Goal: Task Accomplishment & Management: Use online tool/utility

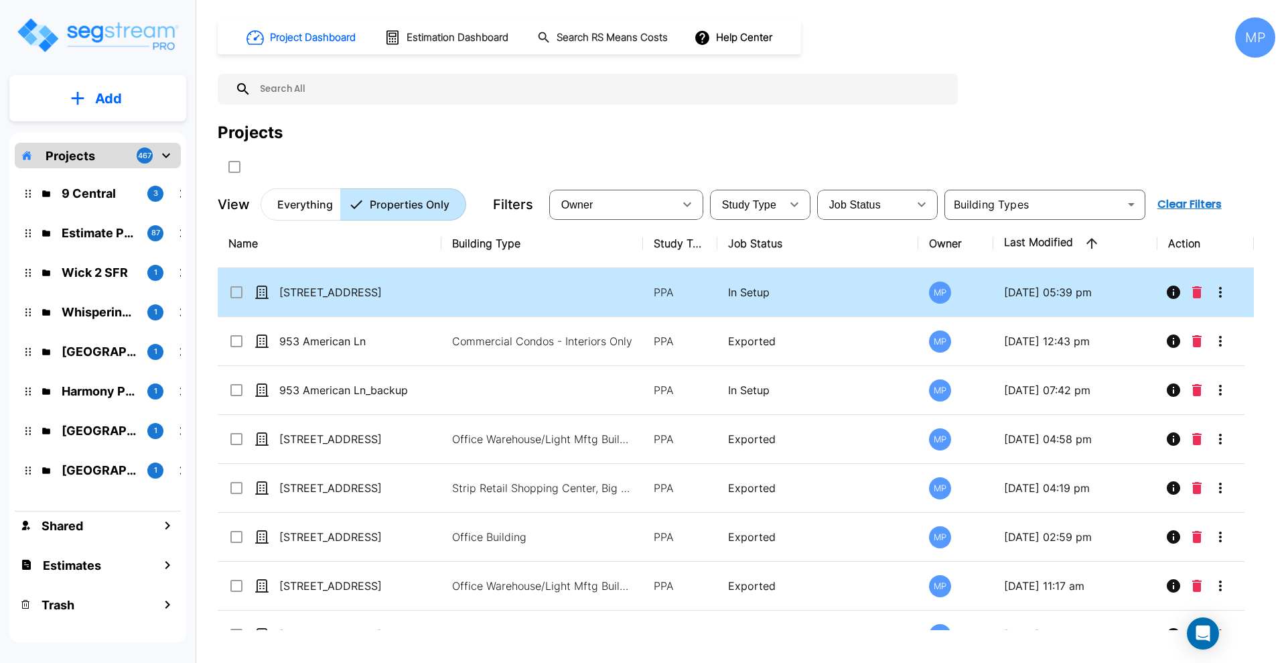
click at [241, 291] on input "select row 725 E Ridge Rd" at bounding box center [234, 289] width 13 height 11
click at [240, 290] on input "select row 725 E Ridge Rd" at bounding box center [234, 289] width 13 height 11
checkbox input "false"
click at [1221, 293] on icon "More-Options" at bounding box center [1220, 292] width 3 height 11
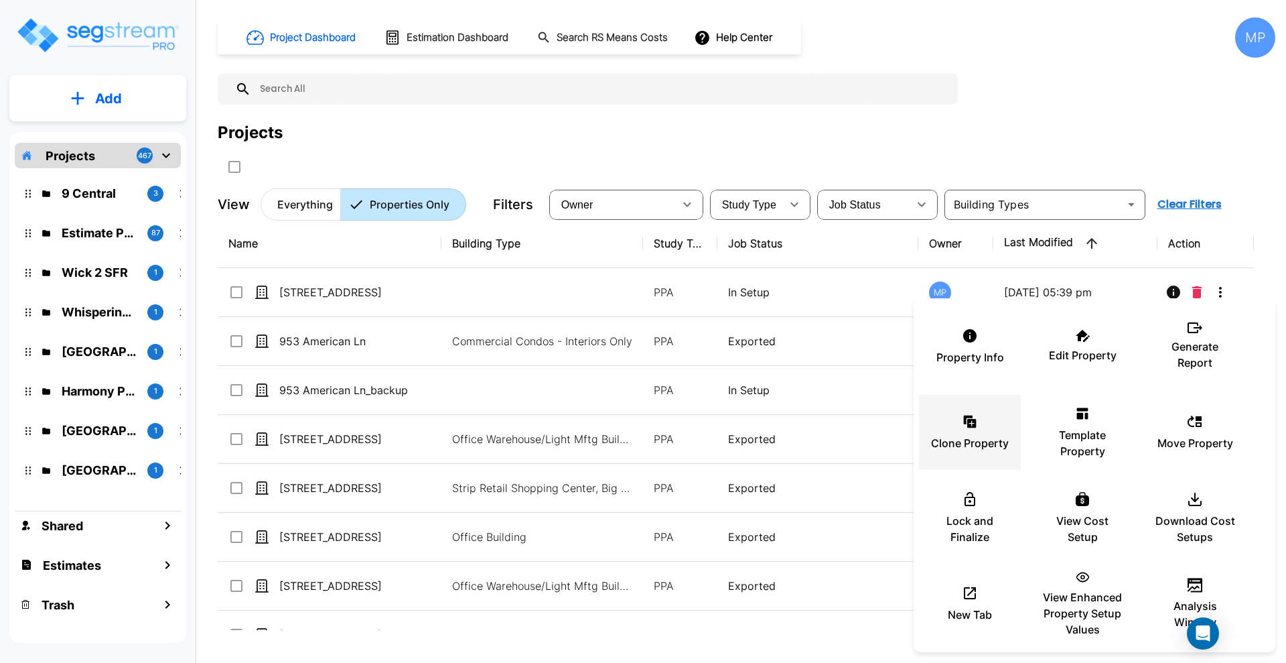
click at [980, 435] on p "Clone Property" at bounding box center [970, 443] width 78 height 16
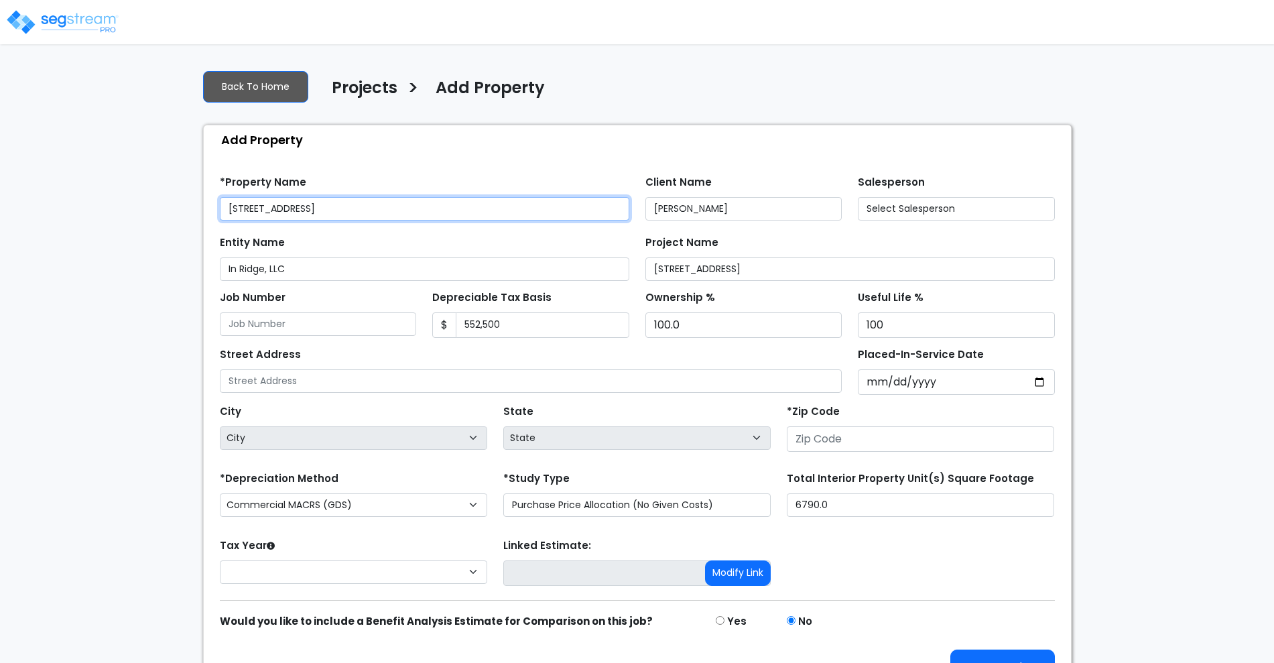
type input "[STREET_ADDRESS]"
type input "46319"
select select "2025"
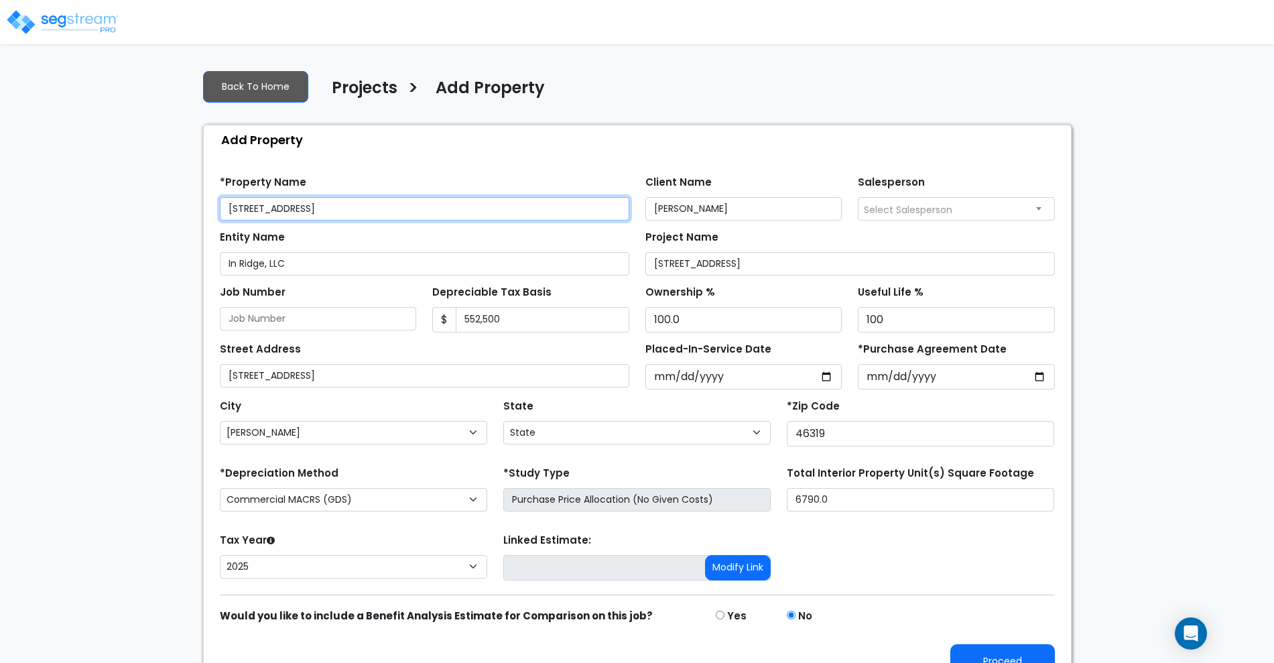
select select "IN"
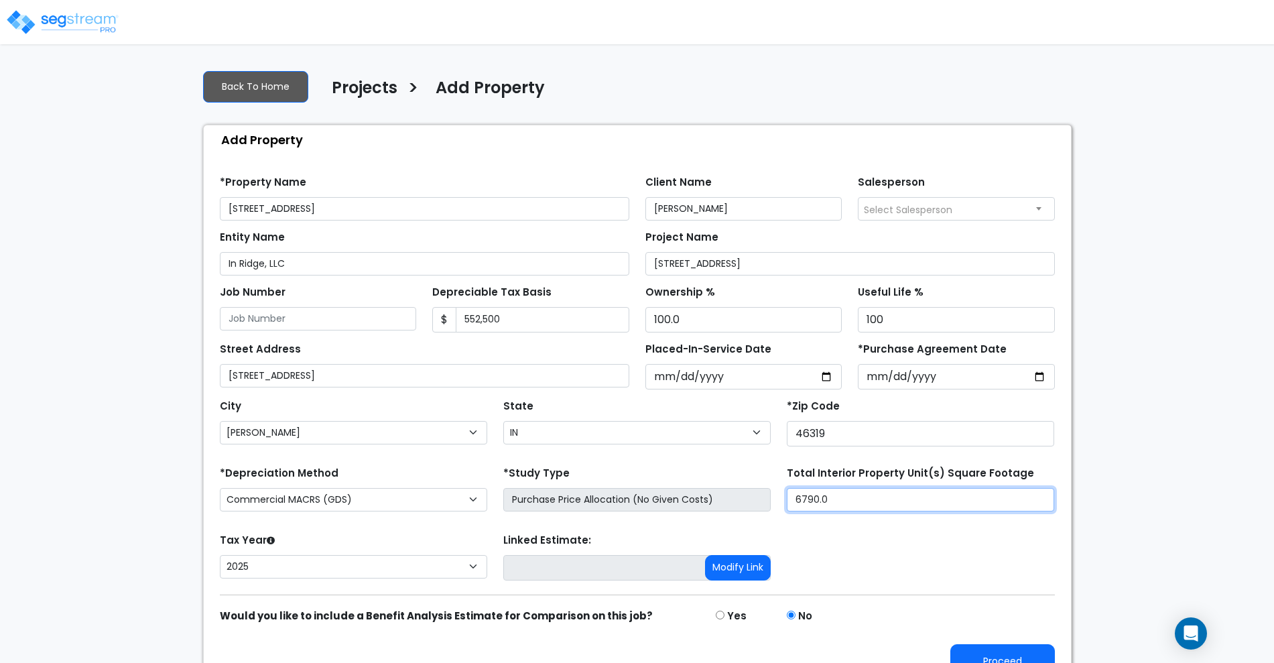
click at [669, 498] on div "*Depreciation Method Commercial MACRS (GDS) Residential MACRS (GDS) Commercial …" at bounding box center [637, 490] width 851 height 54
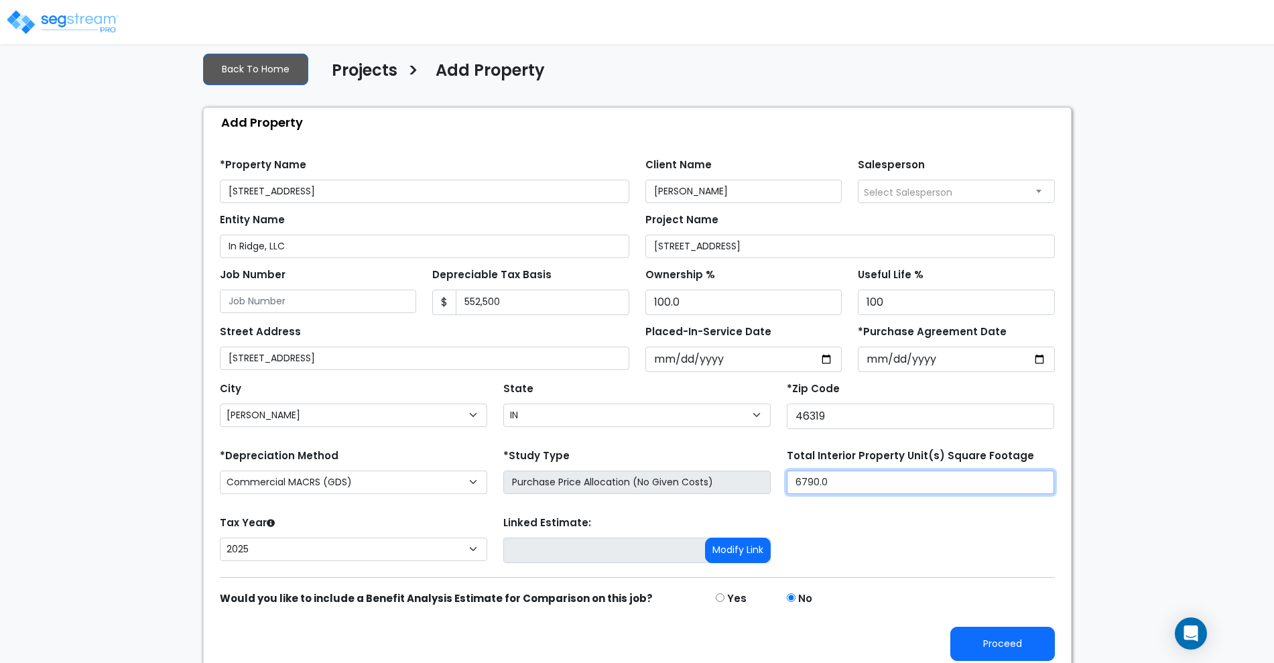
scroll to position [27, 0]
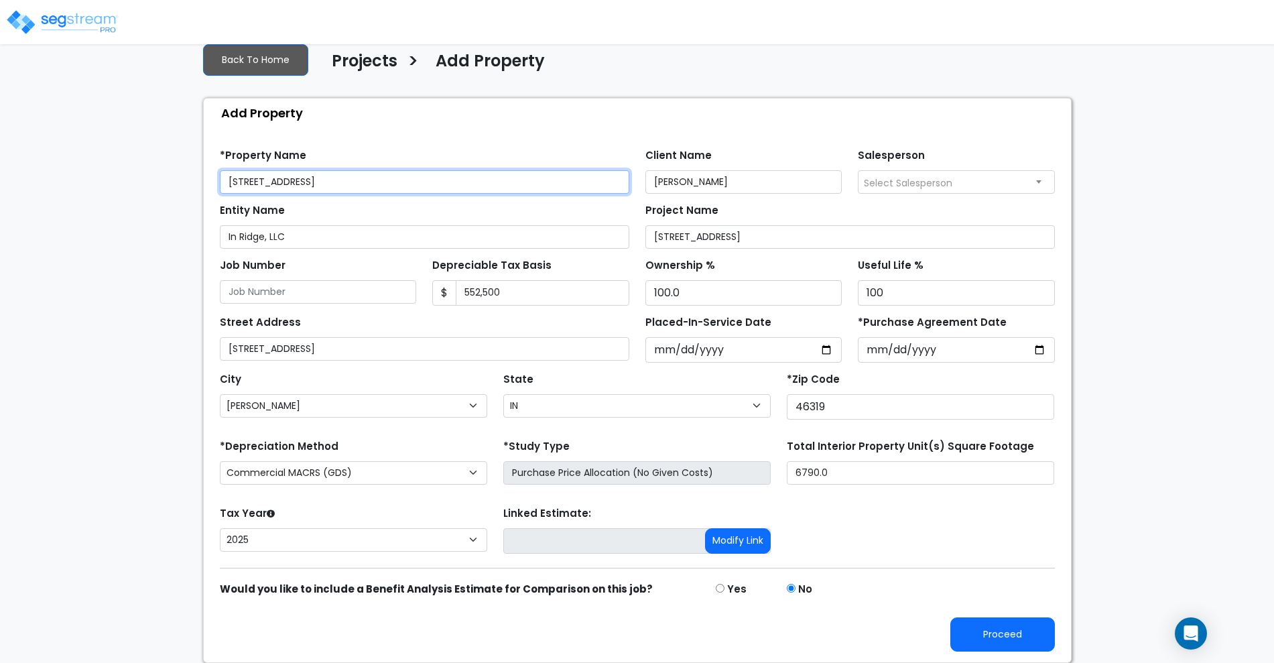
click at [340, 179] on input "725 E Ridge Rd_clone" at bounding box center [424, 181] width 409 height 23
type input "725 E Ridge Rd_backup"
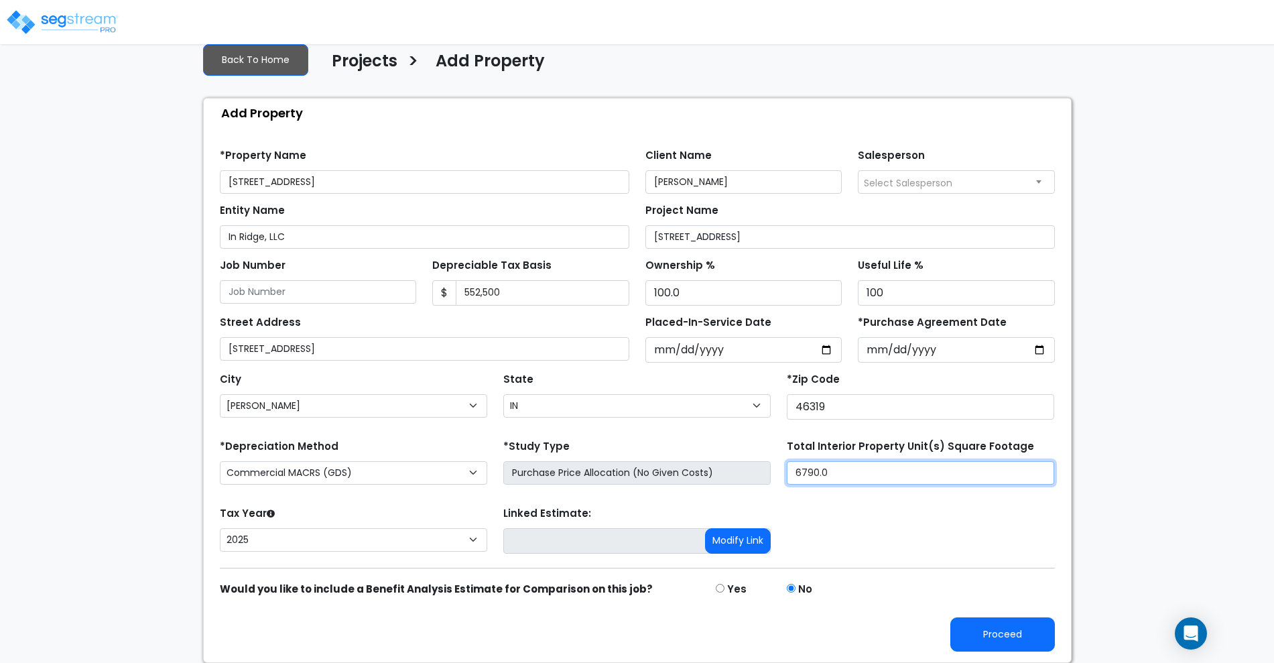
click at [841, 478] on input "6790.0" at bounding box center [920, 472] width 267 height 23
click at [704, 470] on div "*Depreciation Method Commercial MACRS (GDS) Residential MACRS (GDS) Commercial …" at bounding box center [637, 463] width 851 height 54
type input "5,351"
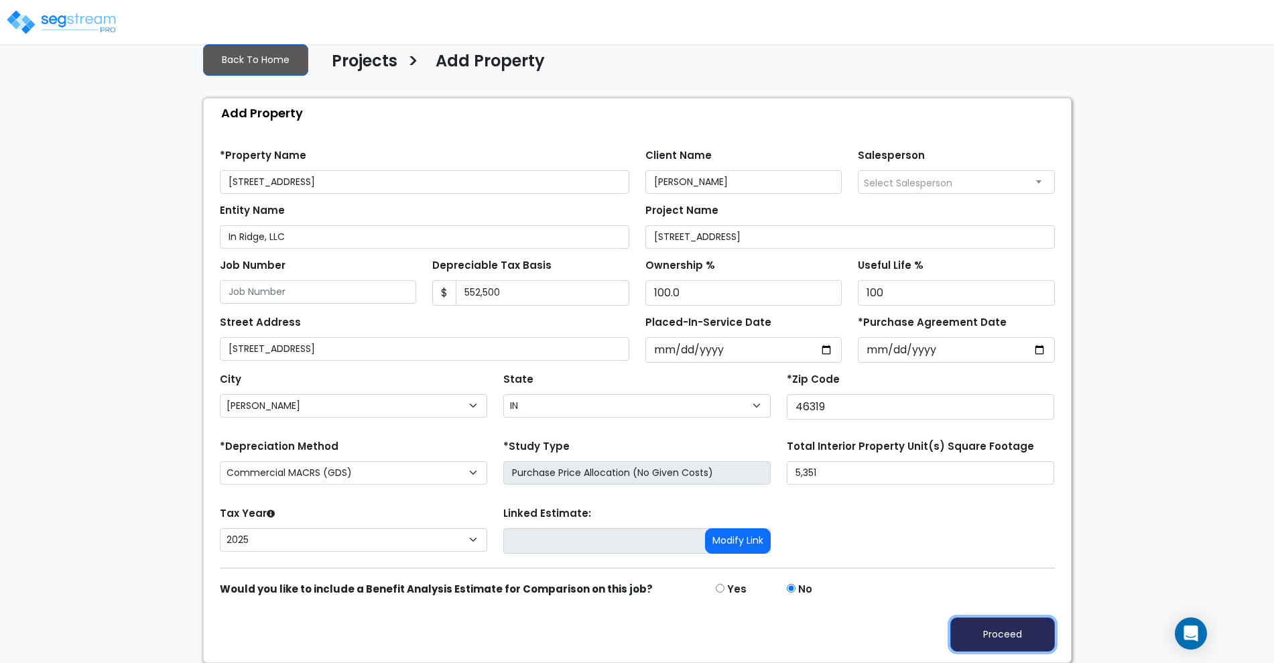
drag, startPoint x: 1004, startPoint y: 629, endPoint x: 1003, endPoint y: 621, distance: 8.1
click at [1004, 629] on button "Proceed" at bounding box center [1002, 634] width 105 height 34
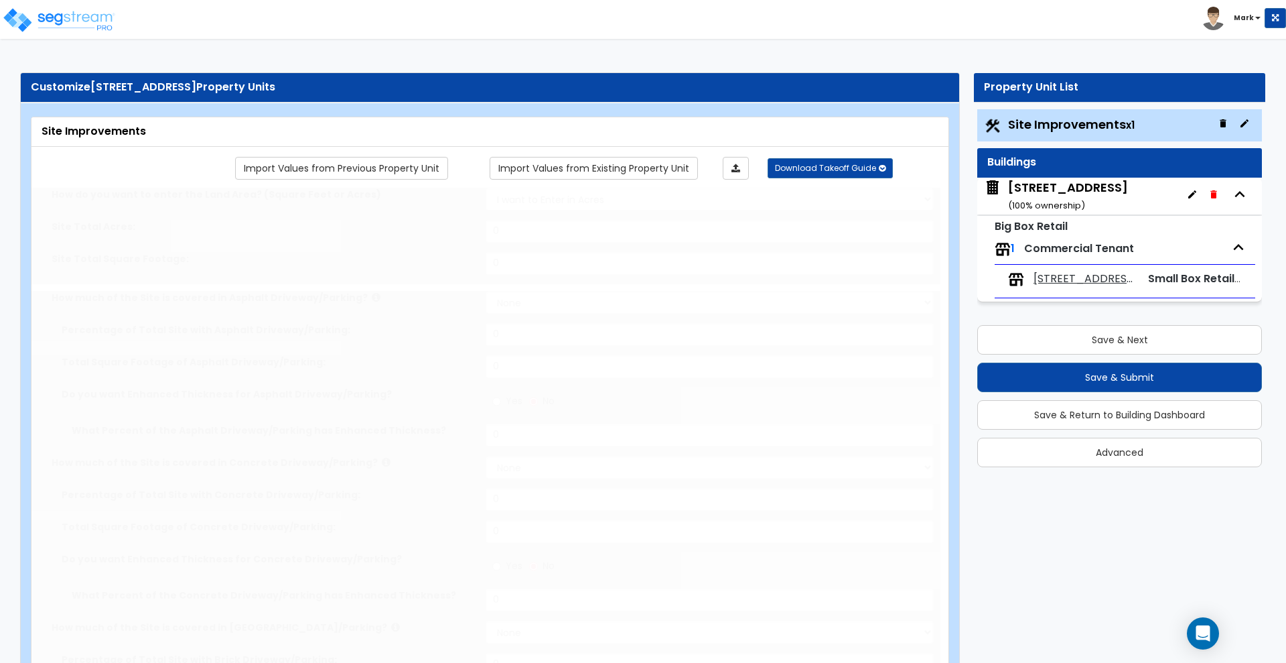
type input "1.36"
select select "2"
type input "17717"
select select "2"
type input "4084"
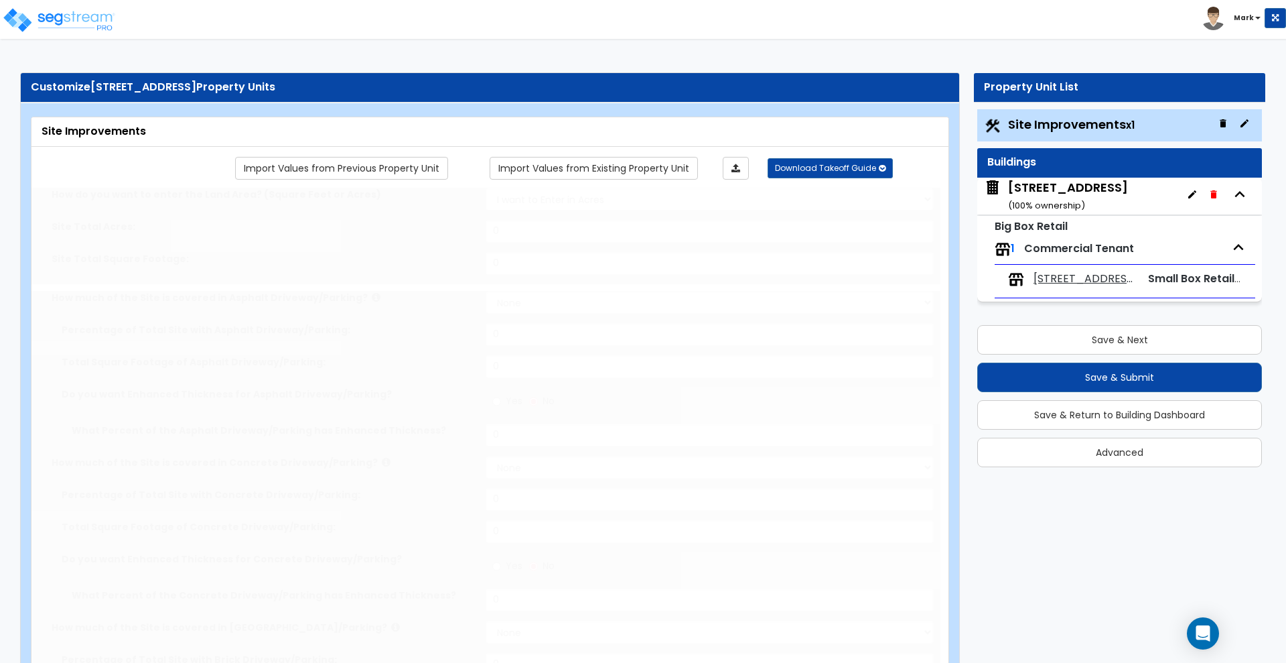
radio input "true"
type input "1"
radio input "true"
type input "6"
radio input "true"
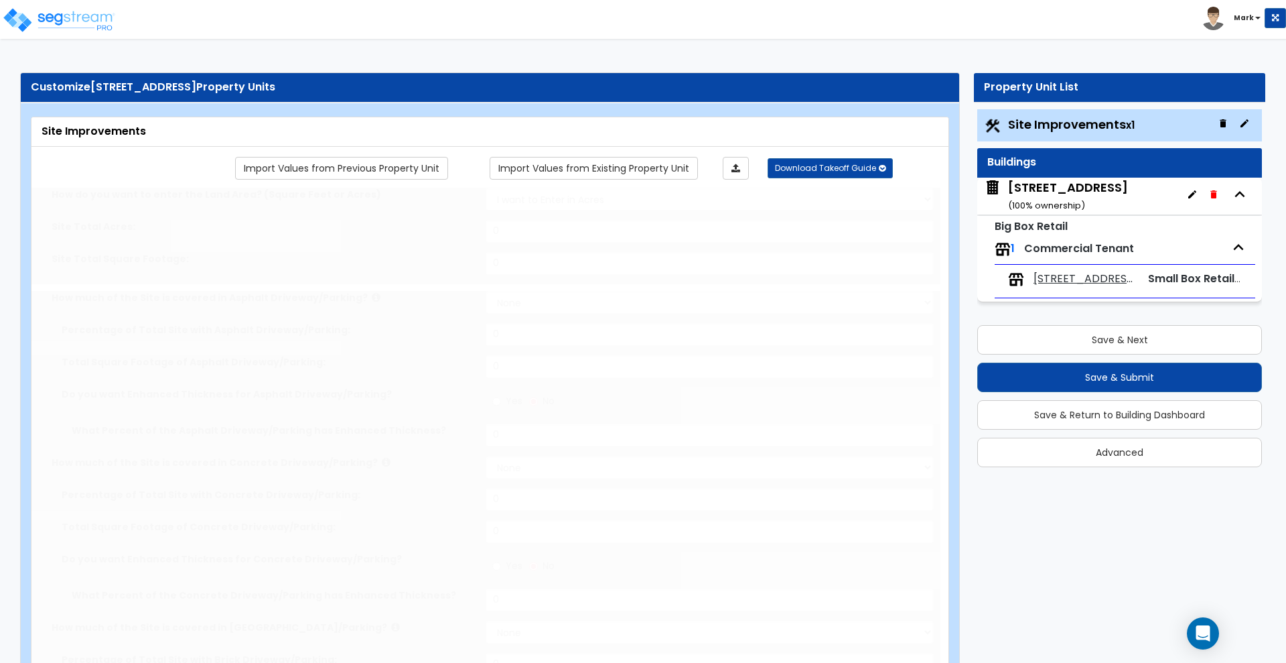
select select "2"
select select "1"
type input "409"
radio input "true"
select select "2"
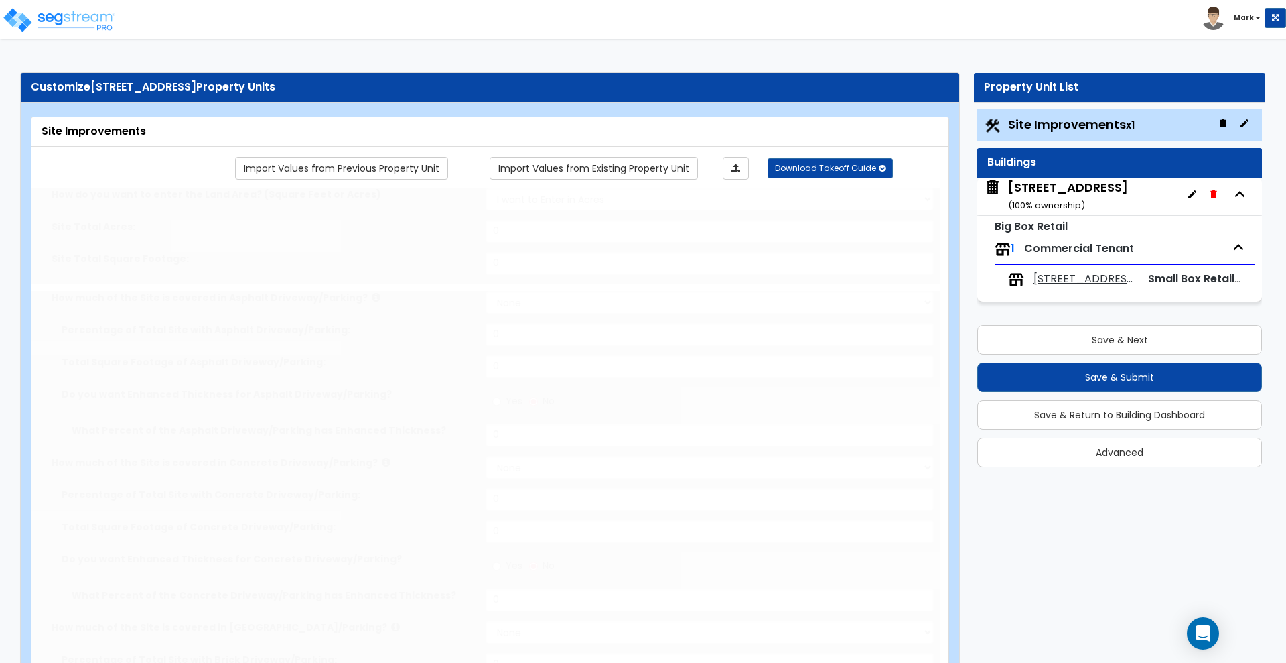
select select "4"
type input "3"
radio input "true"
type input "2"
radio input "true"
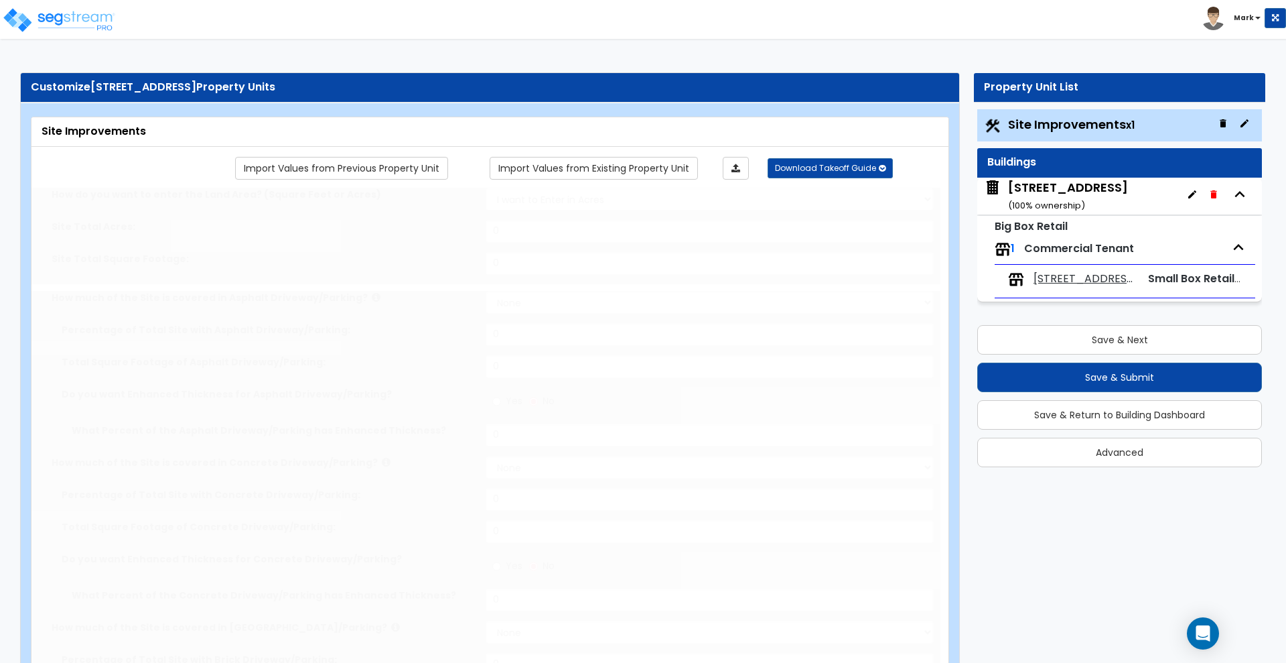
select select "1"
type input "32"
radio input "true"
select select "1"
type input "32"
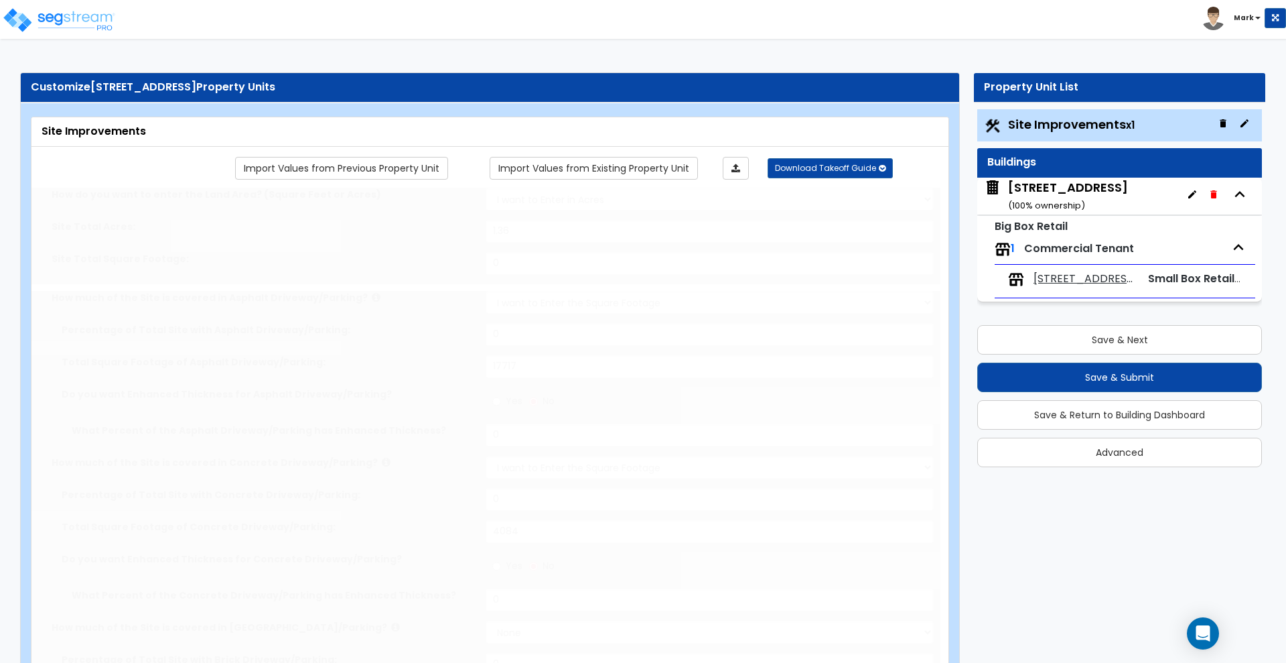
radio input "true"
select select "4"
type input "180"
radio input "true"
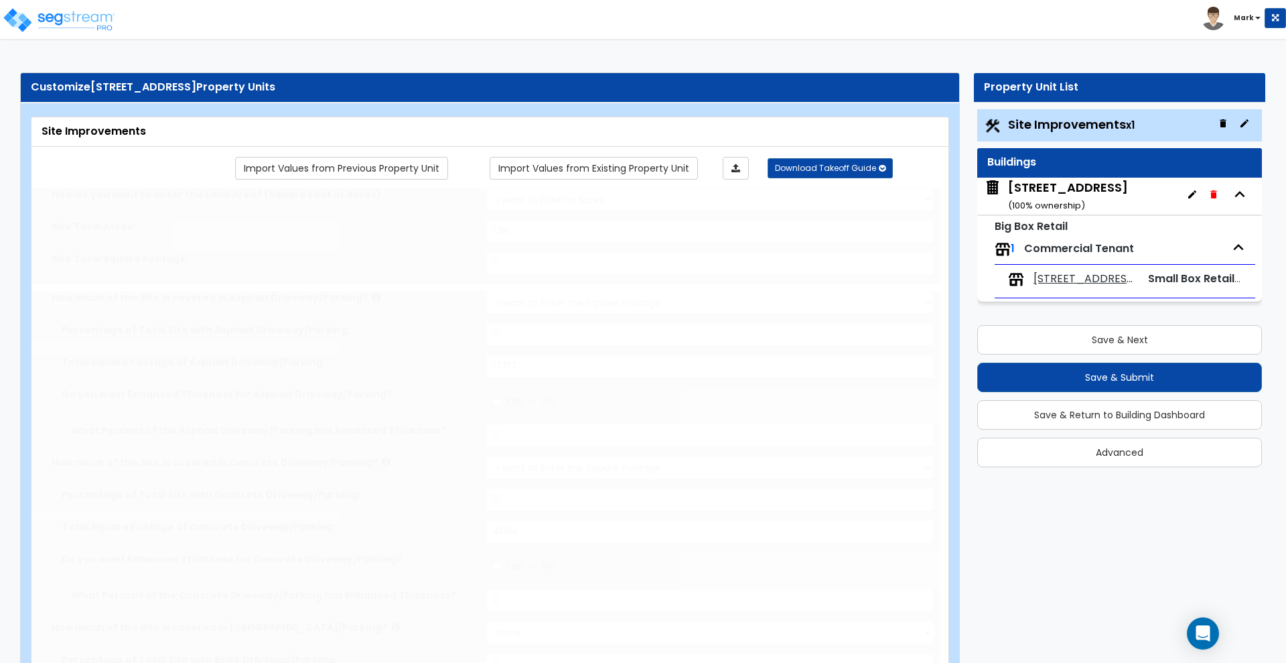
radio input "true"
type input "7.5"
type input "180"
select select "1"
type input "40"
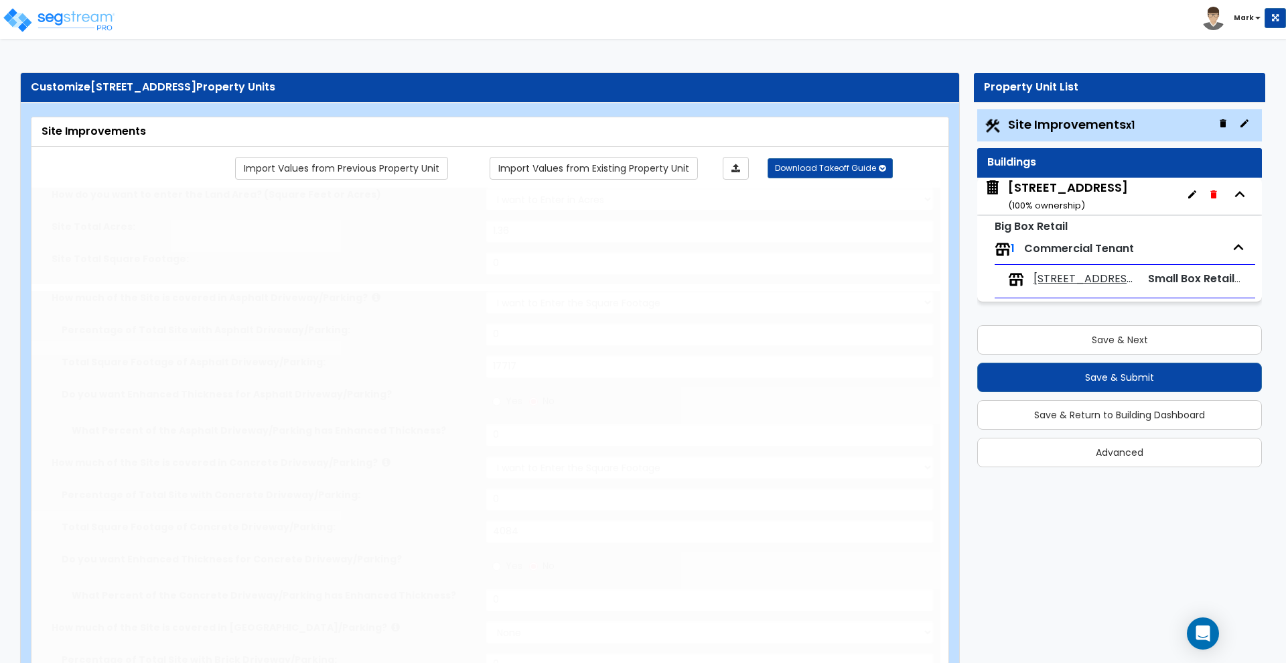
radio input "true"
select select "2"
select select "3"
type input "2"
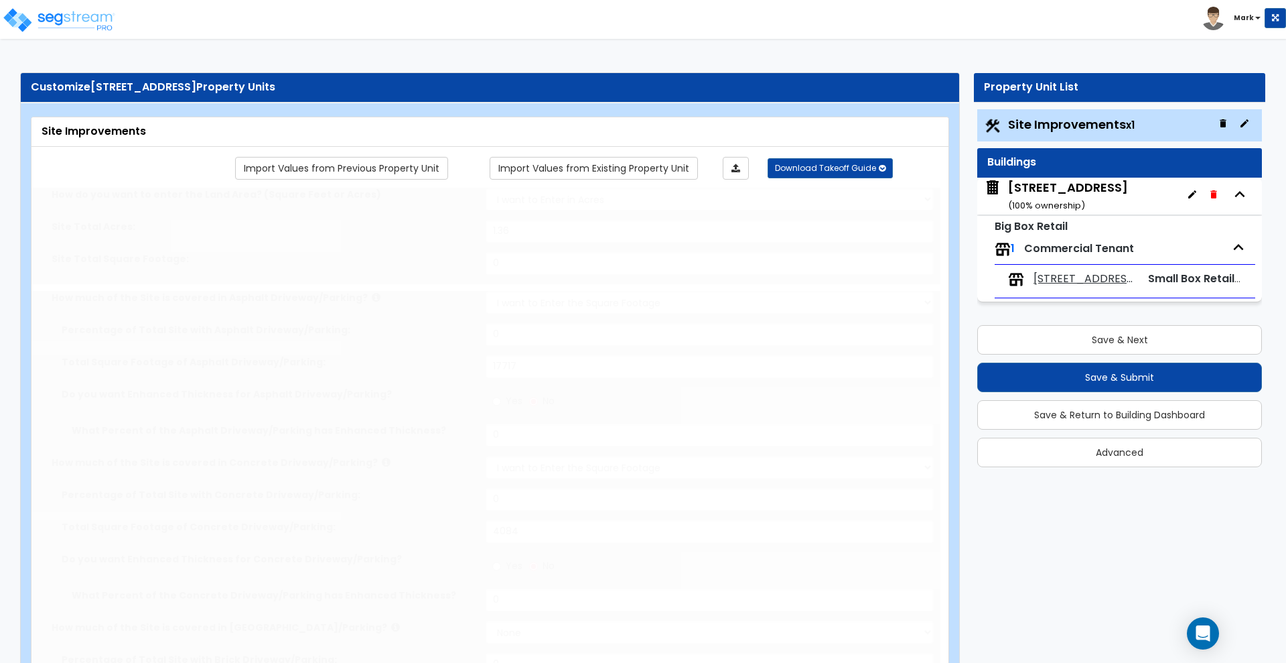
select select "8"
type input "2"
radio input "true"
select select "1"
type input "30"
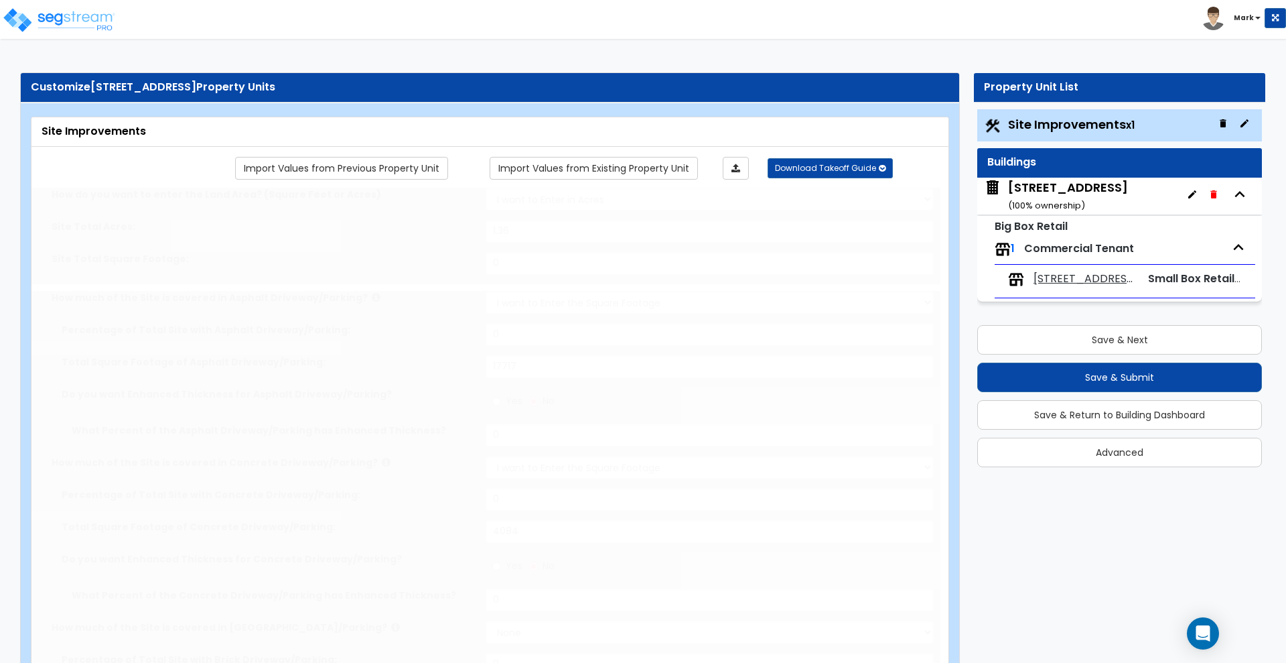
select select "1"
type input "1"
select select "3"
type input "72"
select select "1"
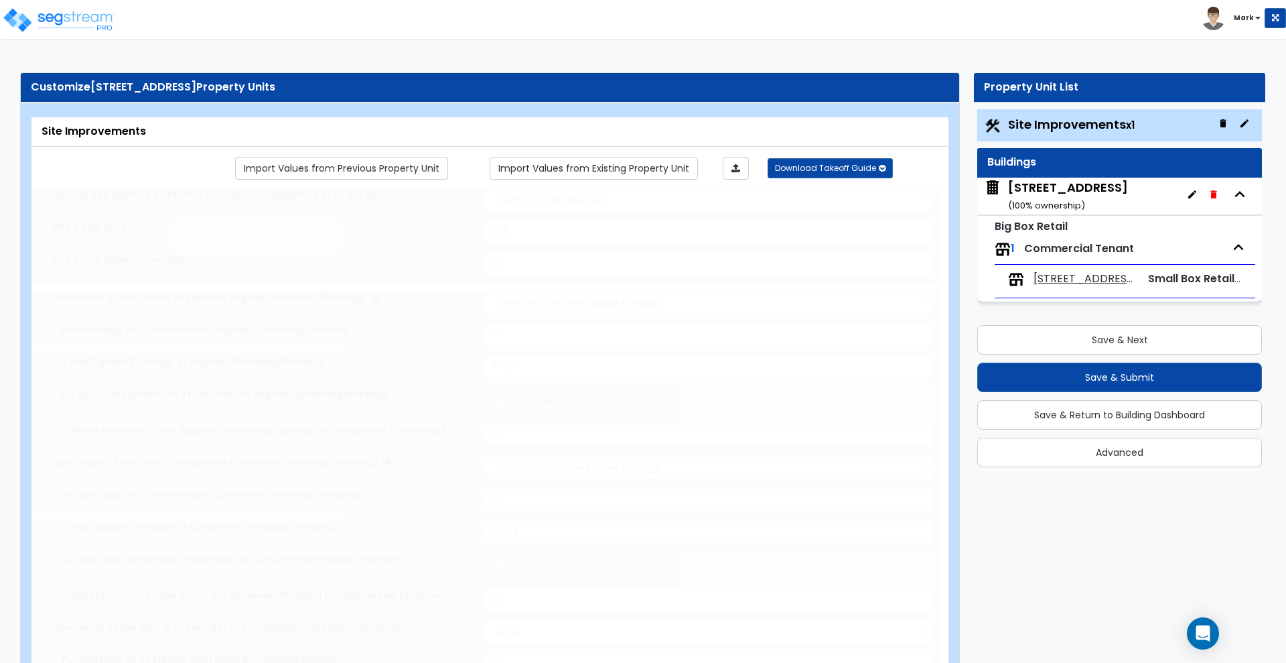
radio input "true"
select select "1"
type input "1"
type input "150"
type input "7"
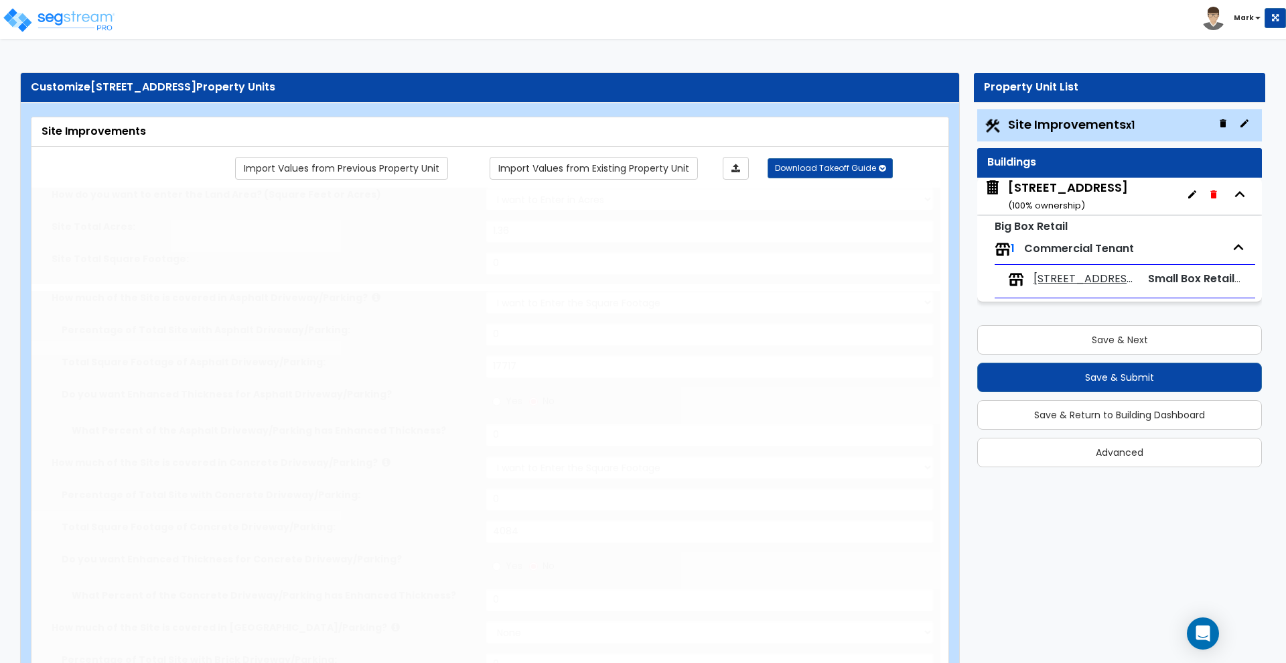
select select "2"
select select "1"
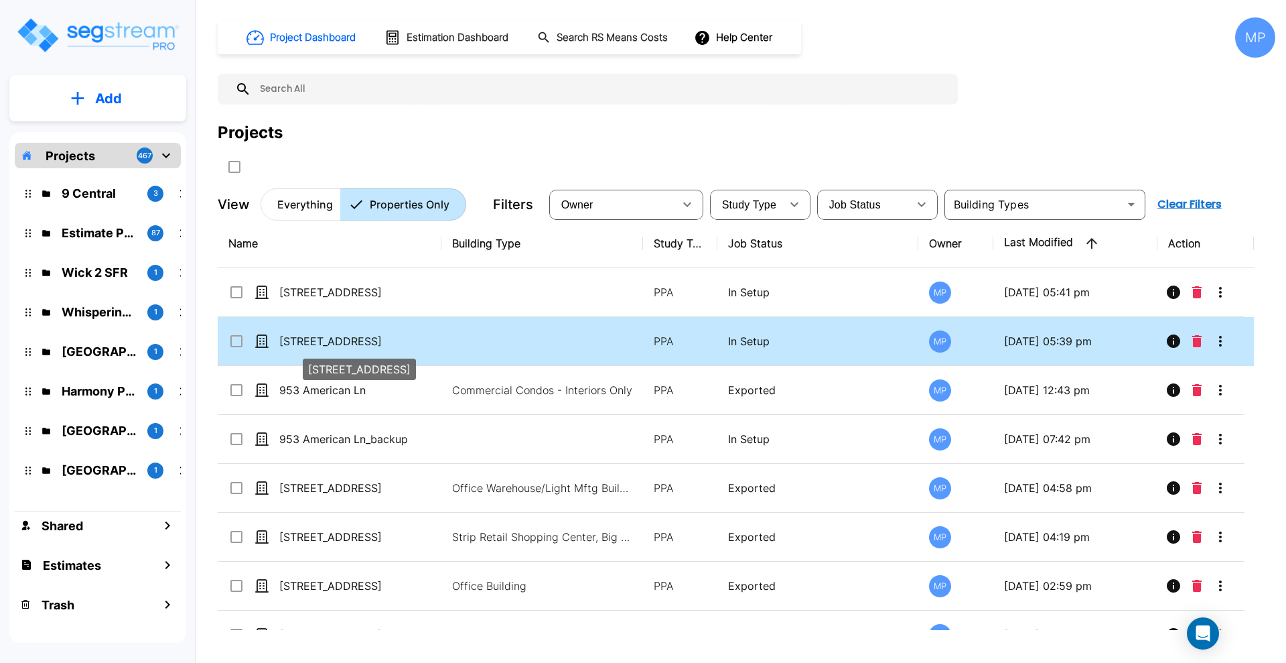
drag, startPoint x: 323, startPoint y: 341, endPoint x: 1214, endPoint y: 318, distance: 891.4
click at [324, 341] on p "[STREET_ADDRESS]" at bounding box center [346, 341] width 134 height 16
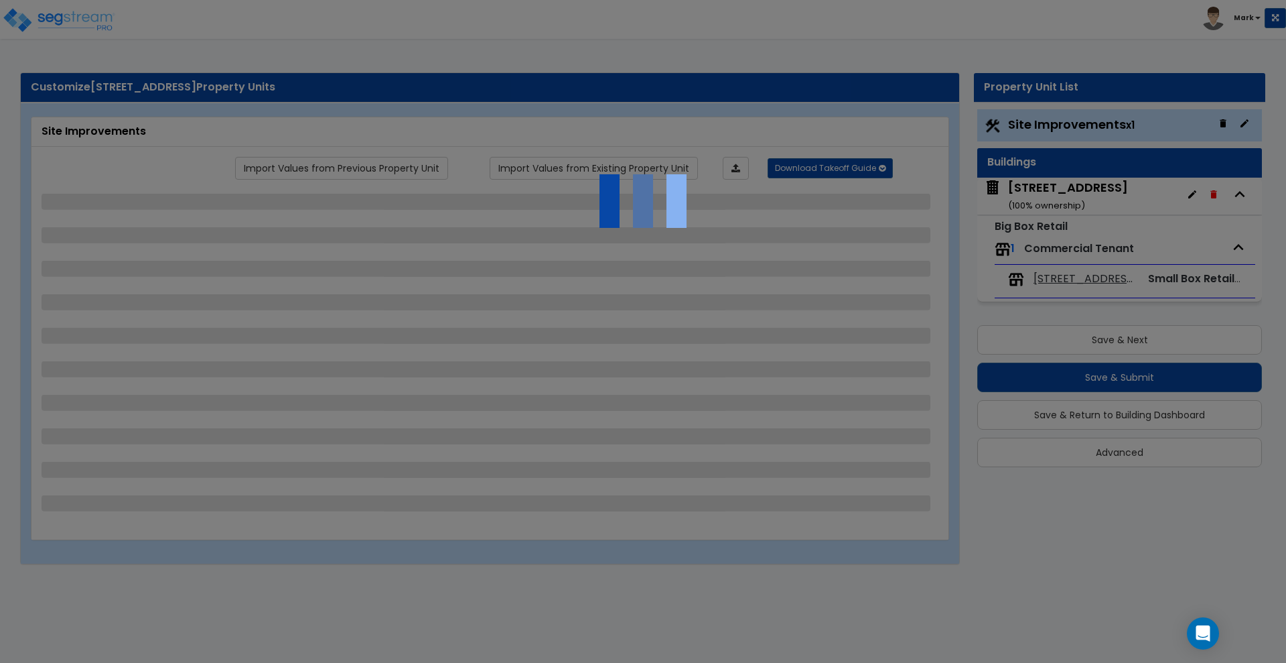
click at [1145, 455] on div at bounding box center [643, 331] width 1286 height 663
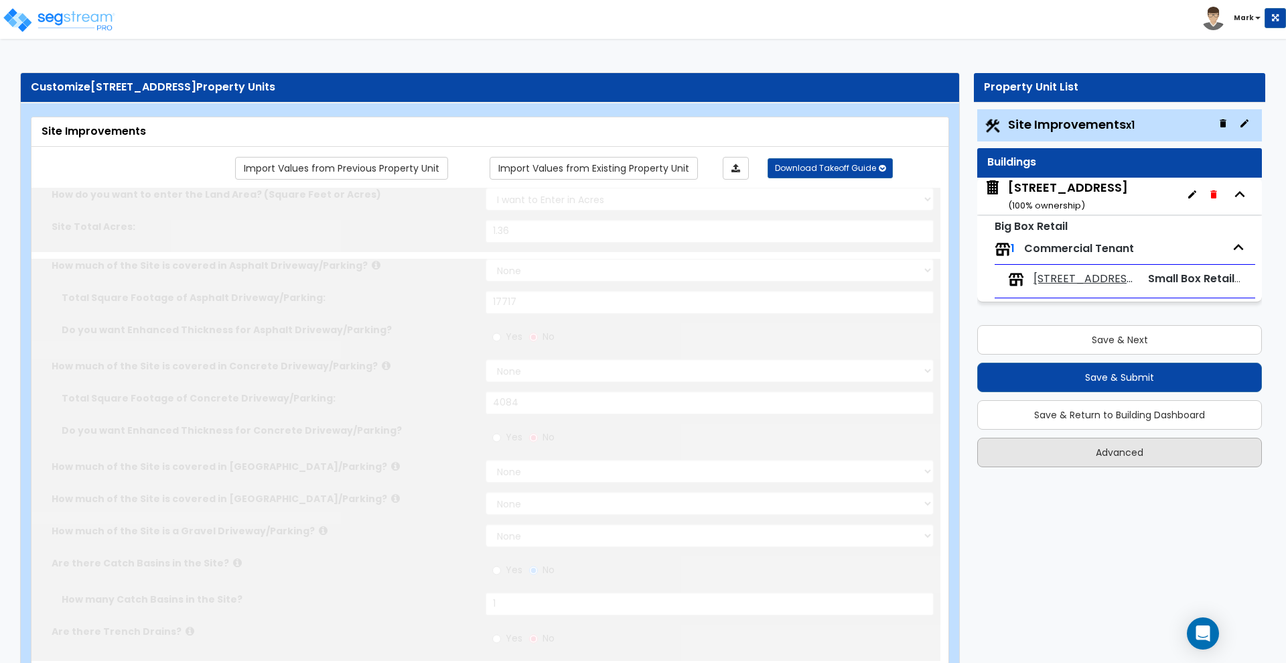
type input "1.36"
select select "2"
type input "17717"
select select "2"
type input "4084"
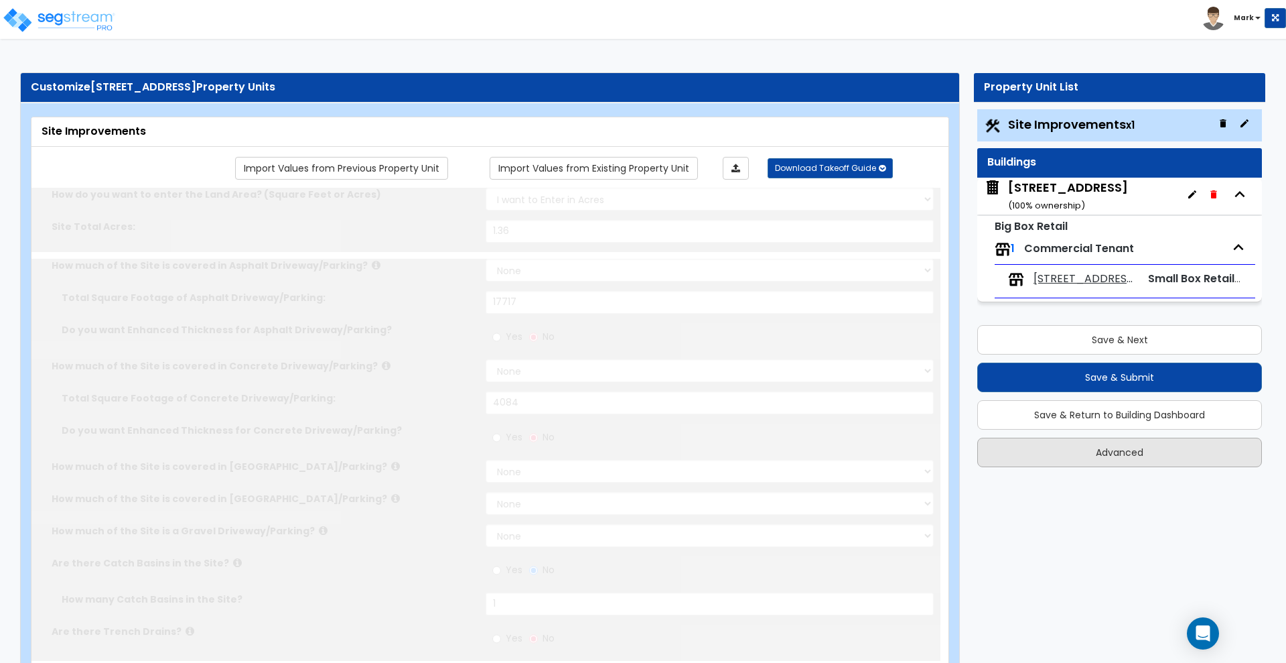
radio input "true"
type input "1"
radio input "true"
type input "6"
radio input "true"
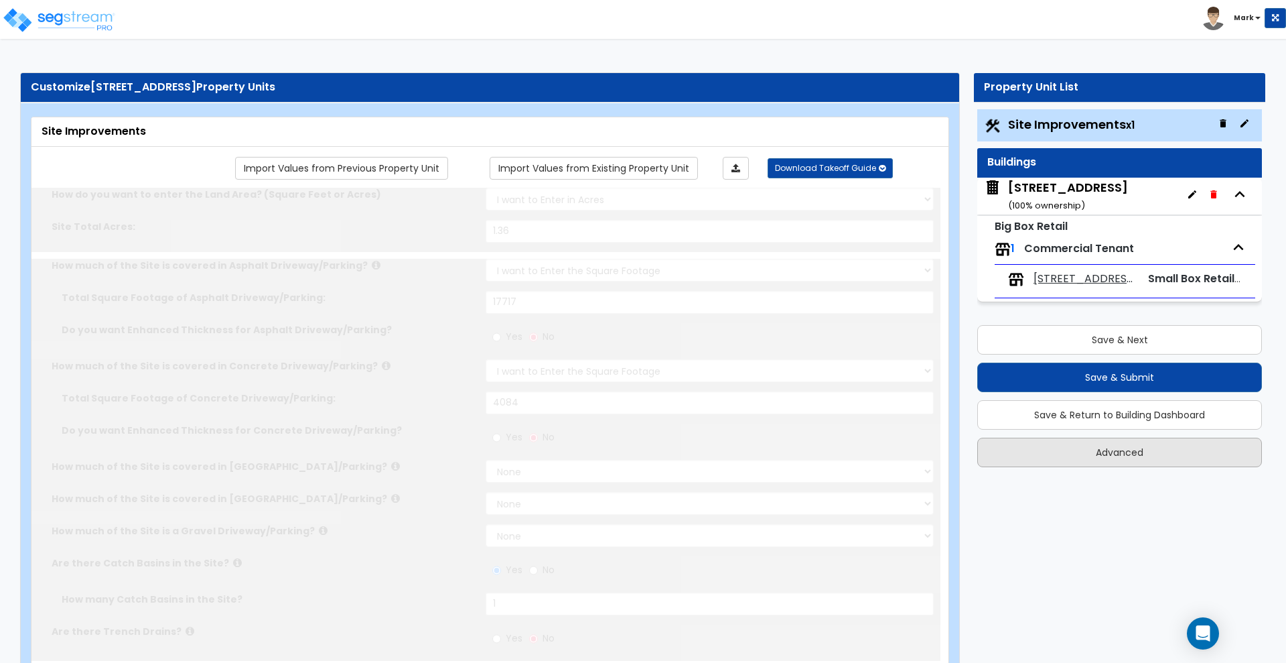
select select "2"
select select "1"
type input "409"
radio input "true"
select select "2"
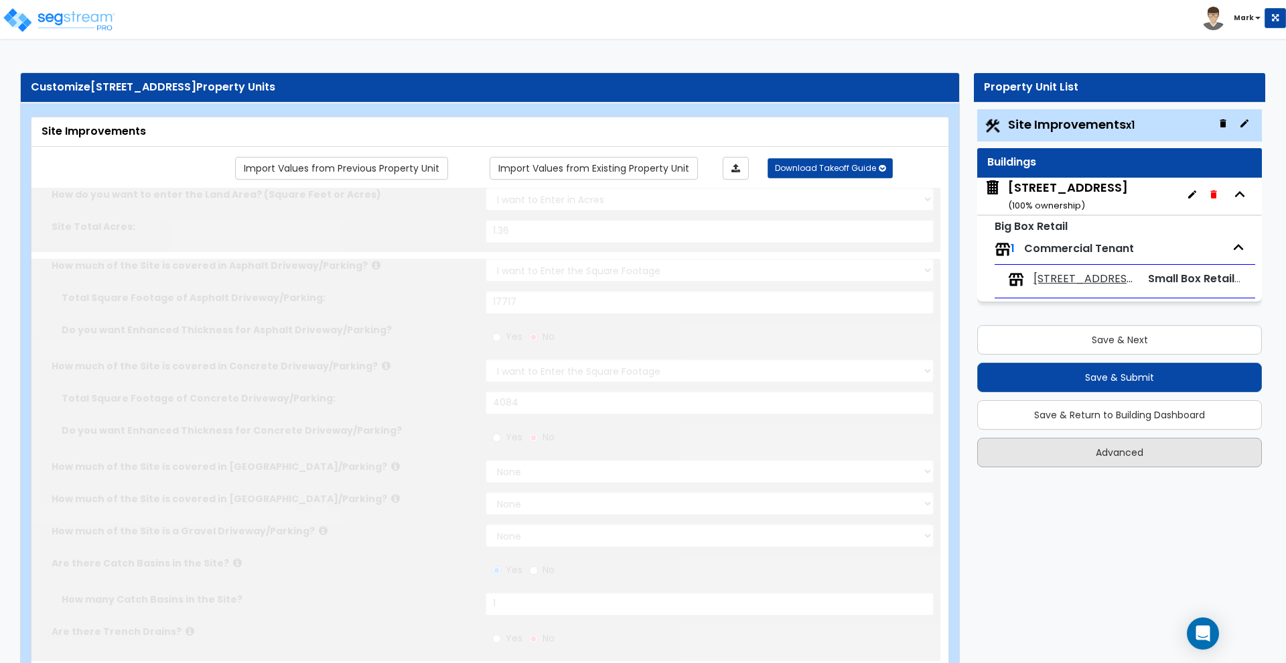
select select "4"
type input "3"
radio input "true"
type input "2"
radio input "true"
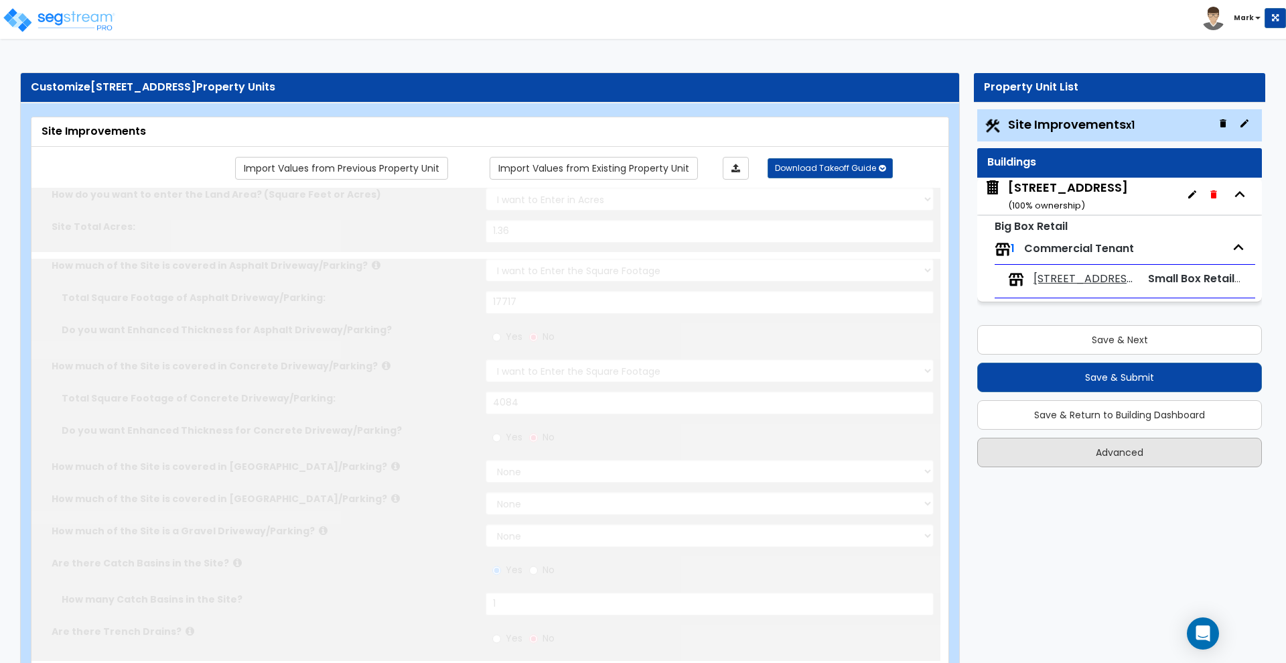
select select "1"
type input "32"
radio input "true"
select select "1"
type input "32"
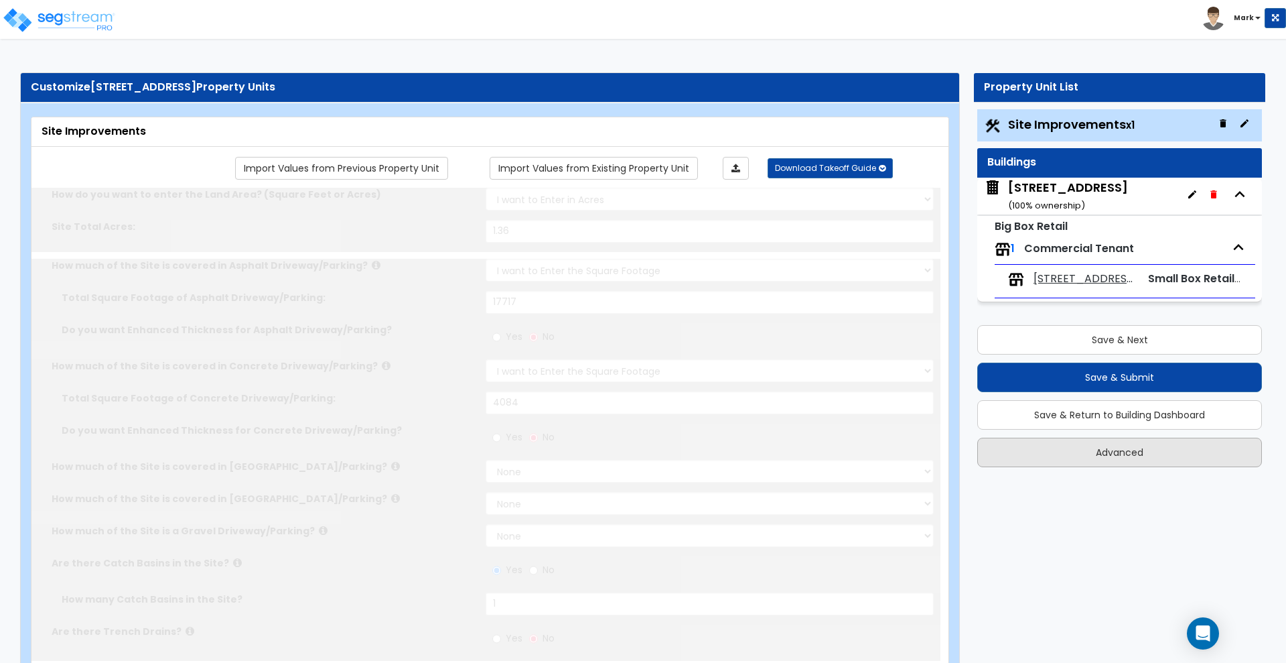
radio input "true"
select select "4"
type input "180"
radio input "true"
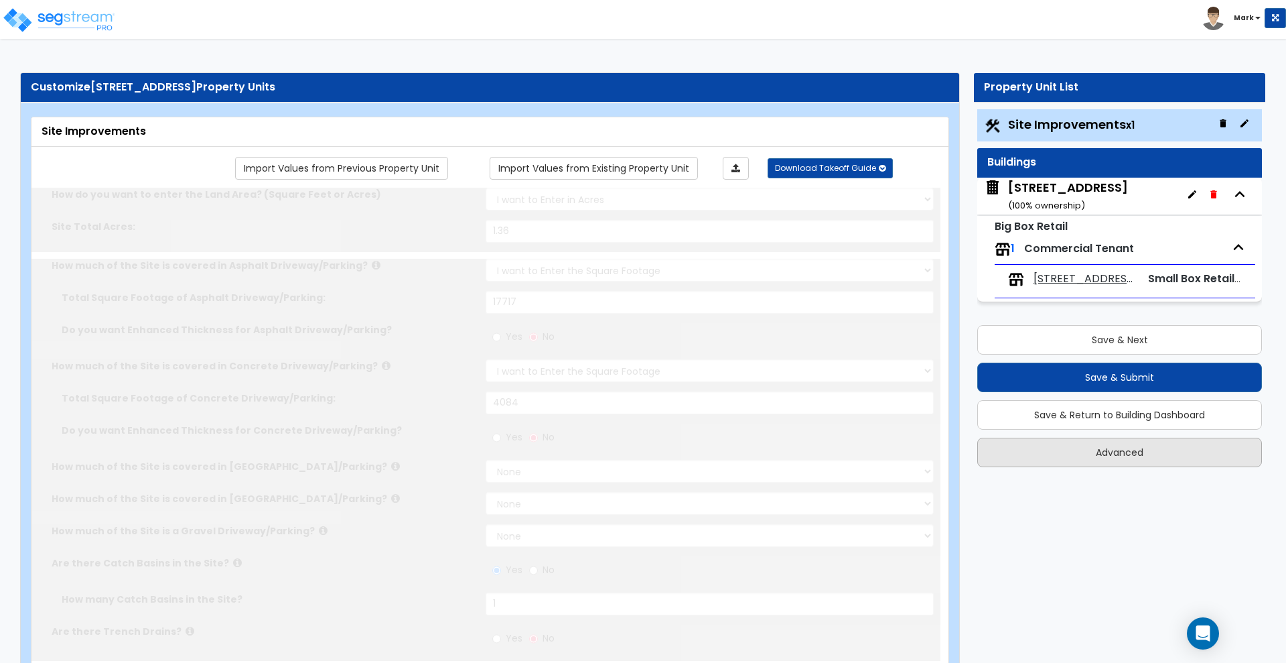
radio input "true"
type input "7.5"
type input "180"
select select "1"
type input "40"
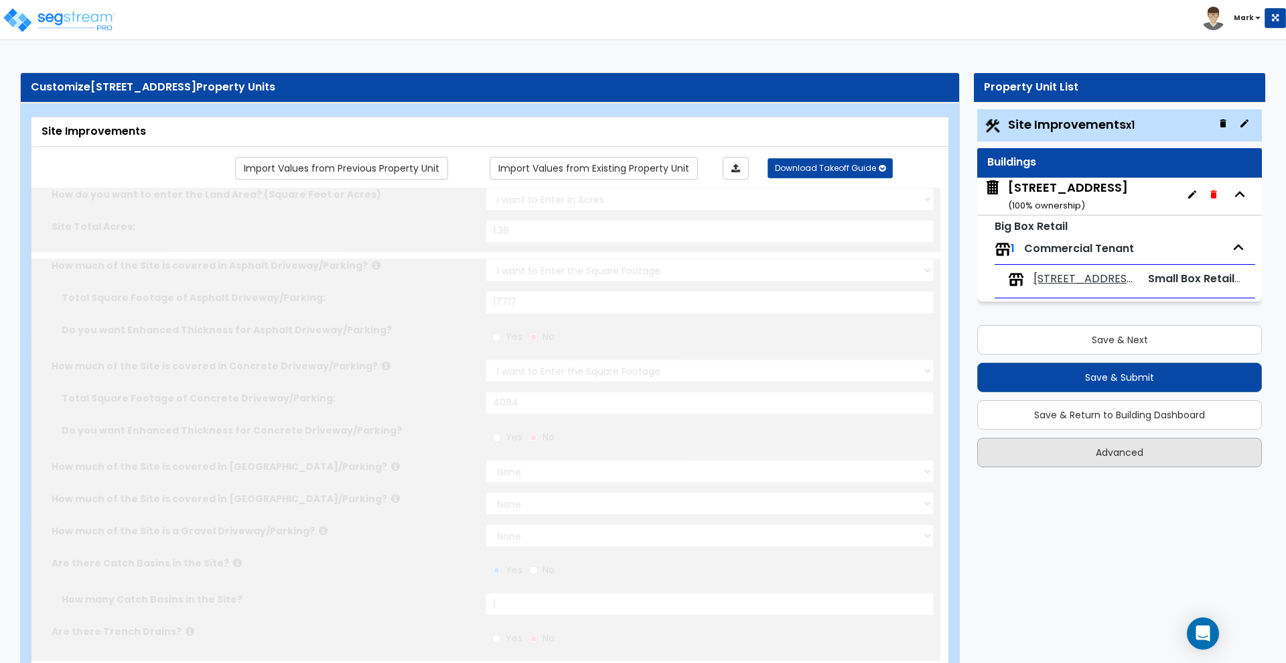
radio input "true"
select select "2"
select select "3"
type input "2"
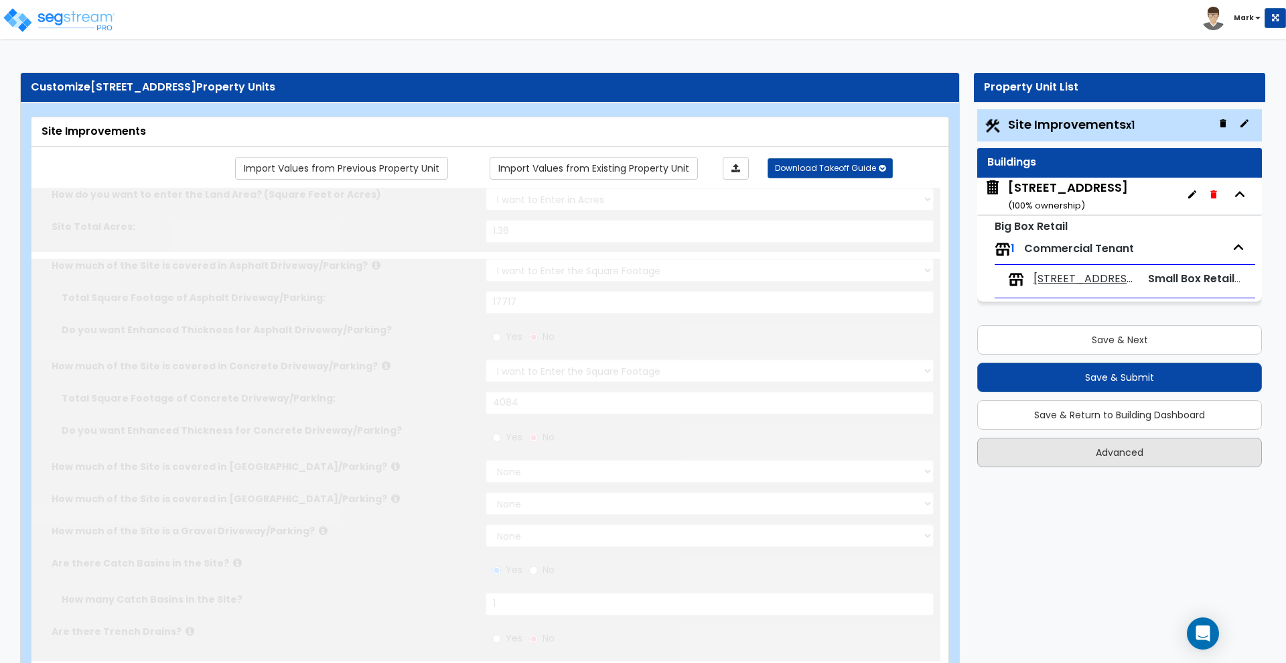
select select "8"
type input "2"
radio input "true"
select select "1"
type input "30"
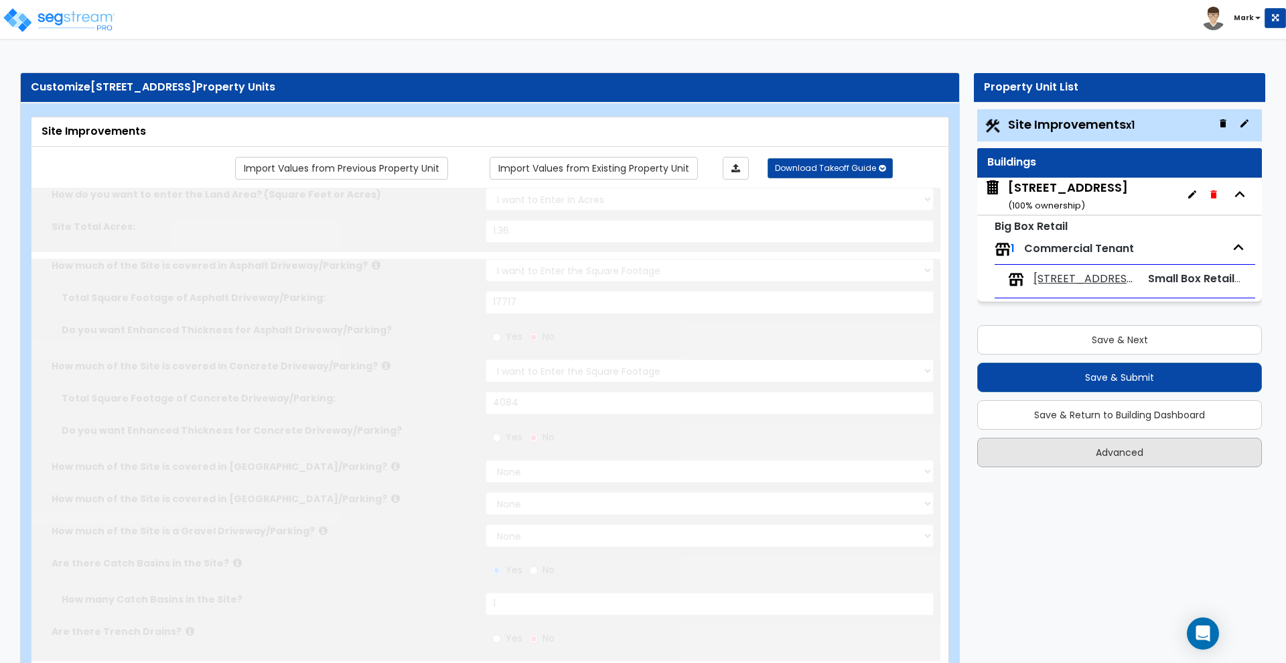
select select "1"
type input "1"
select select "3"
type input "72"
select select "1"
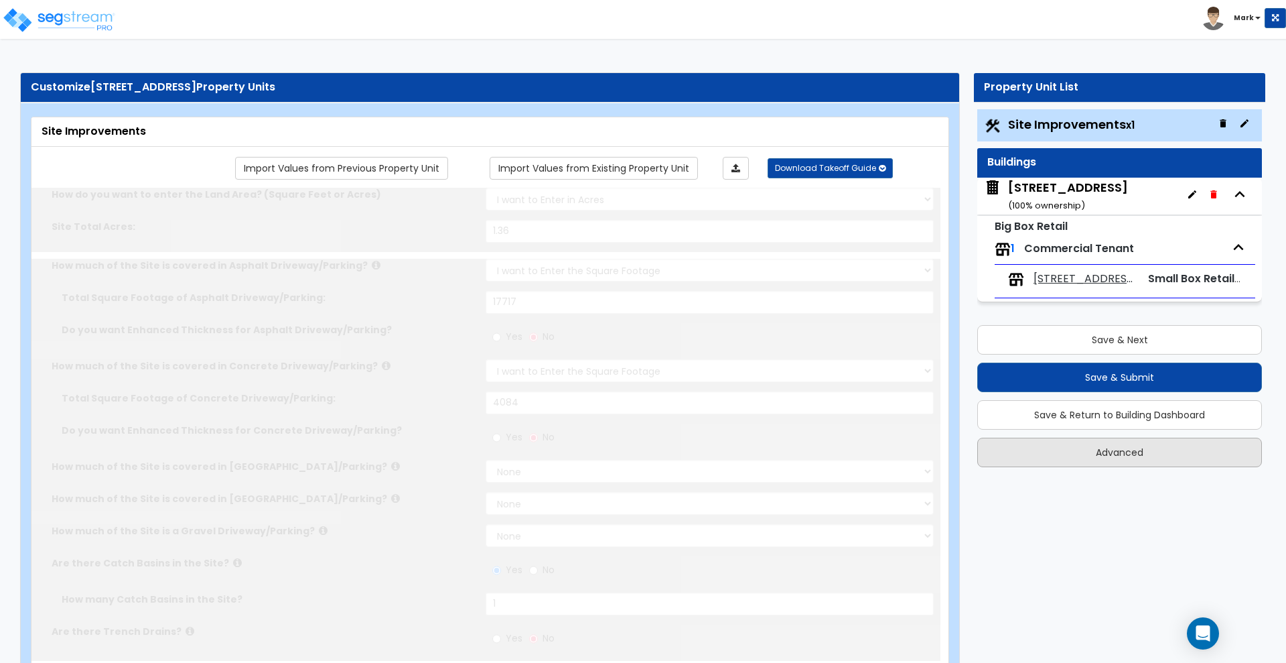
radio input "true"
select select "1"
type input "1"
type input "150"
type input "7"
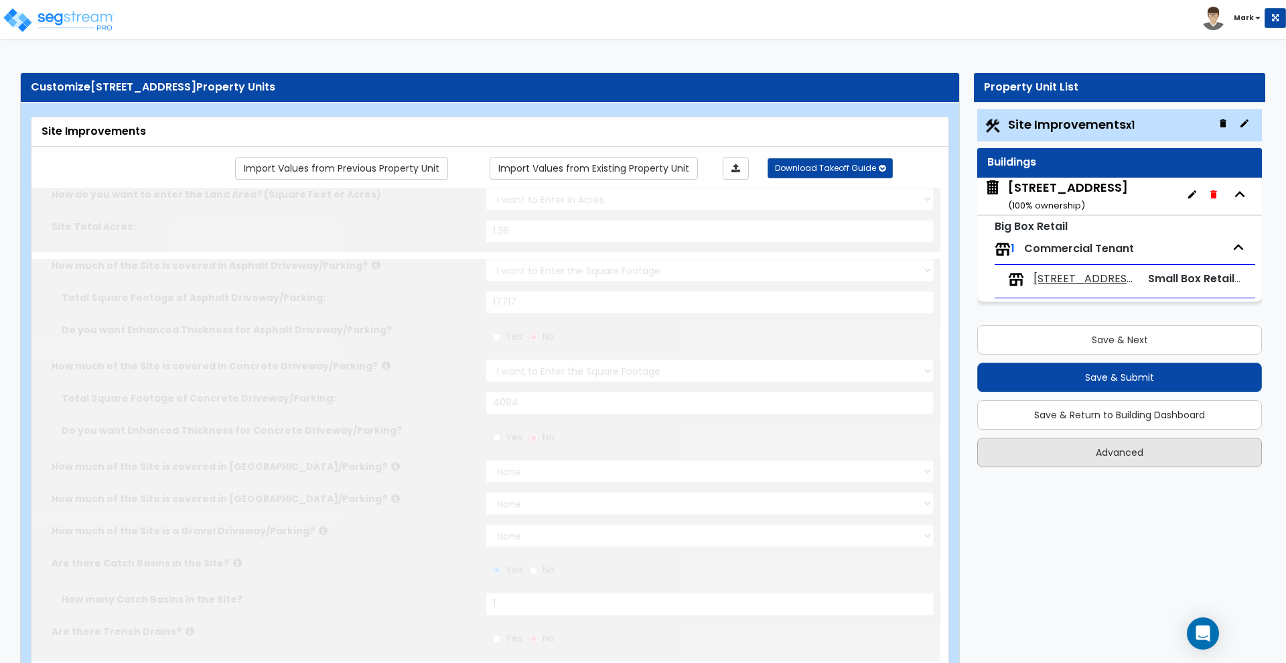
select select "2"
select select "1"
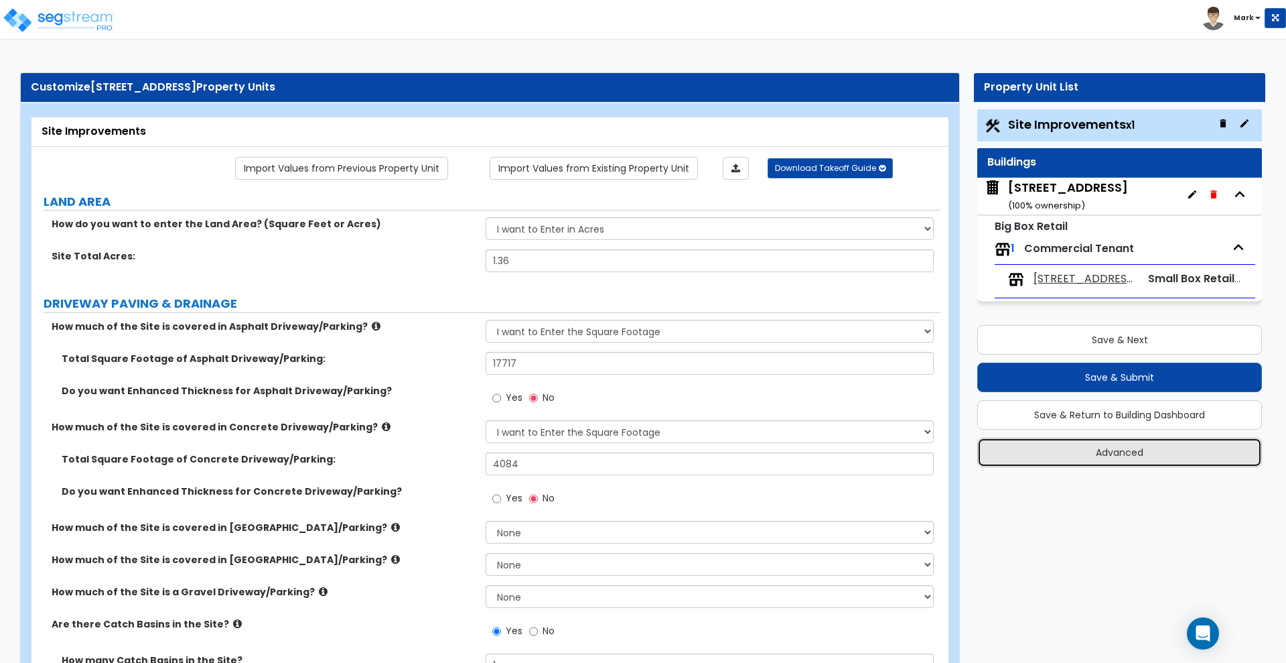
click at [1119, 453] on button "Advanced" at bounding box center [1120, 452] width 285 height 29
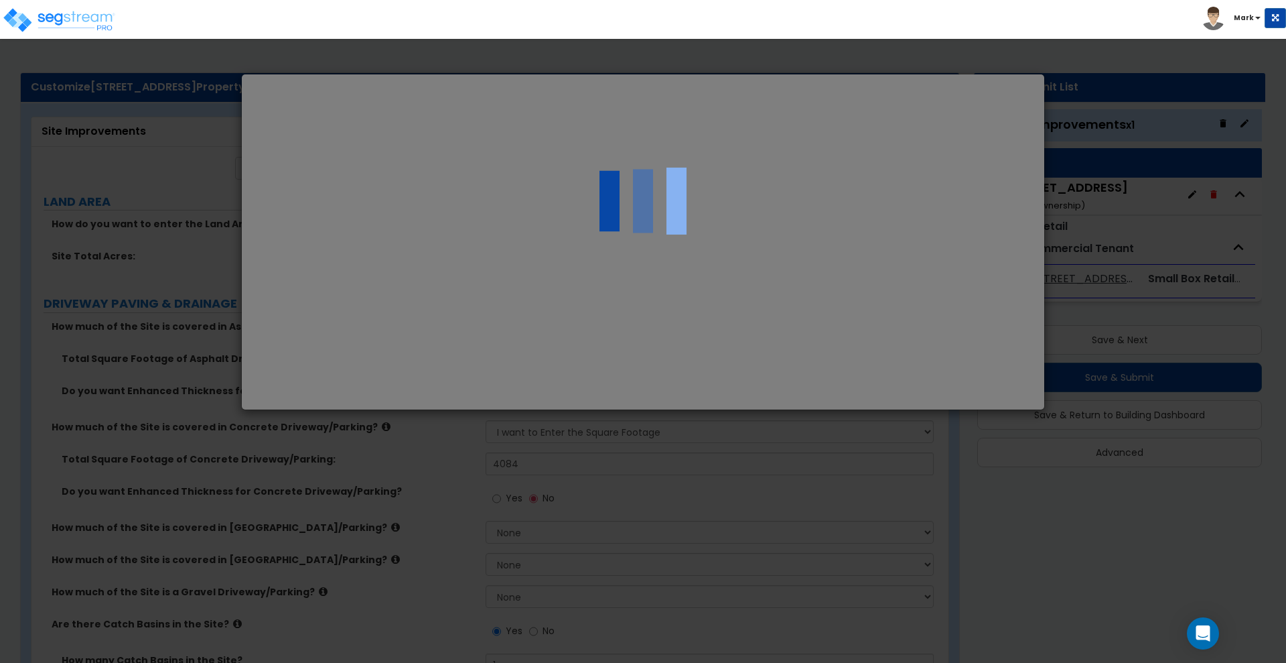
select select "IN"
select select "2025"
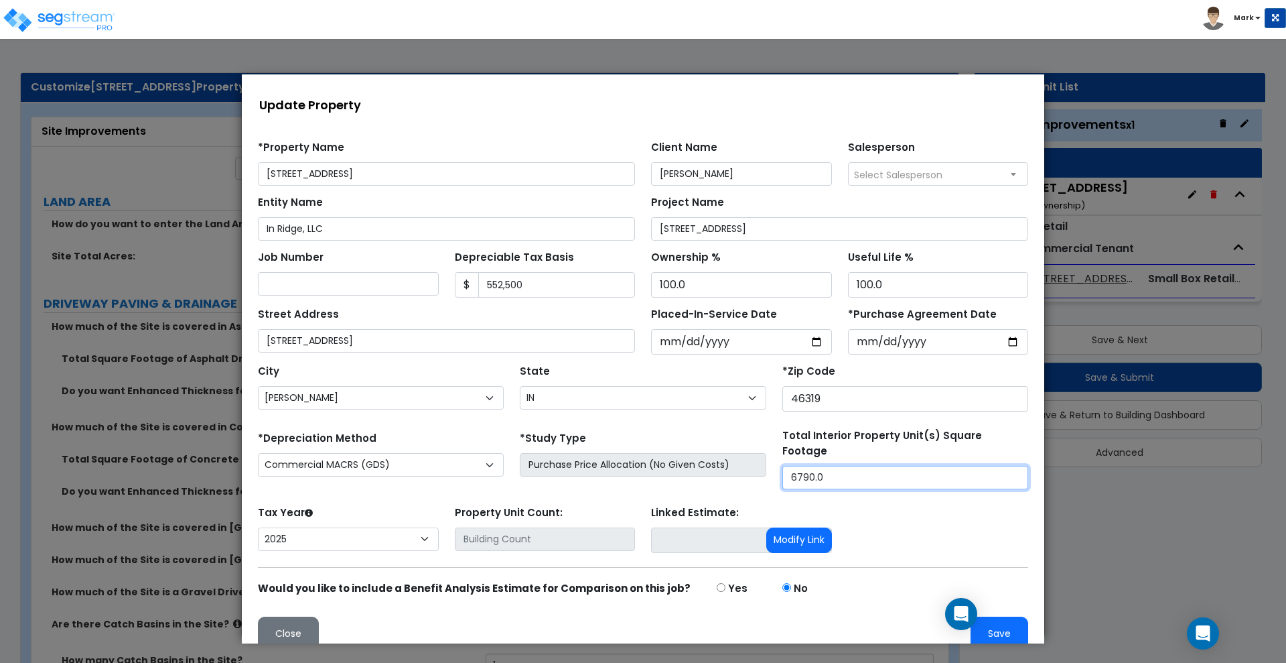
drag, startPoint x: 820, startPoint y: 464, endPoint x: 701, endPoint y: 456, distance: 118.9
click at [701, 456] on div "*Depreciation Method Commercial MACRS (GDS) Residential MACRS (GDS) Commercial …" at bounding box center [643, 458] width 787 height 61
type input "5,351"
click at [988, 625] on button "Save" at bounding box center [1000, 633] width 58 height 34
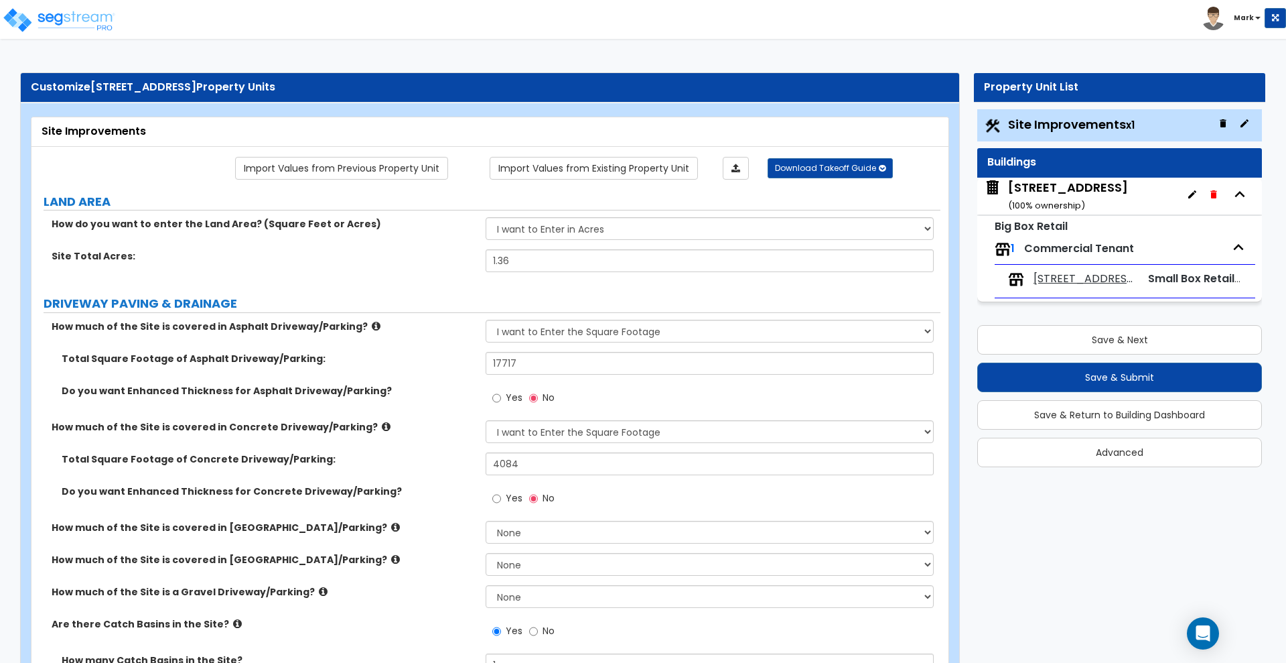
click at [1067, 278] on span "[STREET_ADDRESS]" at bounding box center [1085, 278] width 103 height 15
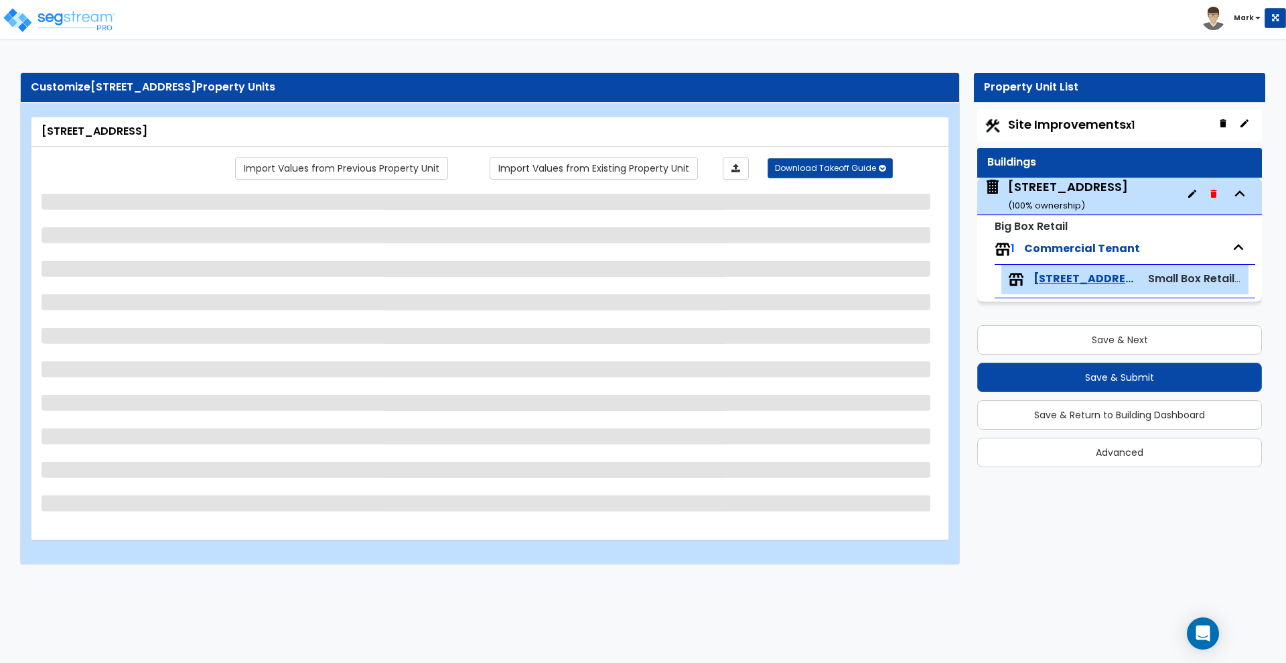
select select "1"
select select "4"
select select "1"
select select "2"
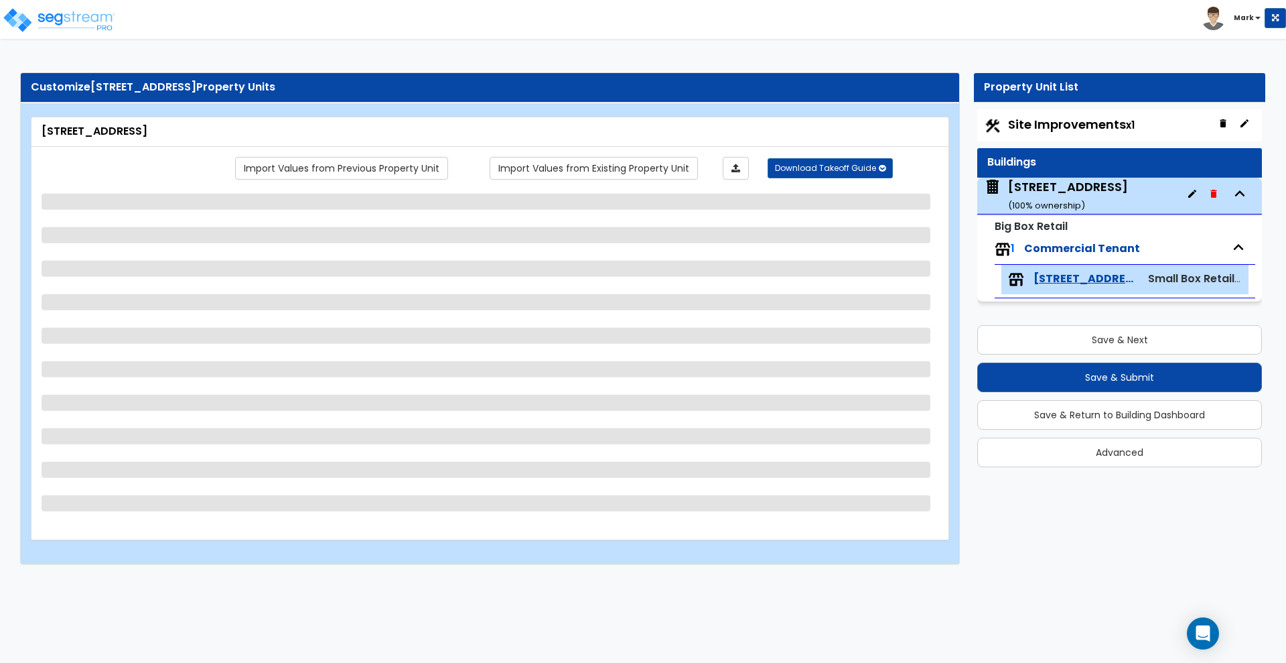
select select "1"
select select "3"
select select "1"
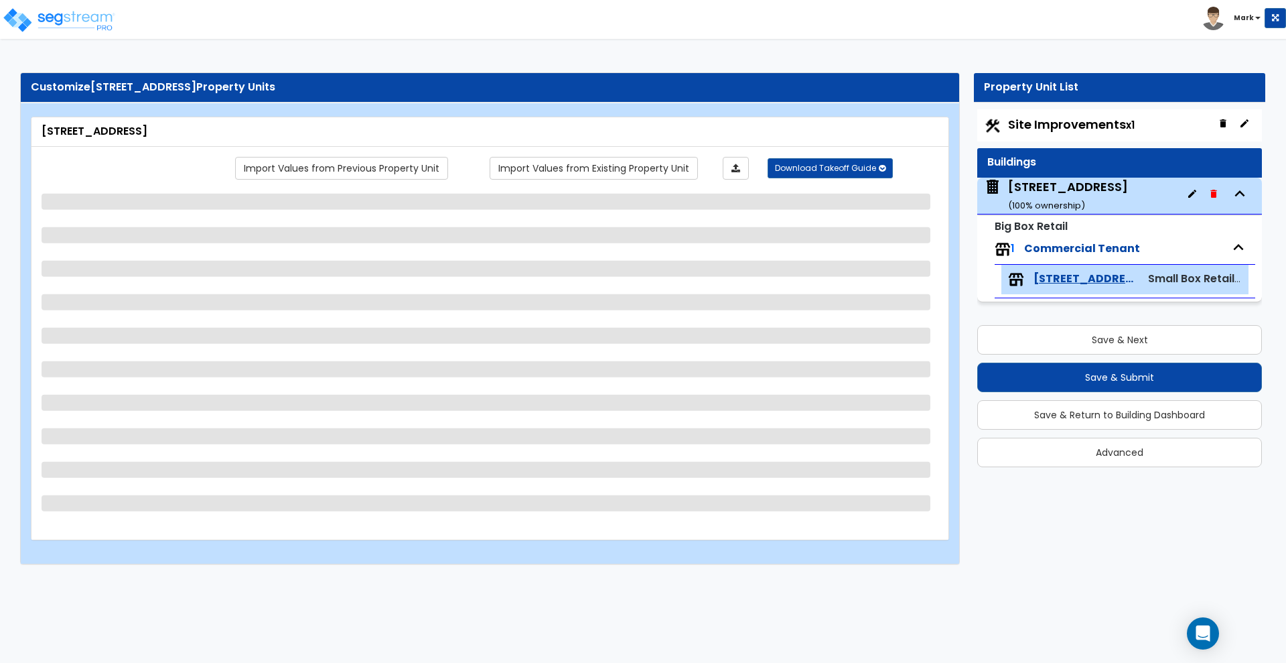
select select "2"
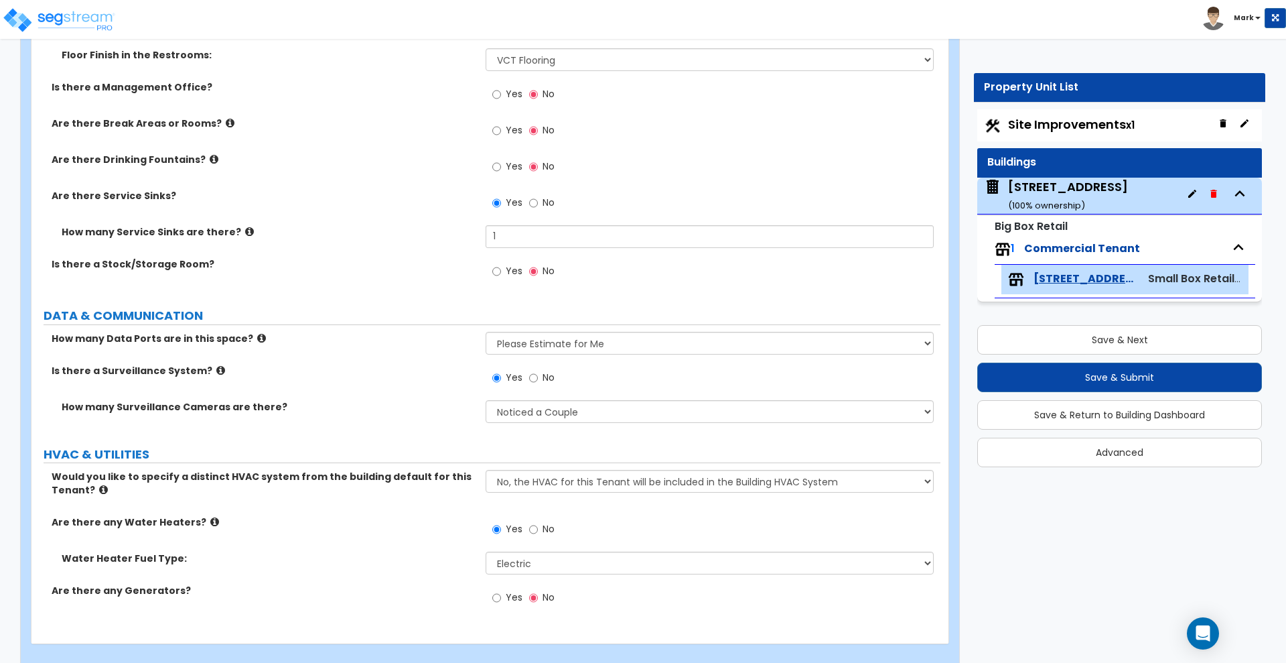
scroll to position [1560, 0]
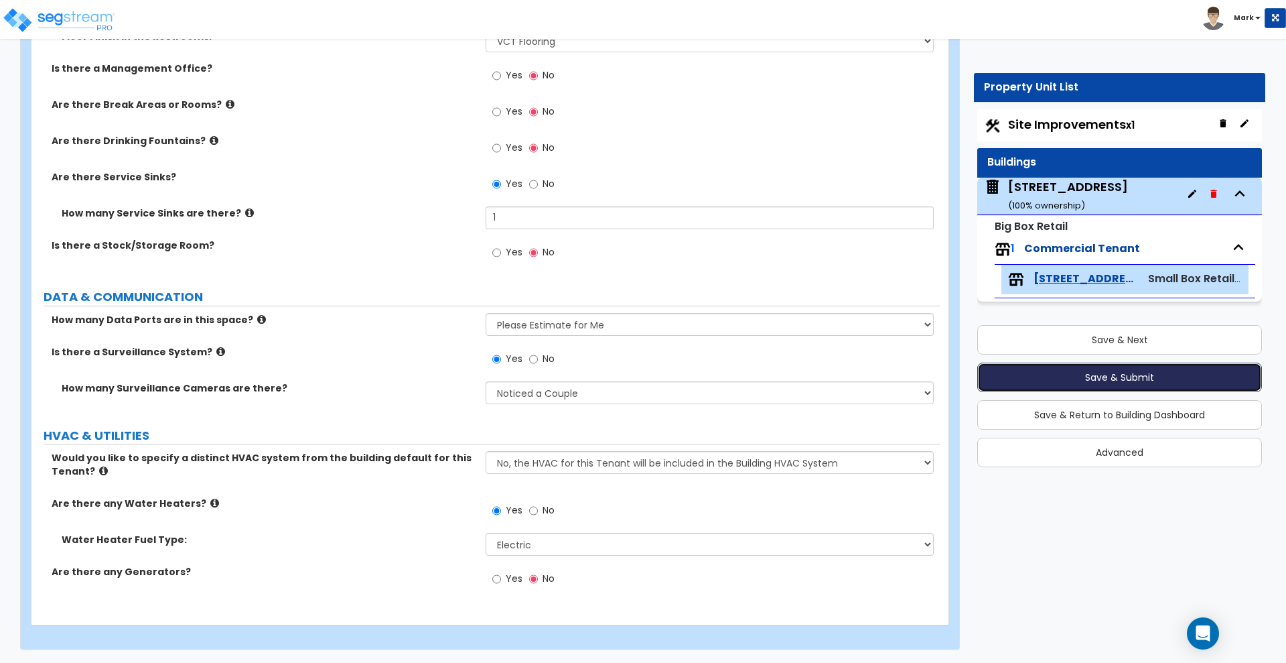
click at [1152, 377] on button "Save & Submit" at bounding box center [1120, 376] width 285 height 29
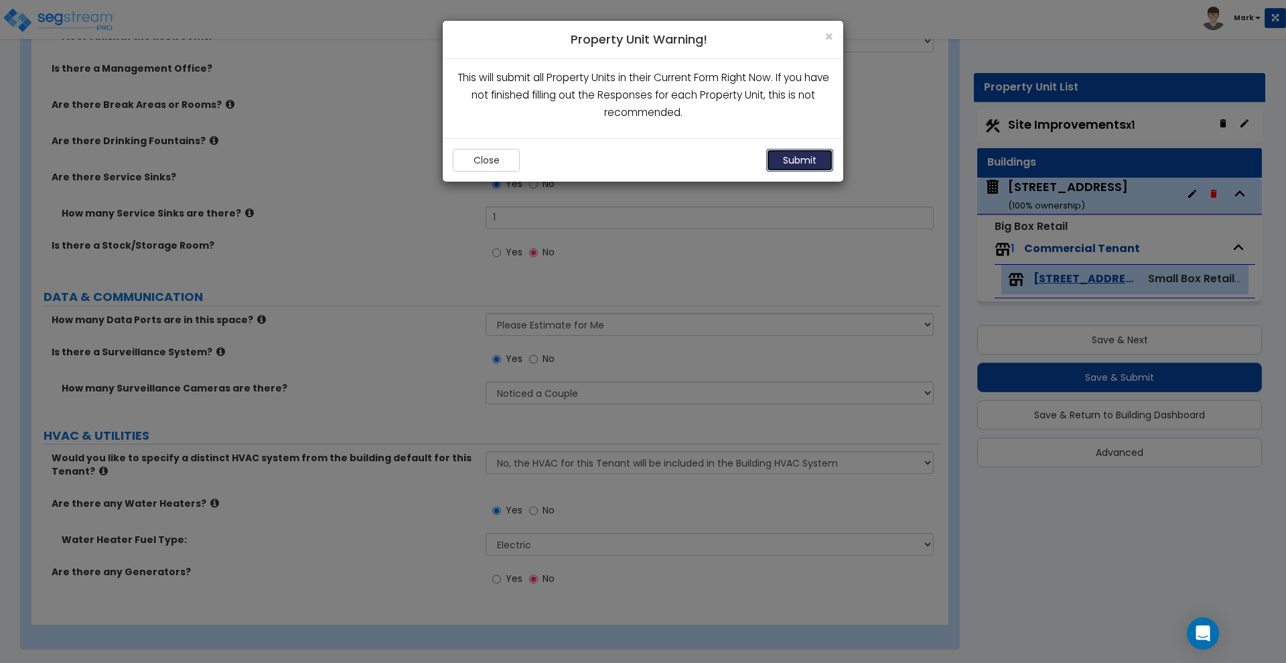
click at [796, 166] on button "Submit" at bounding box center [799, 160] width 67 height 23
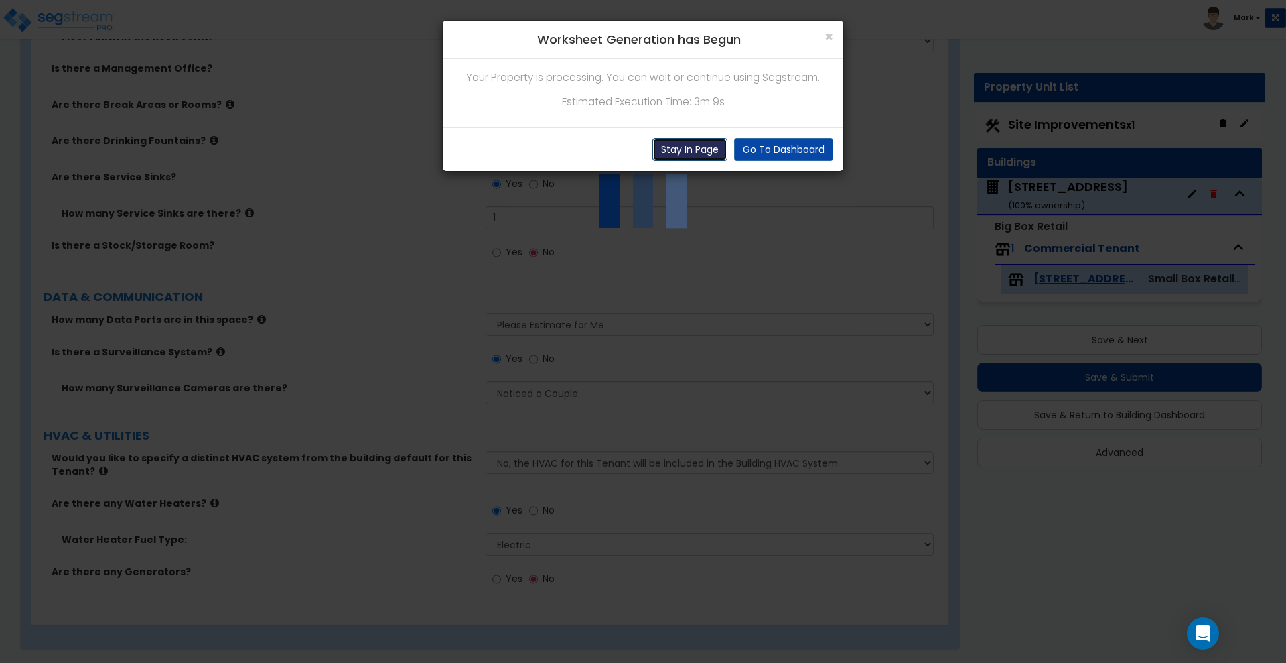
click at [692, 148] on button "Stay In Page" at bounding box center [690, 149] width 75 height 23
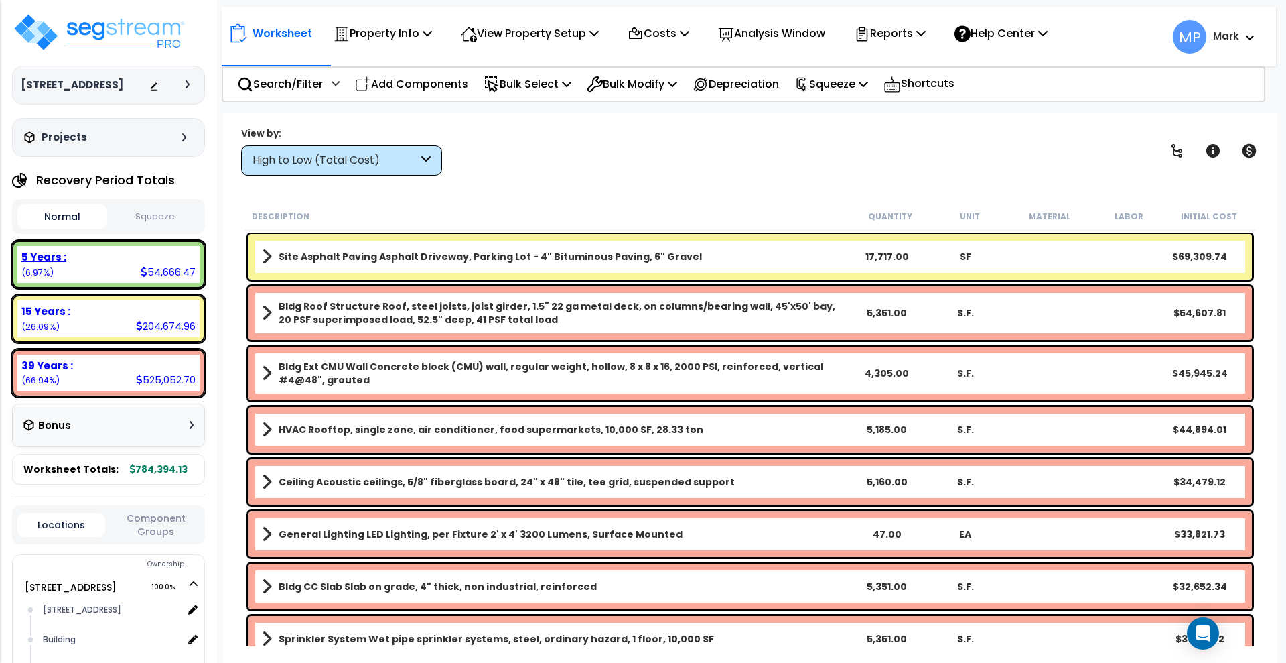
click at [109, 258] on div "5 Years :" at bounding box center [108, 257] width 174 height 14
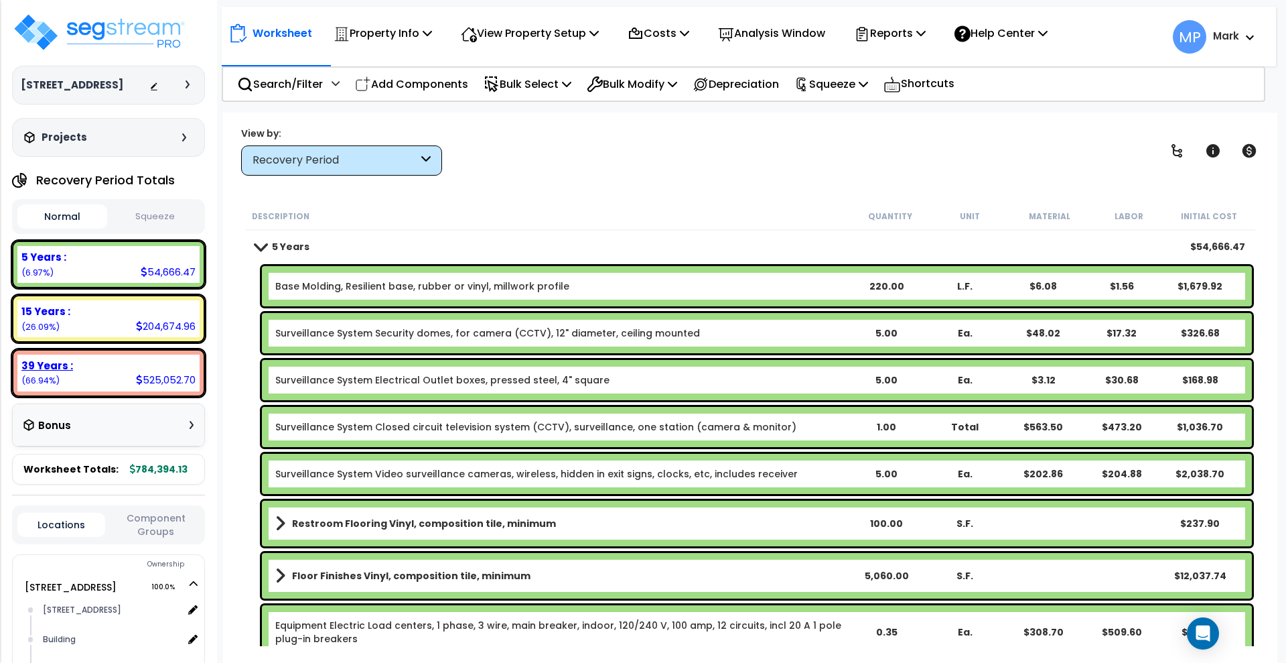
click at [98, 373] on div "39 Years : 525,052.70 (66.94%)" at bounding box center [108, 372] width 182 height 37
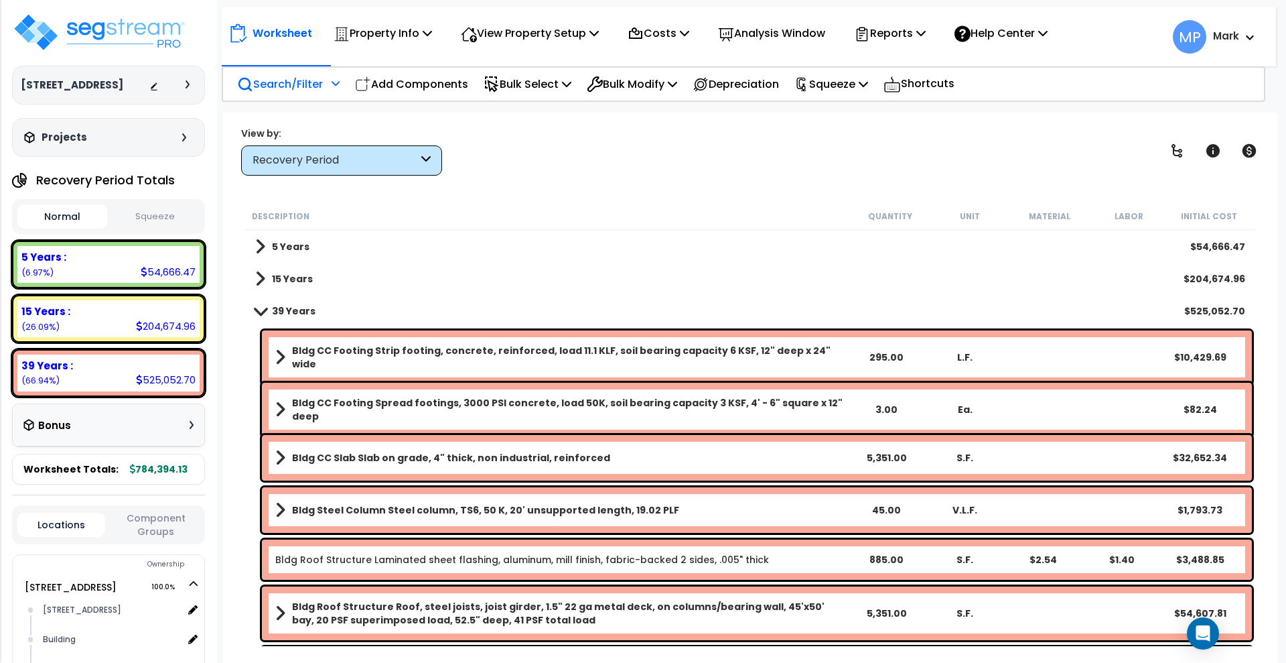
click at [272, 84] on p "Search/Filter" at bounding box center [280, 84] width 86 height 18
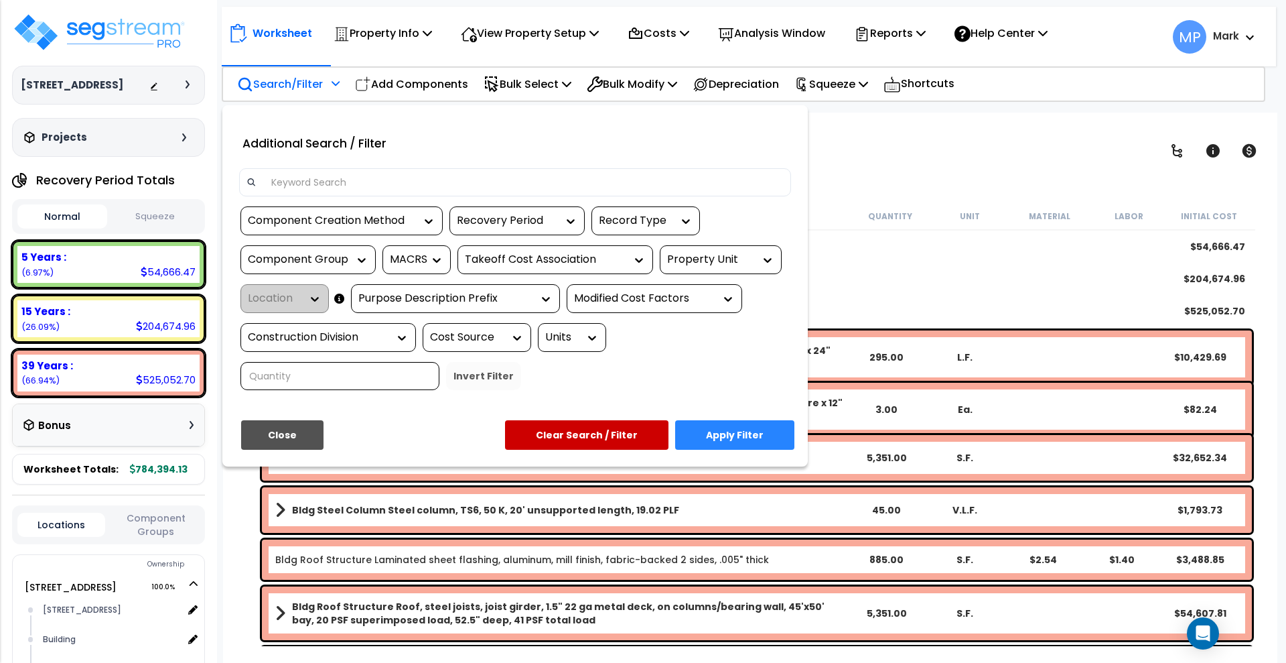
click at [310, 190] on input at bounding box center [523, 182] width 521 height 20
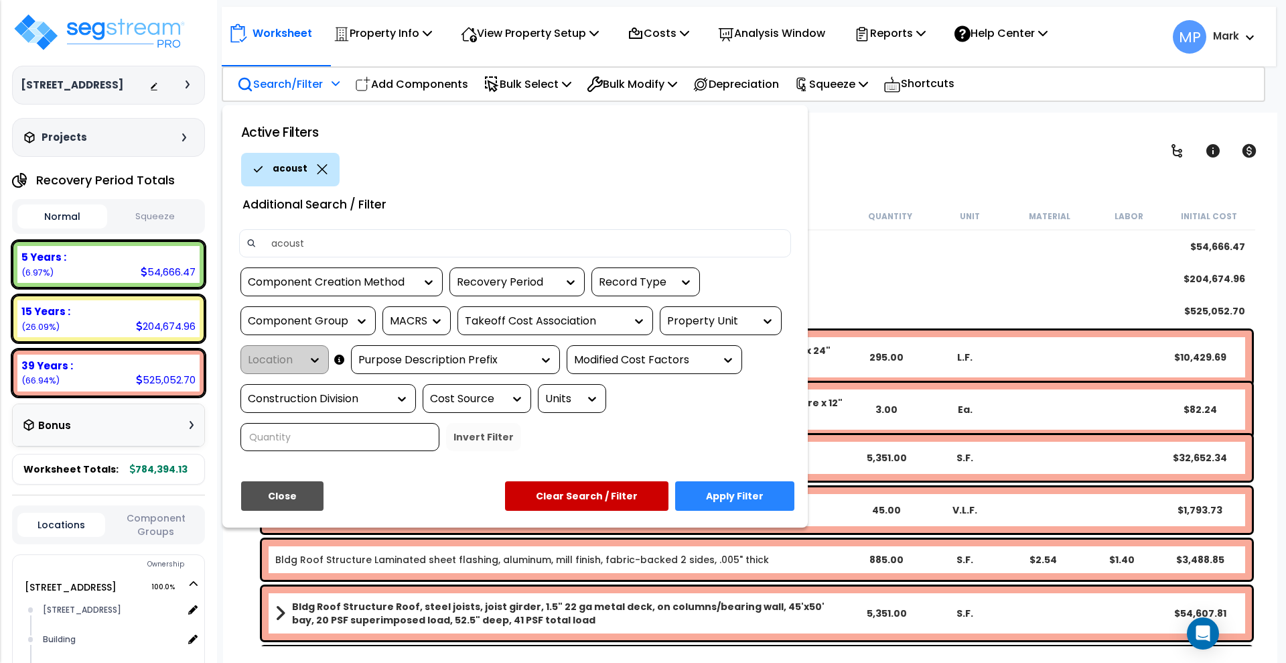
type input "acoust"
drag, startPoint x: 730, startPoint y: 493, endPoint x: 722, endPoint y: 477, distance: 17.7
click at [730, 493] on button "Apply Filter" at bounding box center [734, 495] width 119 height 29
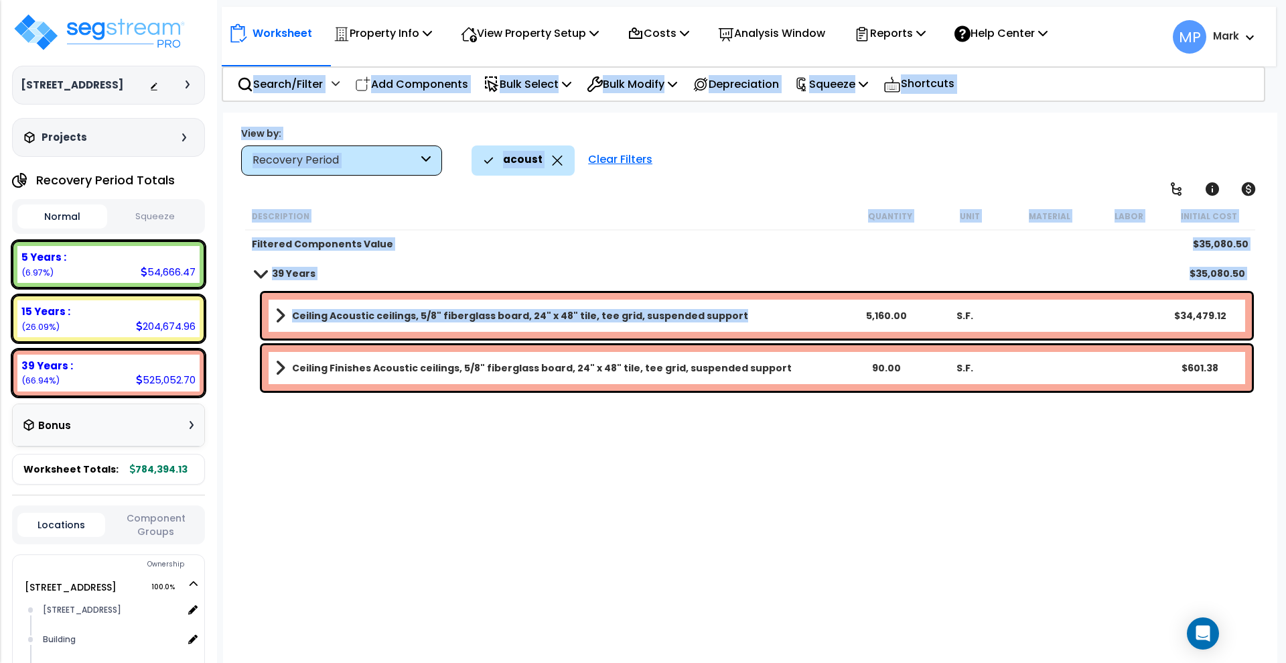
click at [797, 316] on link "Ceiling Acoustic ceilings, 5/8" fiberglass board, 24" x 48" tile, tee grid, sus…" at bounding box center [560, 315] width 571 height 19
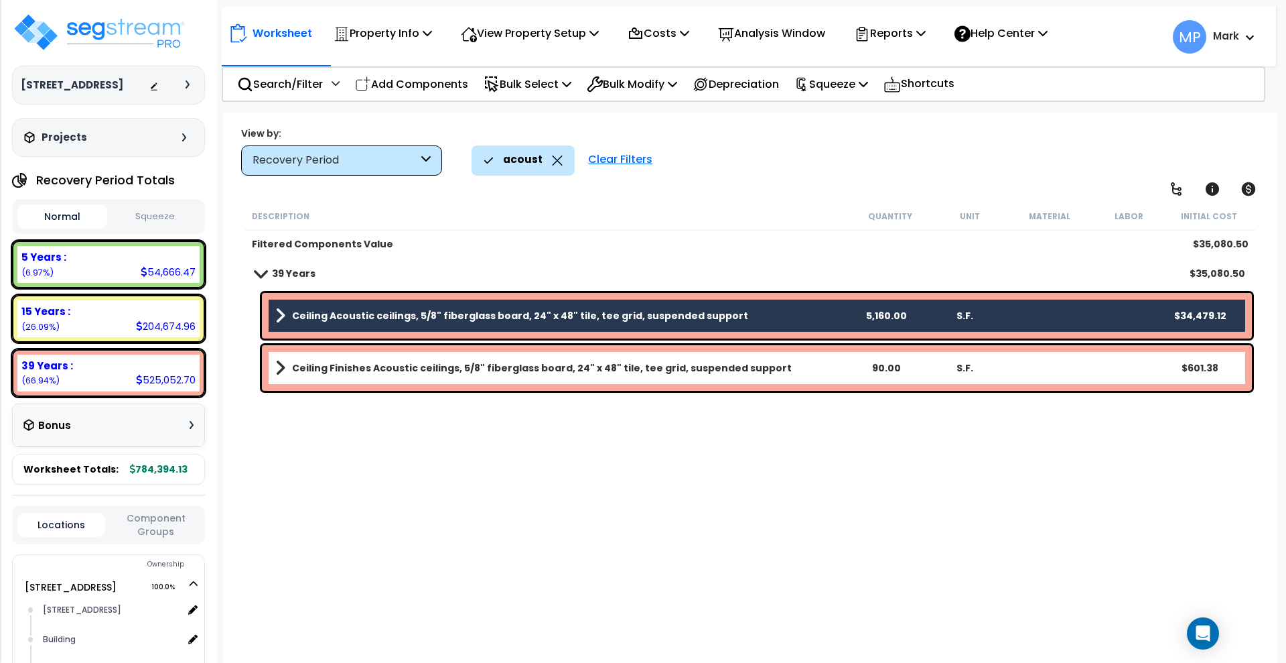
click at [785, 366] on link "Ceiling Finishes Acoustic ceilings, 5/8" fiberglass board, 24" x 48" tile, tee …" at bounding box center [560, 367] width 571 height 19
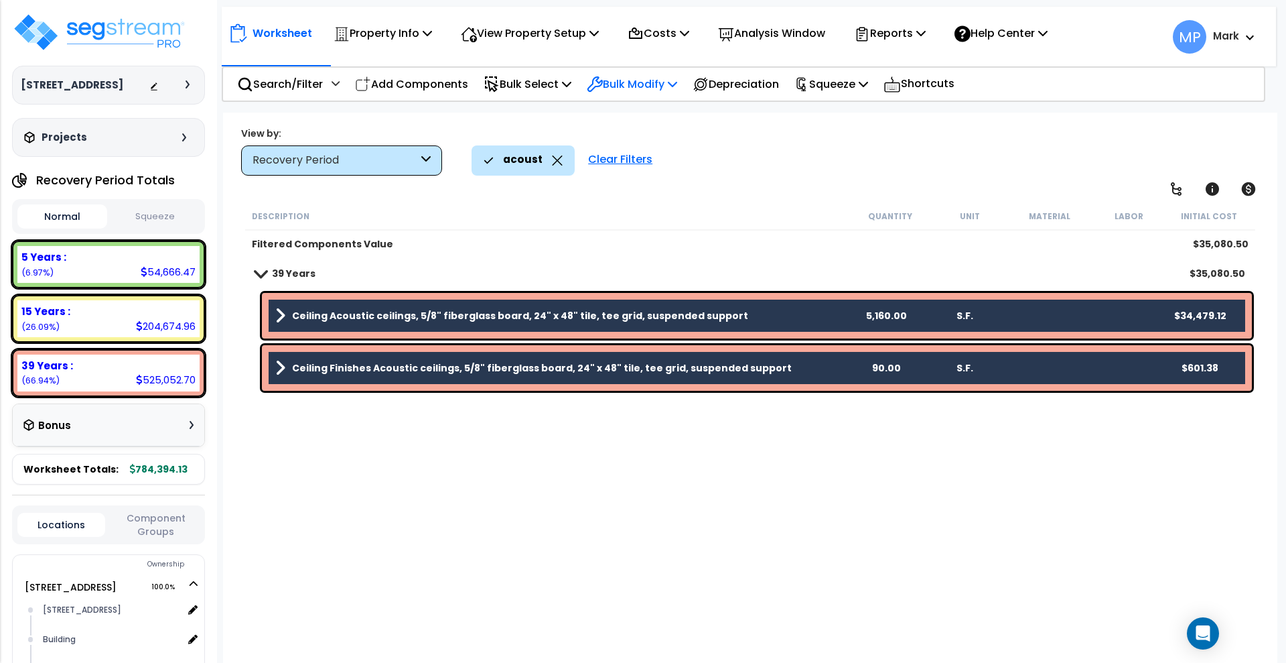
click at [633, 85] on p "Bulk Modify" at bounding box center [632, 84] width 90 height 18
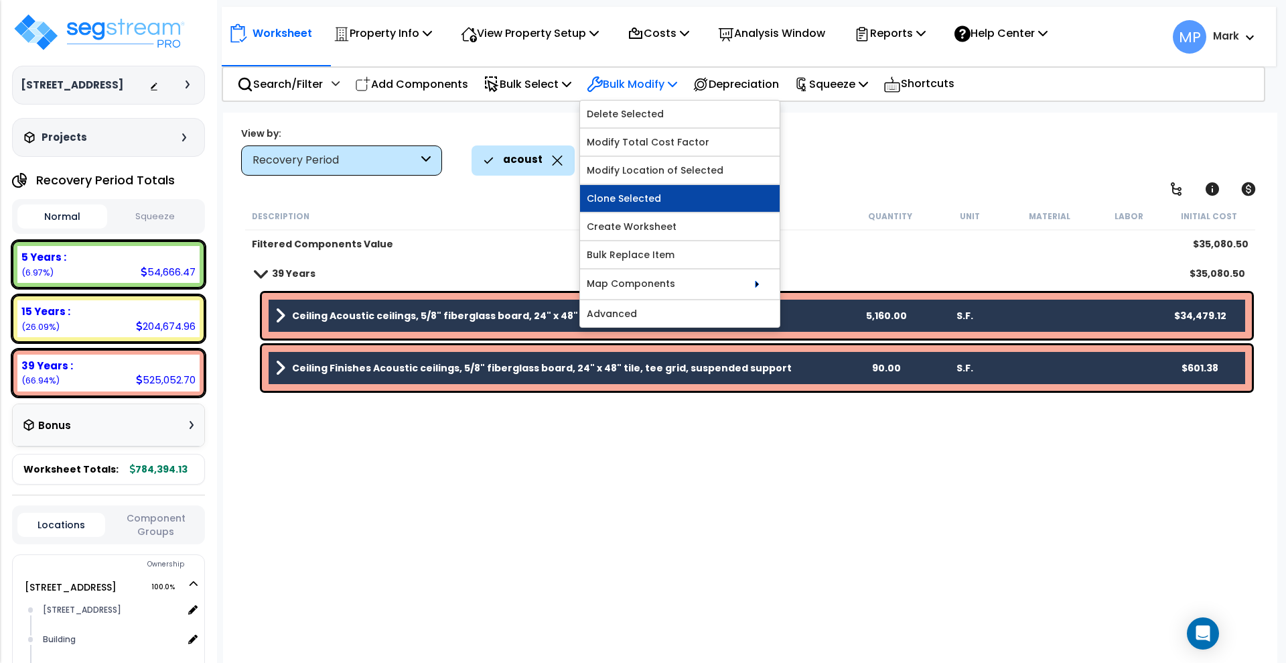
click at [665, 195] on link "Clone Selected" at bounding box center [680, 198] width 200 height 27
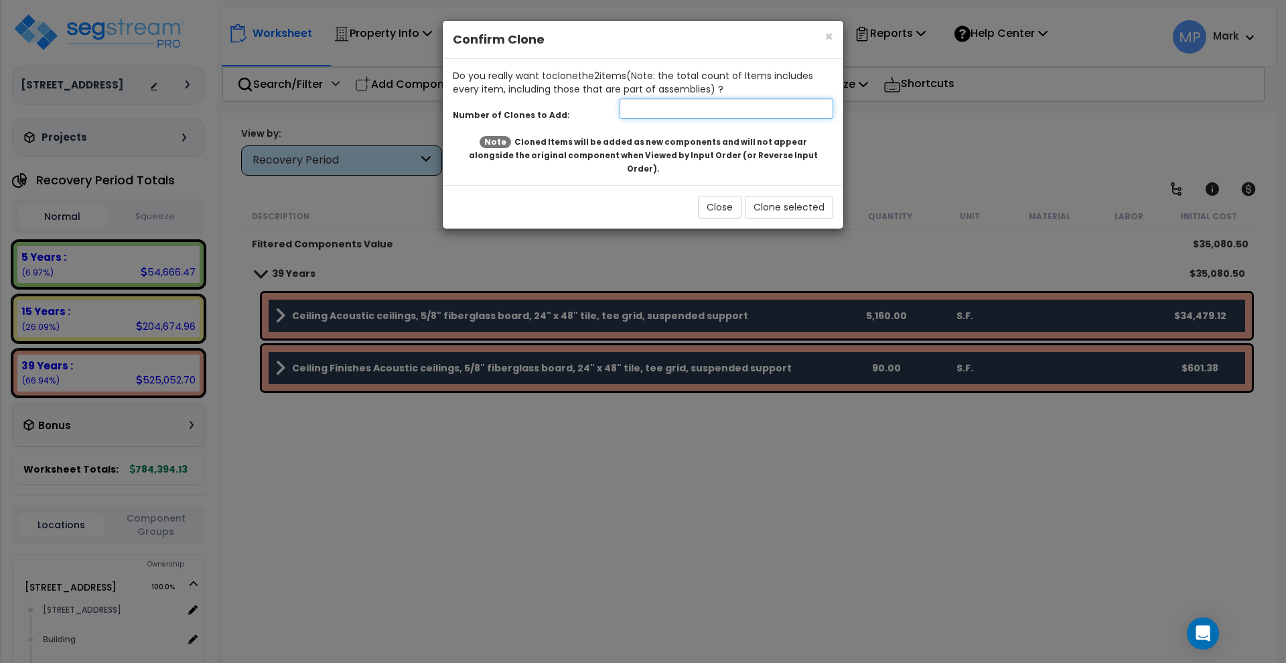
click at [640, 106] on input "number" at bounding box center [727, 108] width 214 height 20
type input "1"
click at [790, 196] on button "Clone selected" at bounding box center [789, 207] width 88 height 23
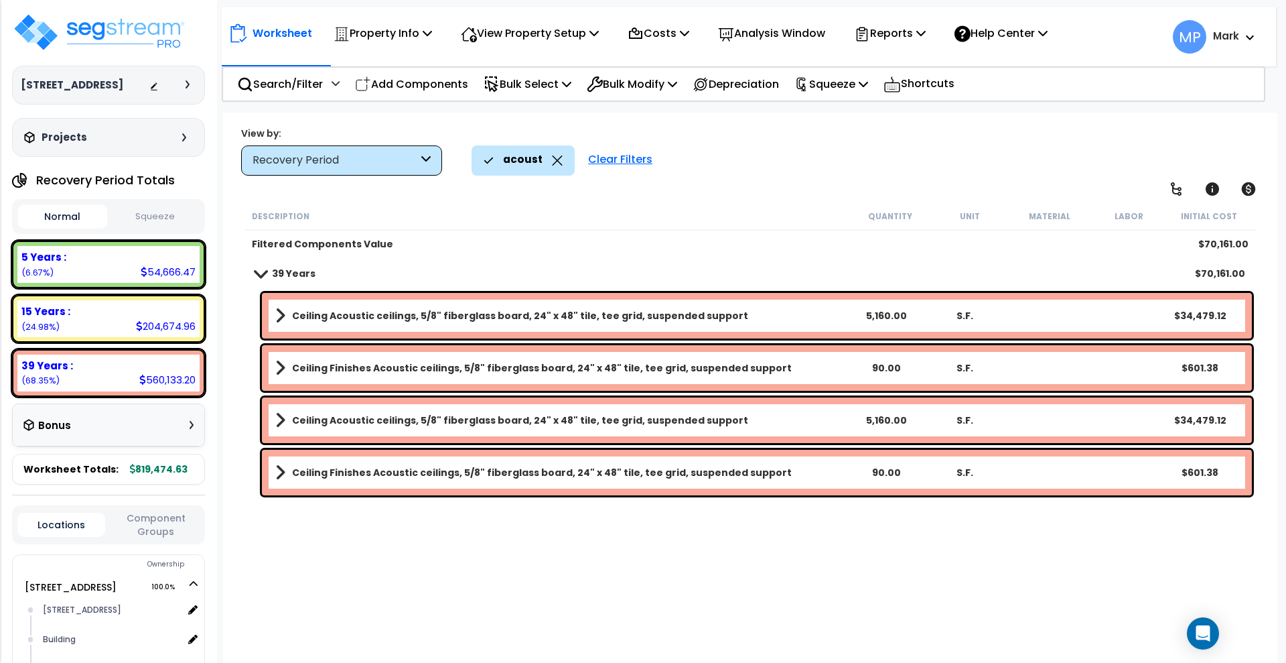
click at [763, 319] on link "Ceiling Acoustic ceilings, 5/8" fiberglass board, 24" x 48" tile, tee grid, sus…" at bounding box center [560, 315] width 571 height 19
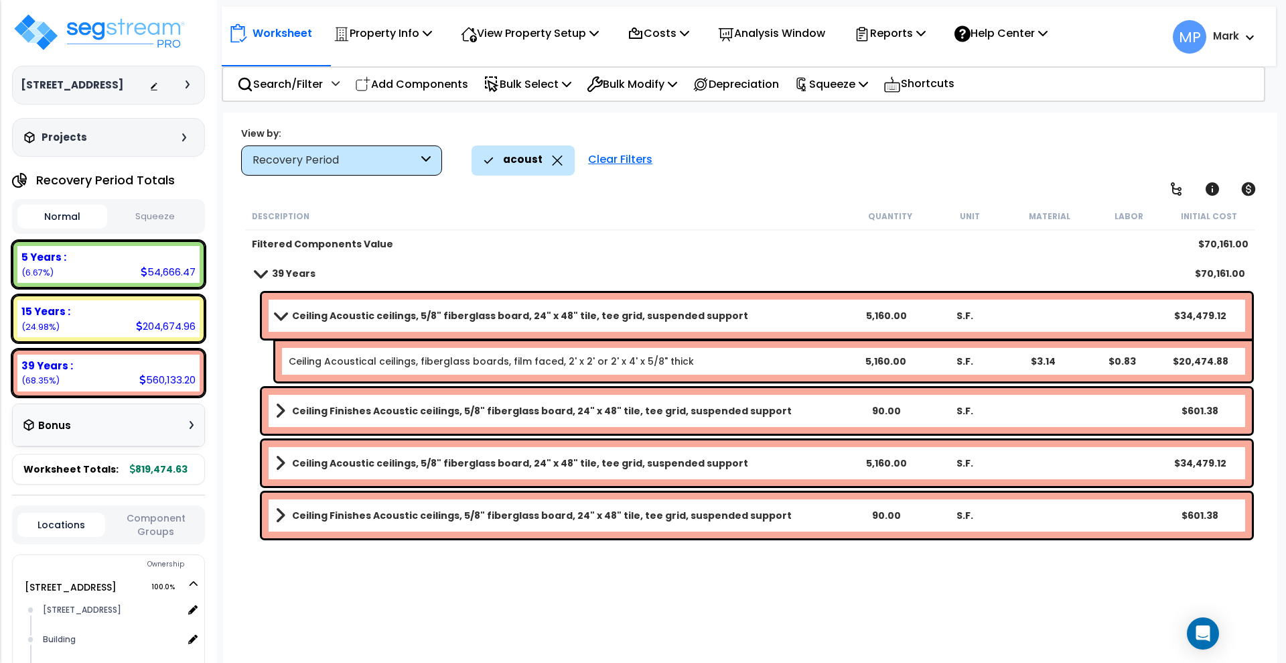
click at [759, 316] on link "Ceiling Acoustic ceilings, 5/8" fiberglass board, 24" x 48" tile, tee grid, sus…" at bounding box center [560, 315] width 571 height 19
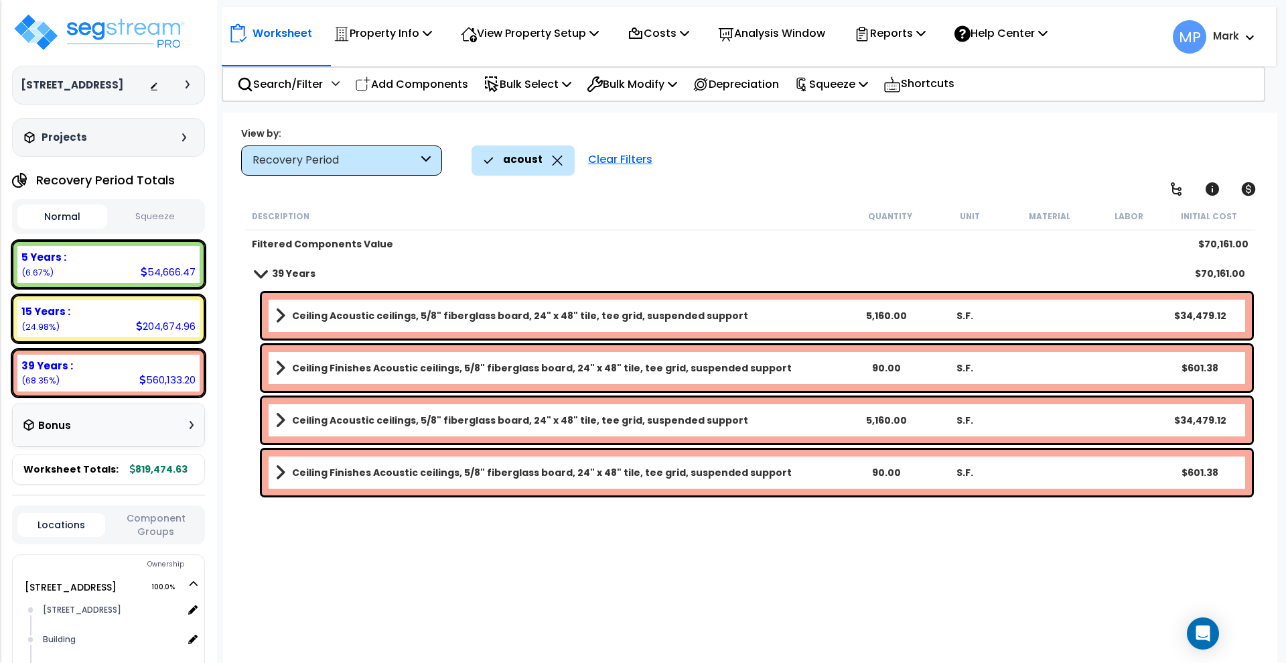
click at [752, 313] on link "Ceiling Acoustic ceilings, 5/8" fiberglass board, 24" x 48" tile, tee grid, sus…" at bounding box center [560, 315] width 571 height 19
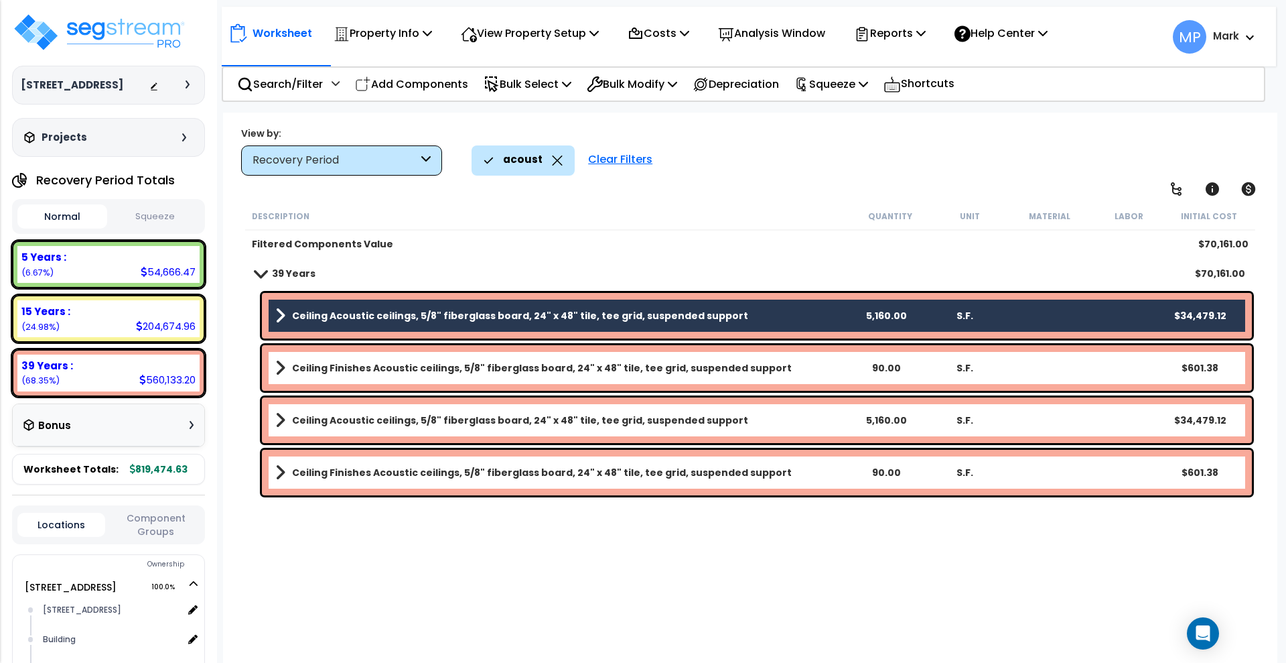
click at [800, 371] on link "Ceiling Finishes Acoustic ceilings, 5/8" fiberglass board, 24" x 48" tile, tee …" at bounding box center [560, 367] width 571 height 19
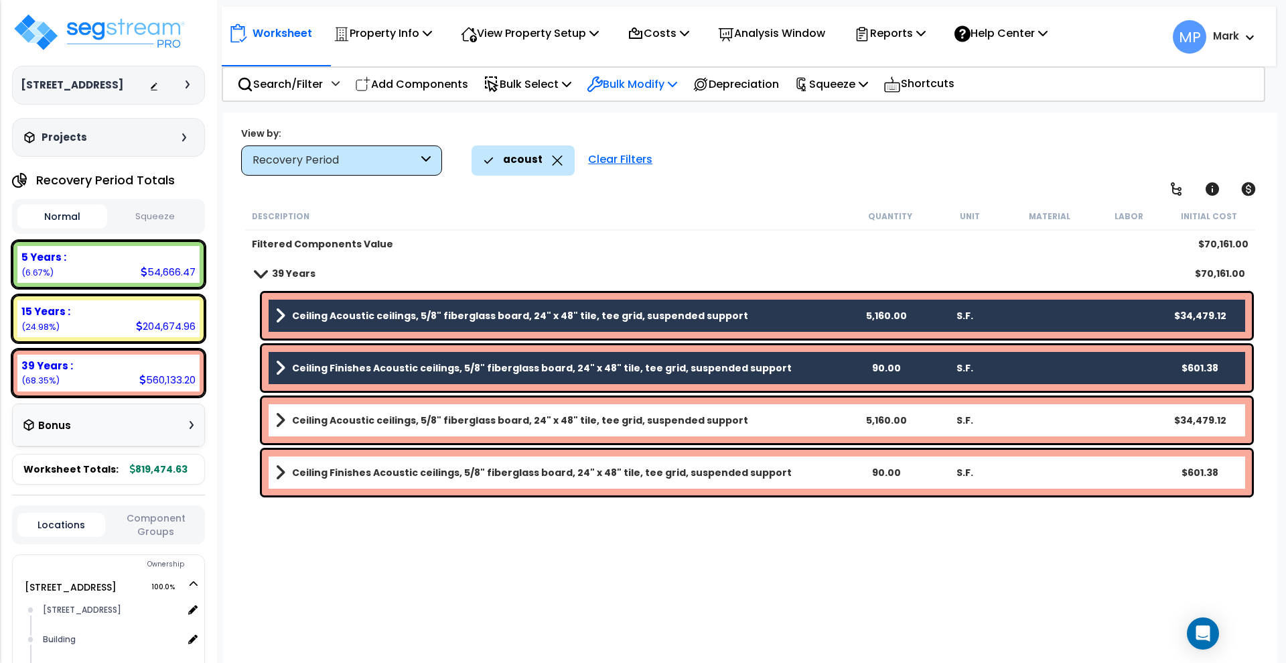
click at [671, 86] on p "Bulk Modify" at bounding box center [632, 84] width 90 height 18
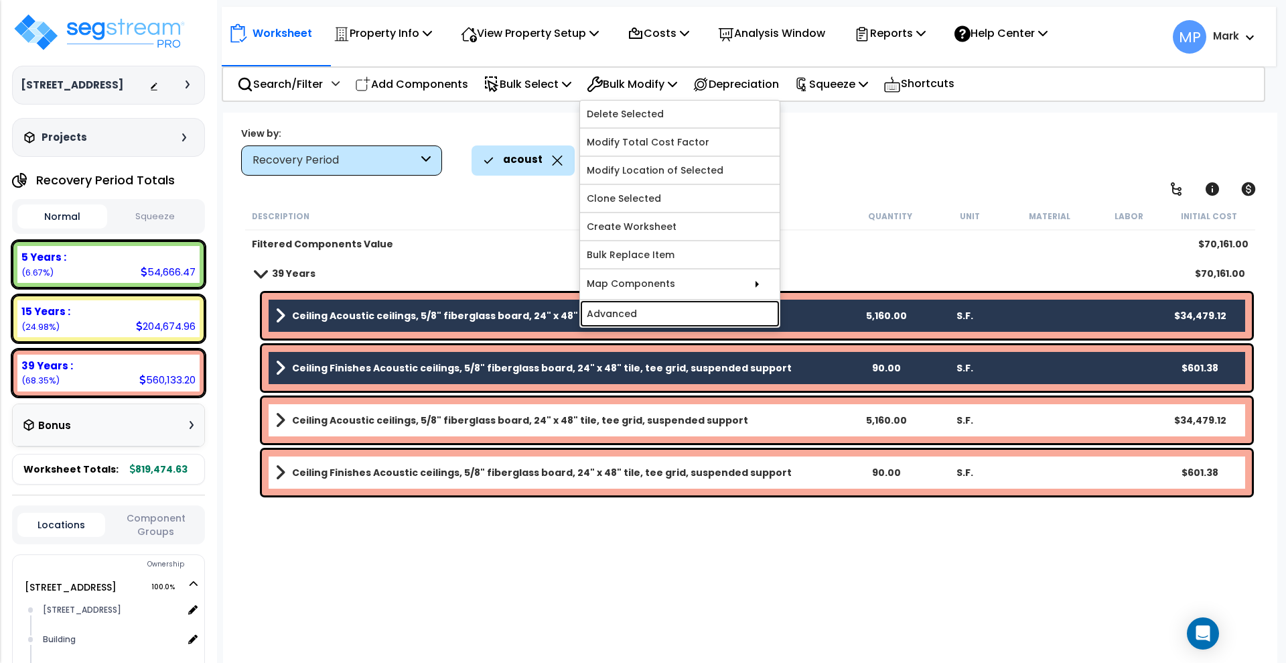
click at [682, 309] on link "Advanced" at bounding box center [680, 313] width 200 height 27
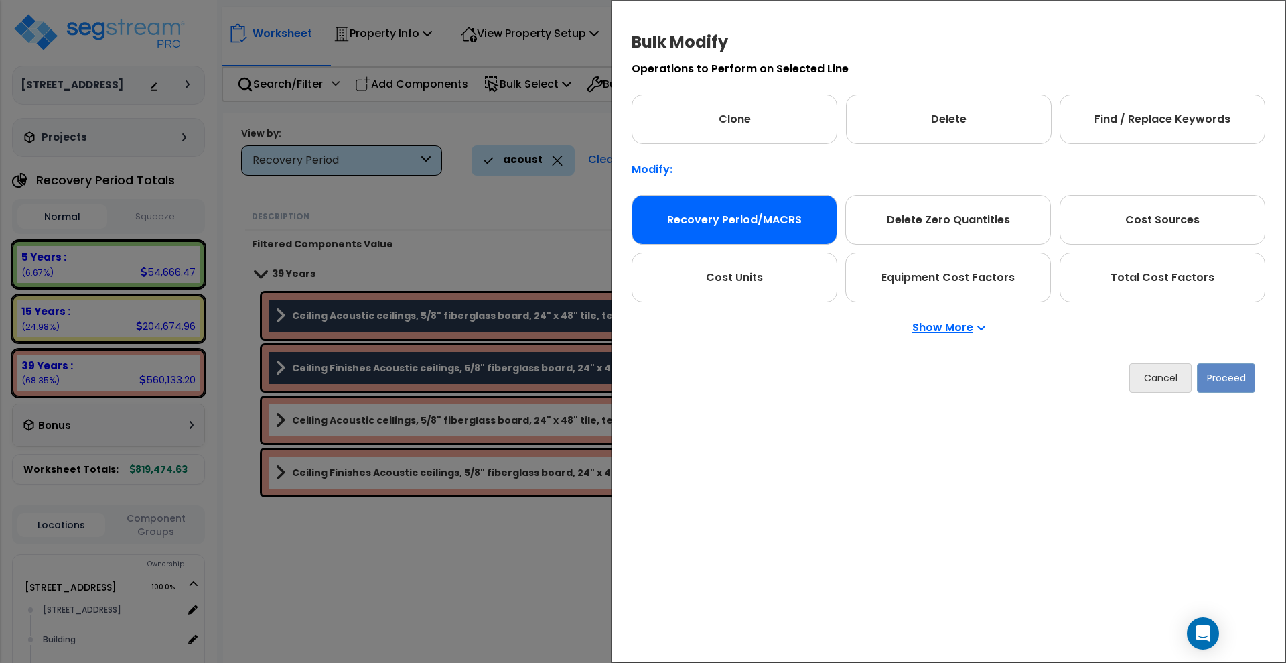
click at [792, 225] on div "Recovery Period/MACRS" at bounding box center [735, 220] width 206 height 50
click at [1236, 382] on button "Proceed" at bounding box center [1226, 377] width 58 height 29
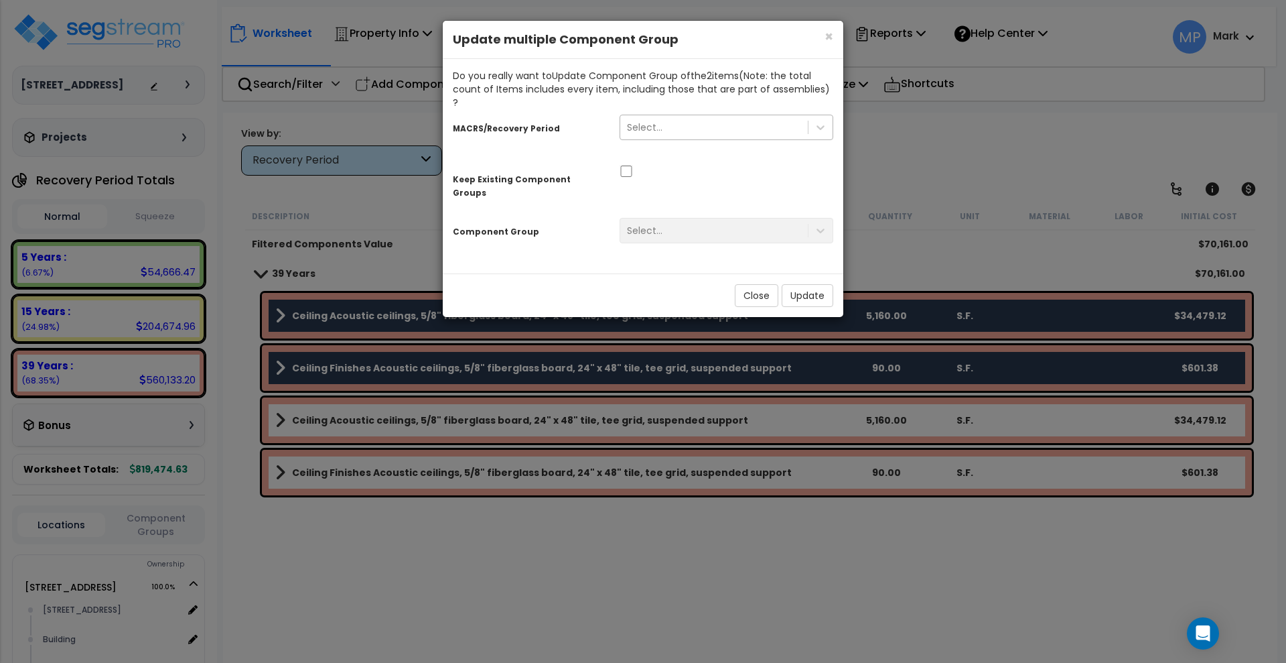
click at [689, 125] on div "Select..." at bounding box center [727, 127] width 214 height 25
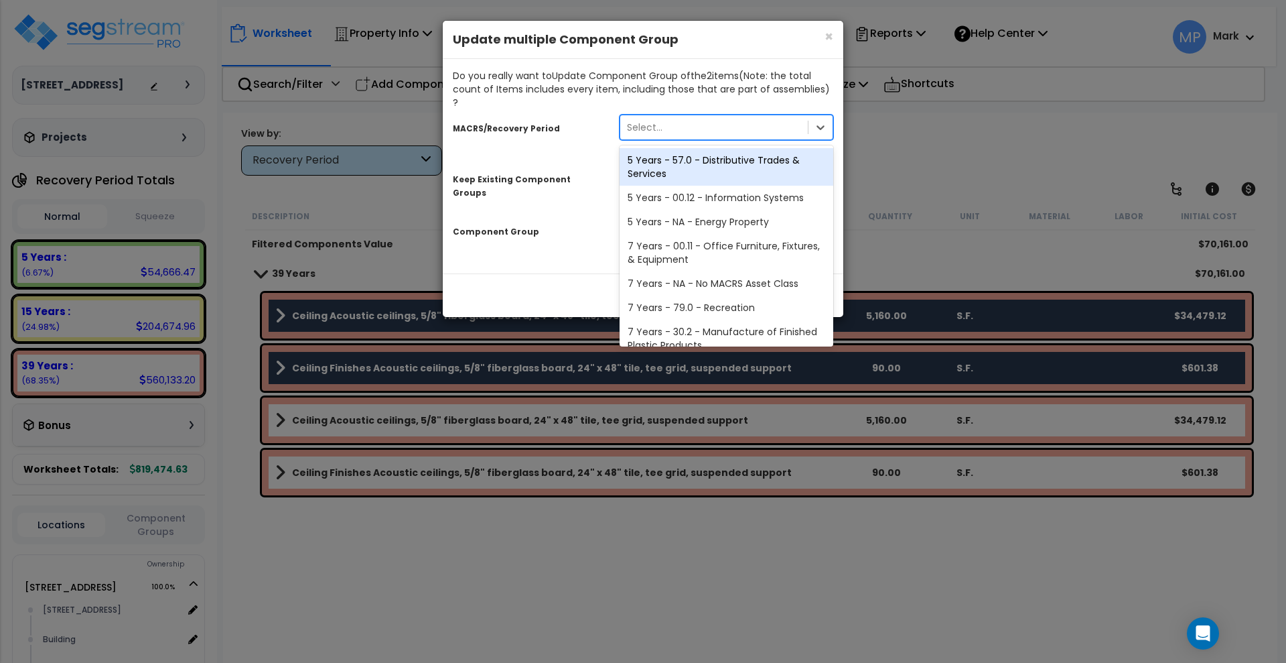
click at [695, 117] on div "Select..." at bounding box center [714, 127] width 188 height 21
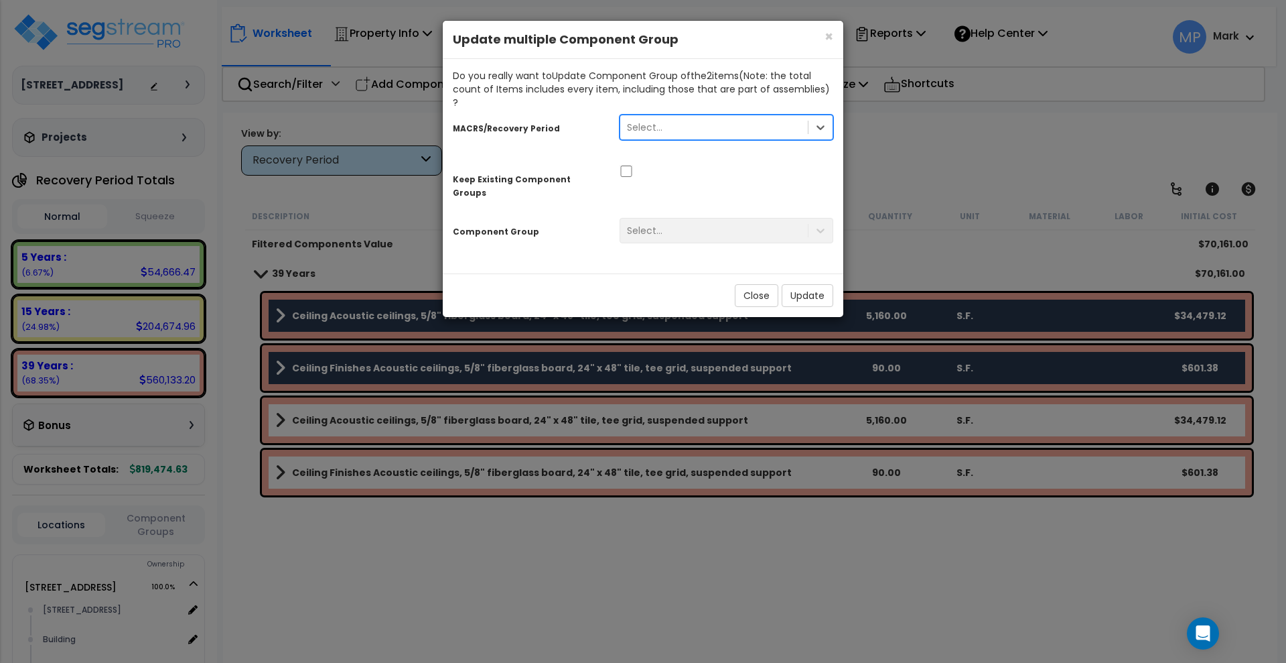
click at [695, 117] on div "Select..." at bounding box center [714, 127] width 188 height 21
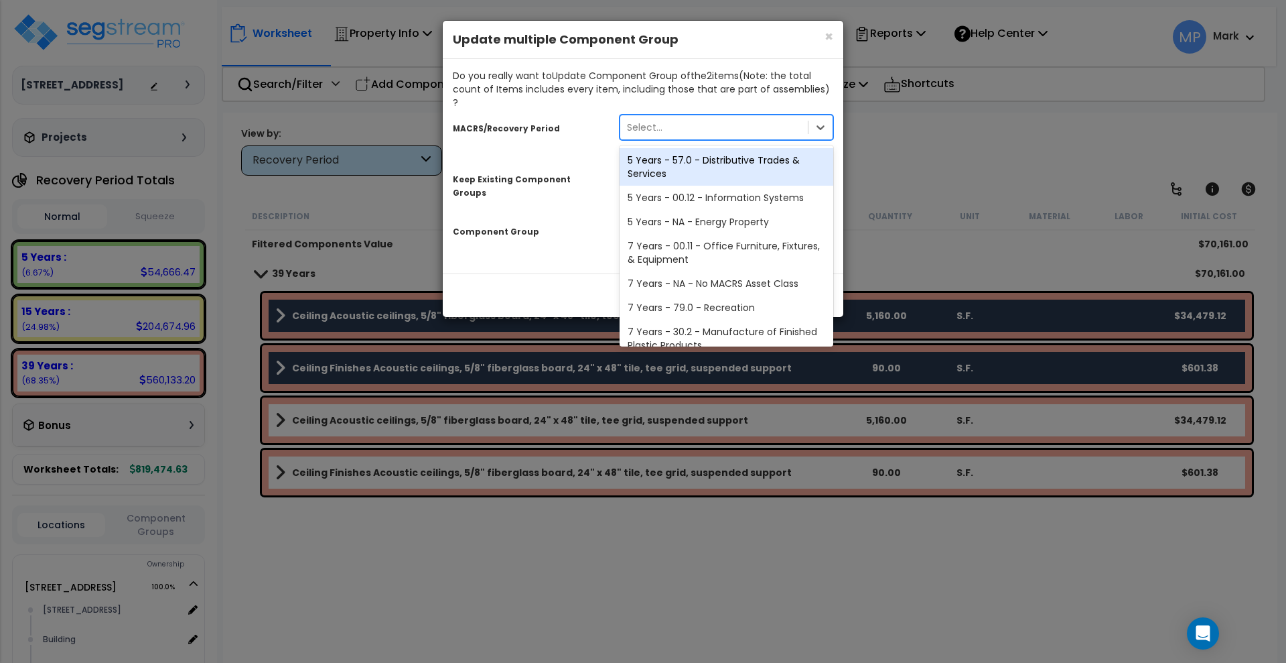
click at [705, 151] on div "5 Years - 57.0 - Distributive Trades & Services" at bounding box center [727, 167] width 214 height 38
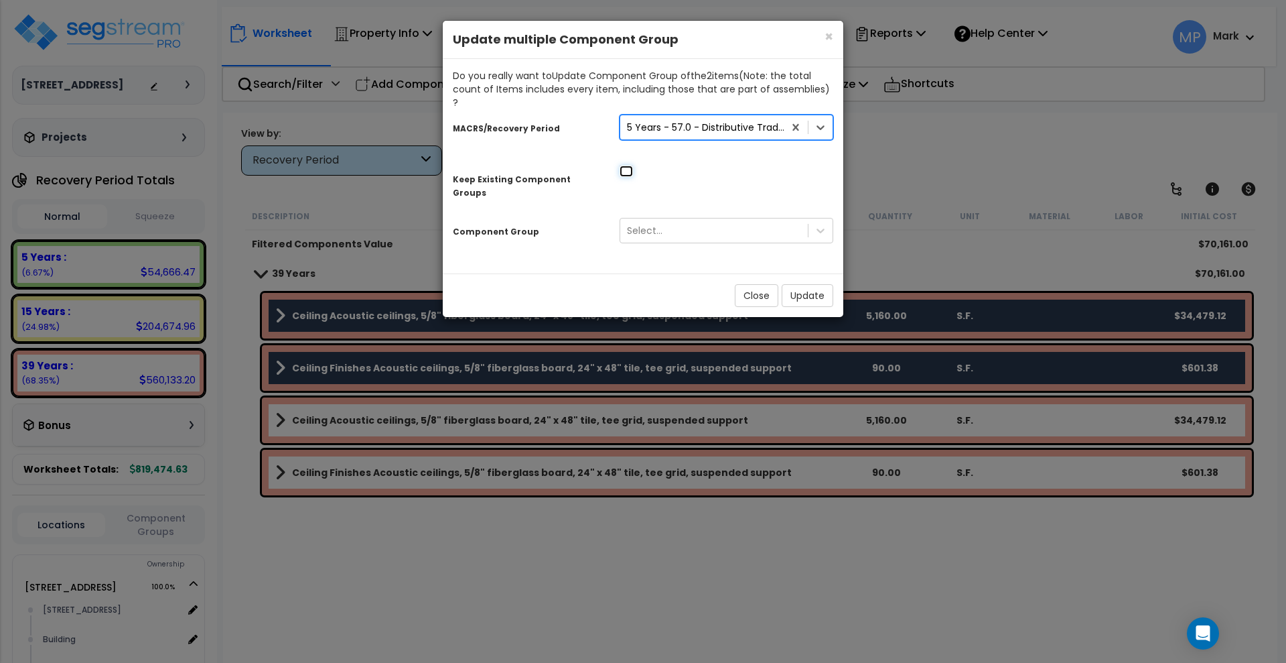
click at [628, 165] on input "checkbox" at bounding box center [626, 170] width 13 height 11
checkbox input "true"
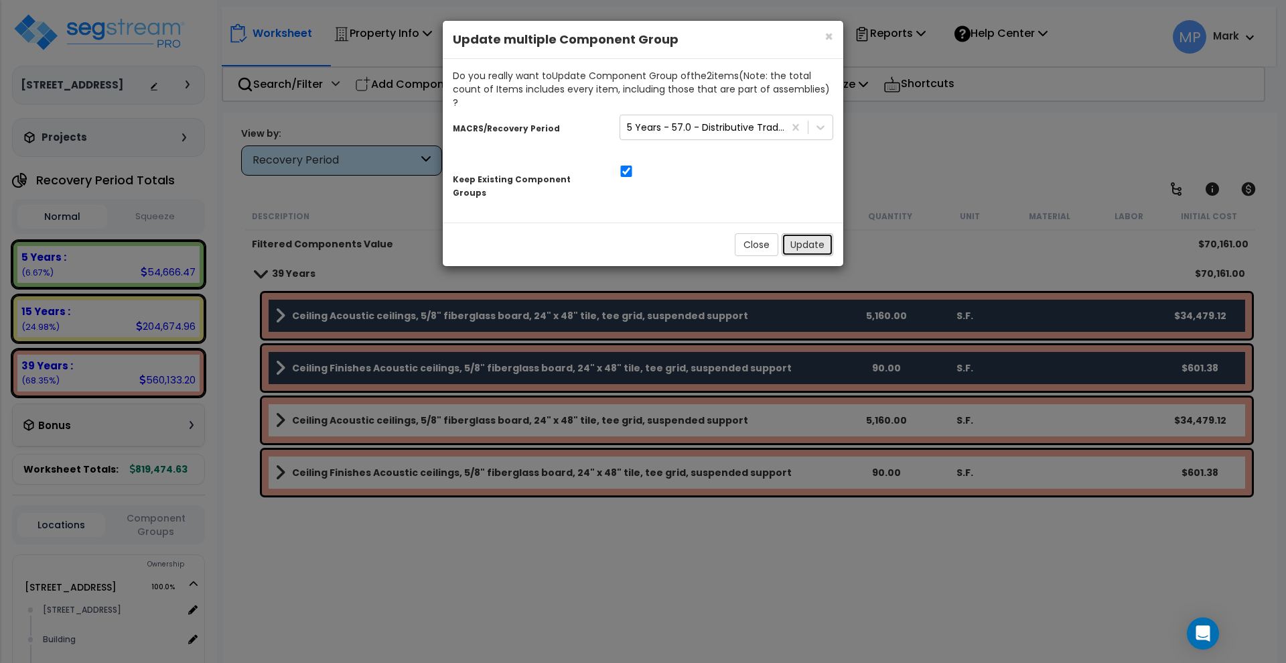
click at [815, 233] on button "Update" at bounding box center [808, 244] width 52 height 23
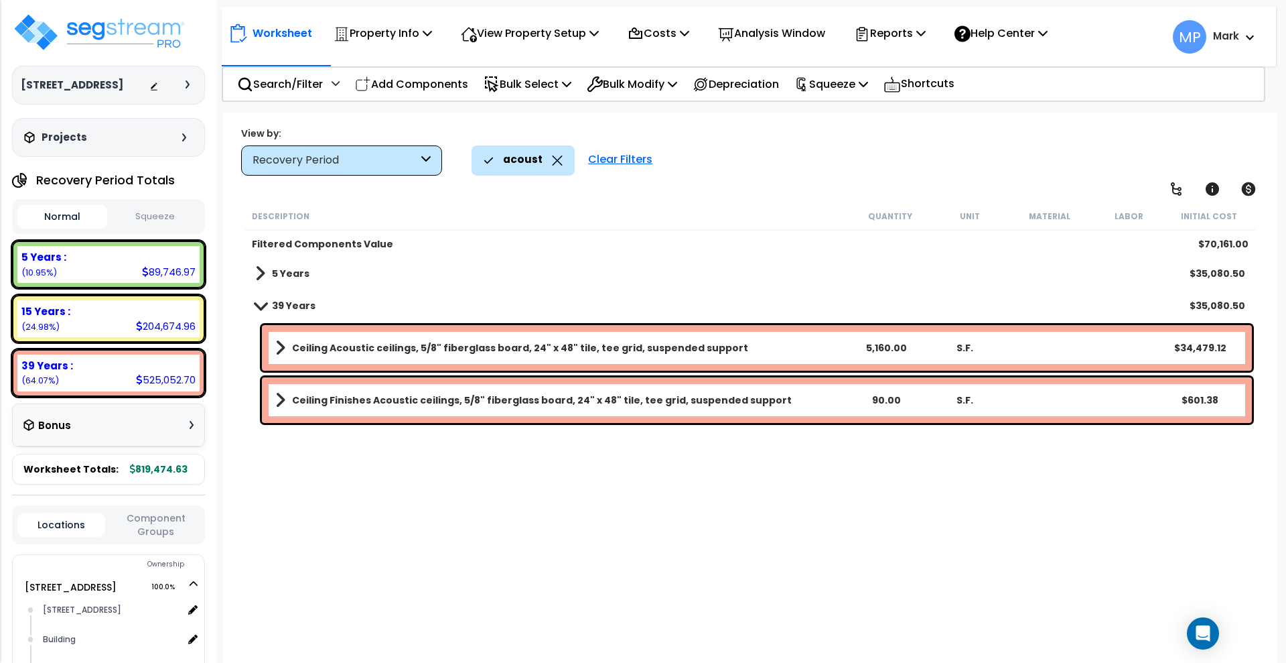
click at [260, 273] on span at bounding box center [260, 273] width 10 height 19
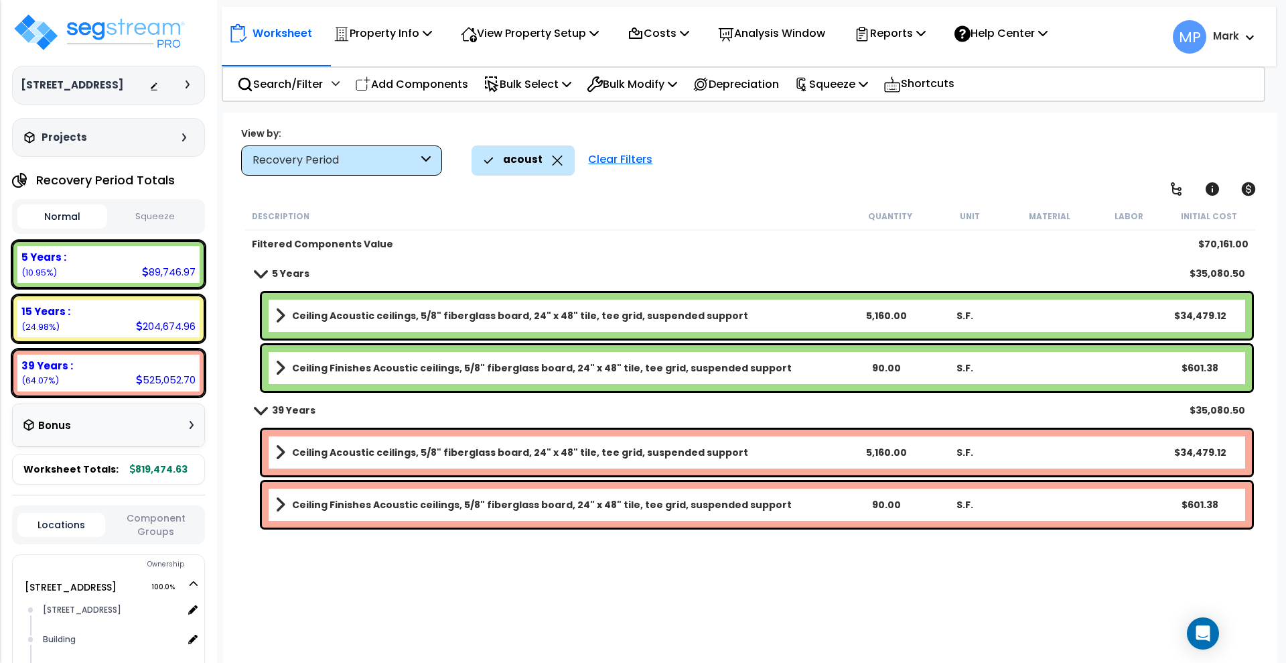
click at [785, 316] on link "Ceiling Acoustic ceilings, 5/8" fiberglass board, 24" x 48" tile, tee grid, sus…" at bounding box center [560, 315] width 571 height 19
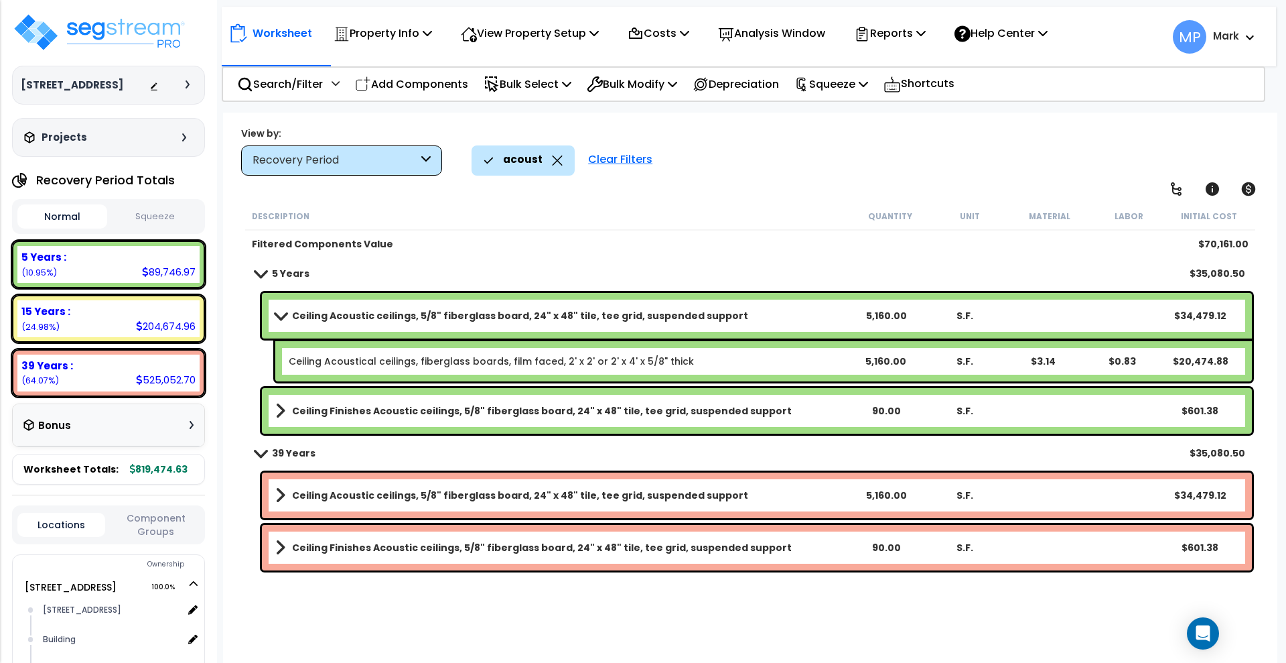
click at [785, 316] on link "Ceiling Acoustic ceilings, 5/8" fiberglass board, 24" x 48" tile, tee grid, sus…" at bounding box center [560, 315] width 571 height 19
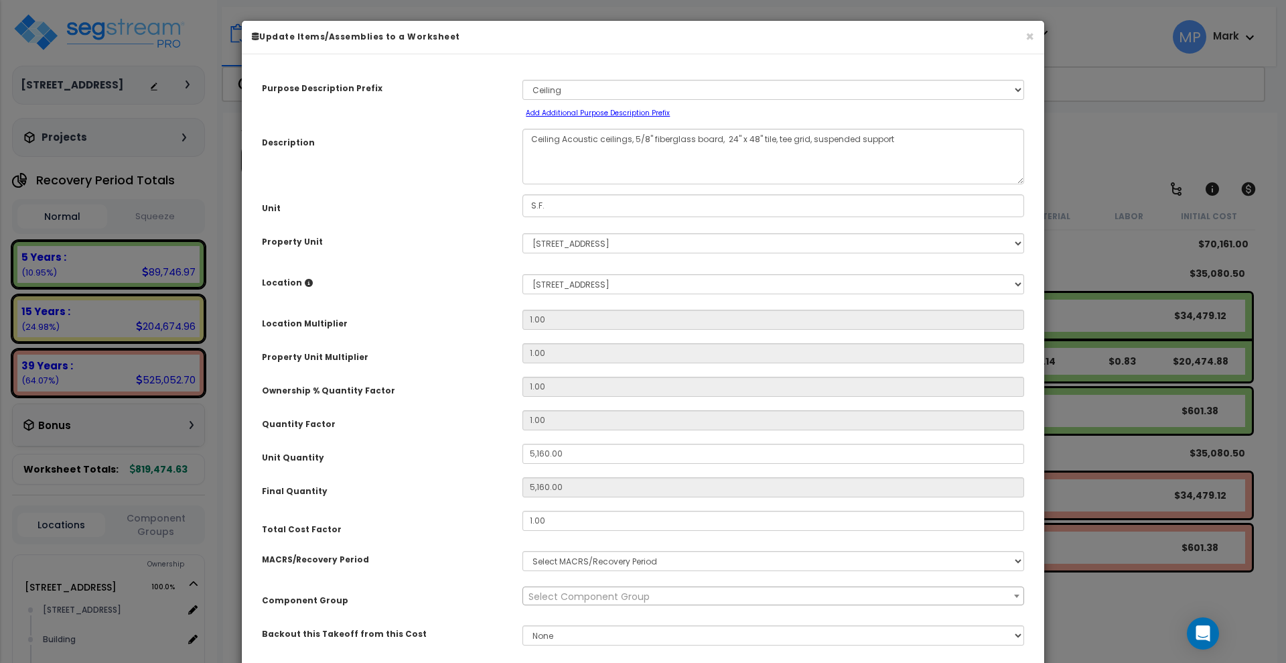
select select "3667"
click at [1032, 33] on button "×" at bounding box center [1030, 36] width 9 height 14
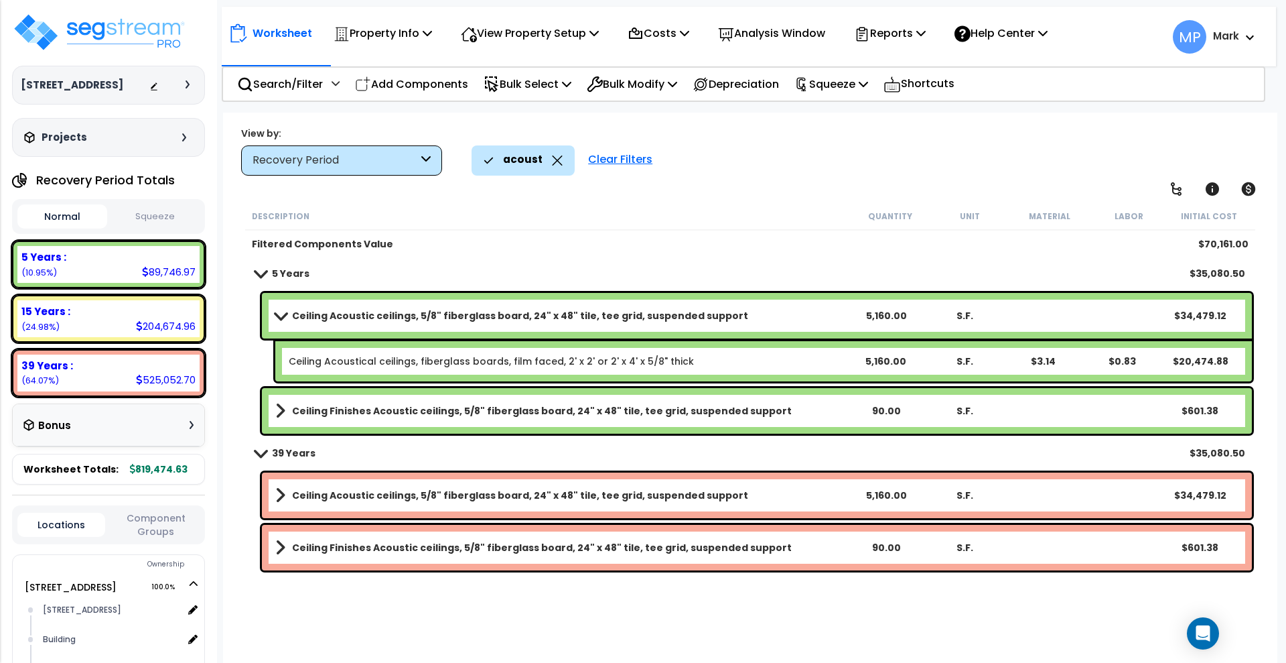
click at [771, 316] on link "Ceiling Acoustic ceilings, 5/8" fiberglass board, 24" x 48" tile, tee grid, sus…" at bounding box center [560, 315] width 571 height 19
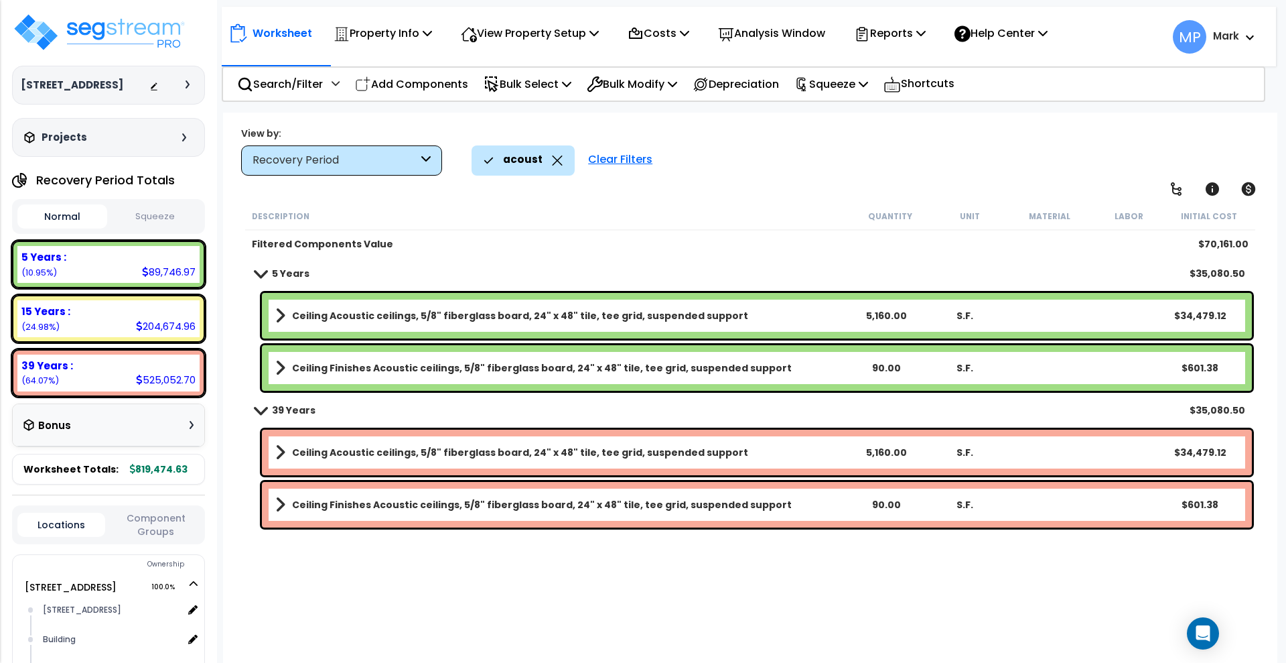
click at [755, 316] on link "Ceiling Acoustic ceilings, 5/8" fiberglass board, 24" x 48" tile, tee grid, sus…" at bounding box center [560, 315] width 571 height 19
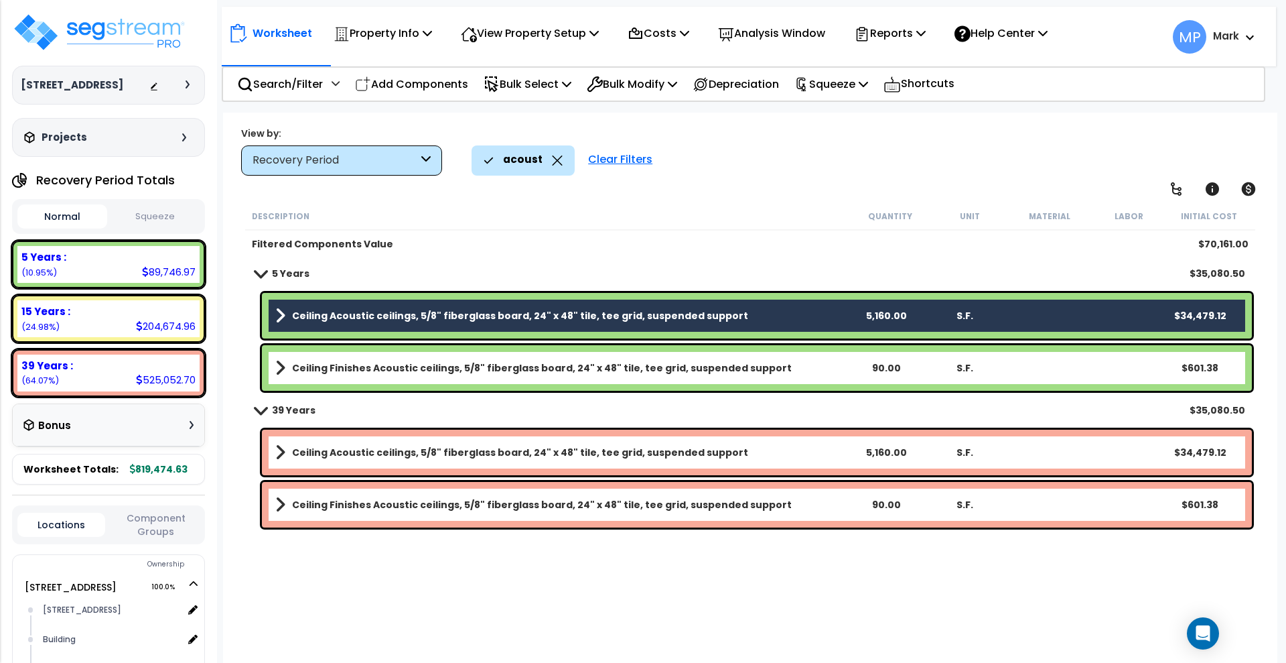
drag, startPoint x: 806, startPoint y: 364, endPoint x: 805, endPoint y: 346, distance: 17.5
click at [805, 364] on link "Ceiling Finishes Acoustic ceilings, 5/8" fiberglass board, 24" x 48" tile, tee …" at bounding box center [560, 367] width 571 height 19
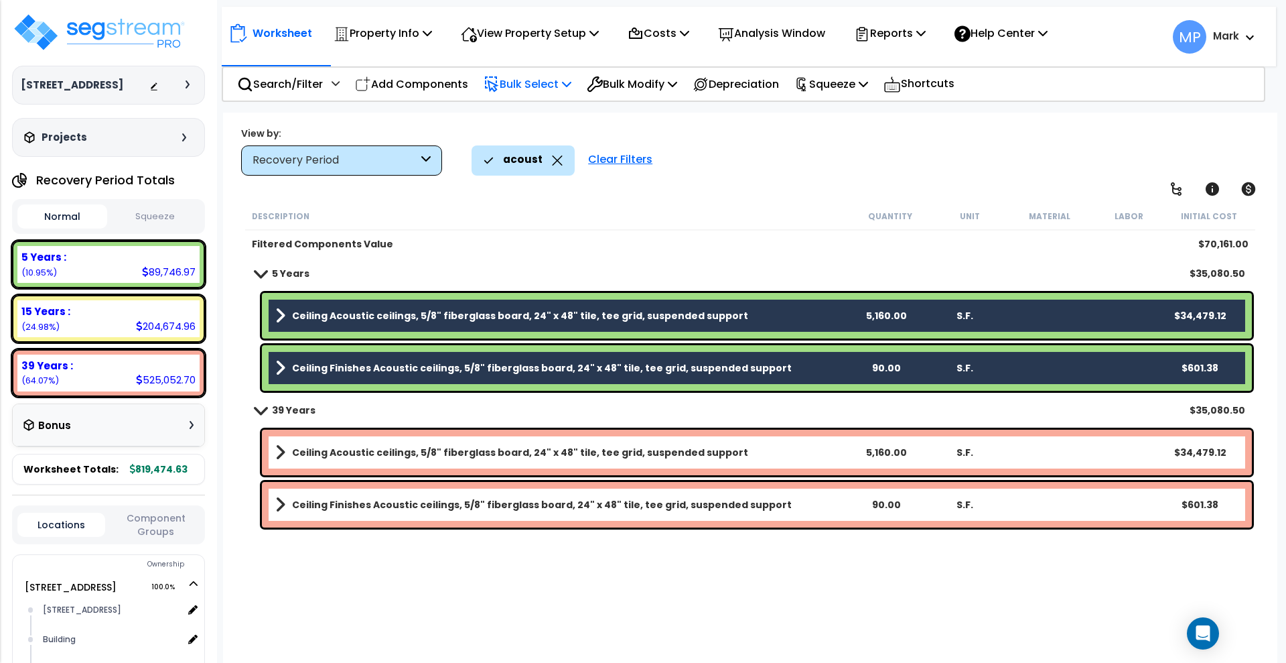
click at [542, 85] on p "Bulk Select" at bounding box center [528, 84] width 88 height 18
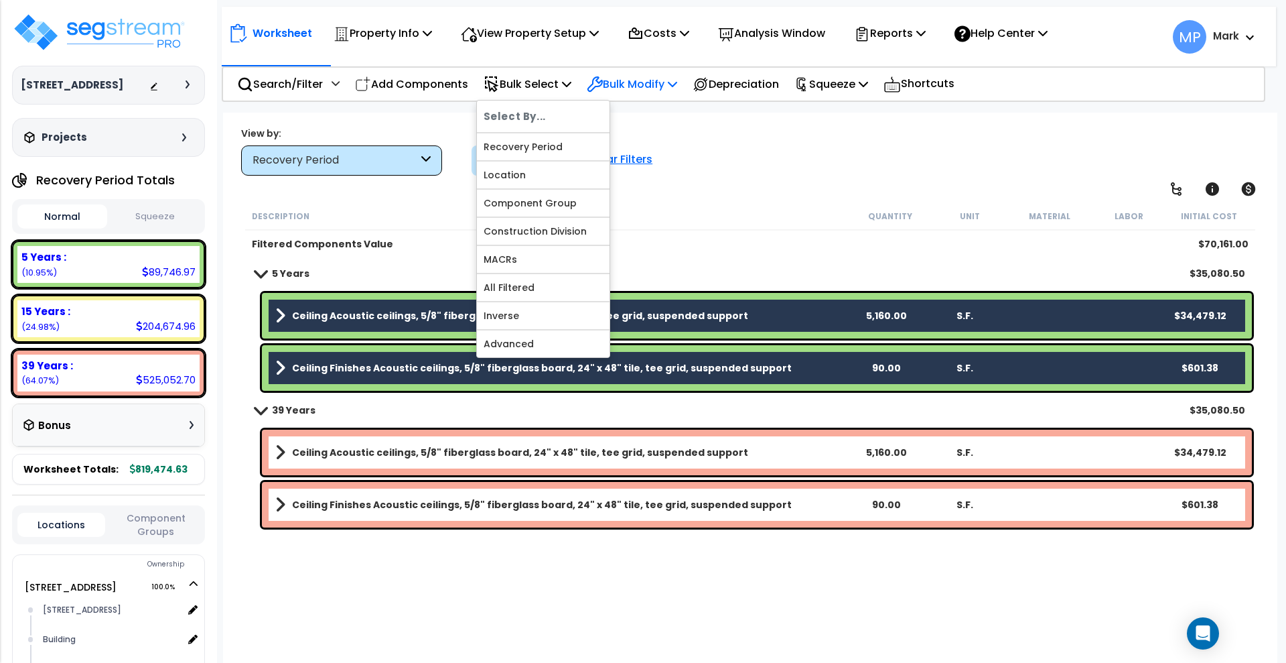
click at [632, 82] on p "Bulk Modify" at bounding box center [632, 84] width 90 height 18
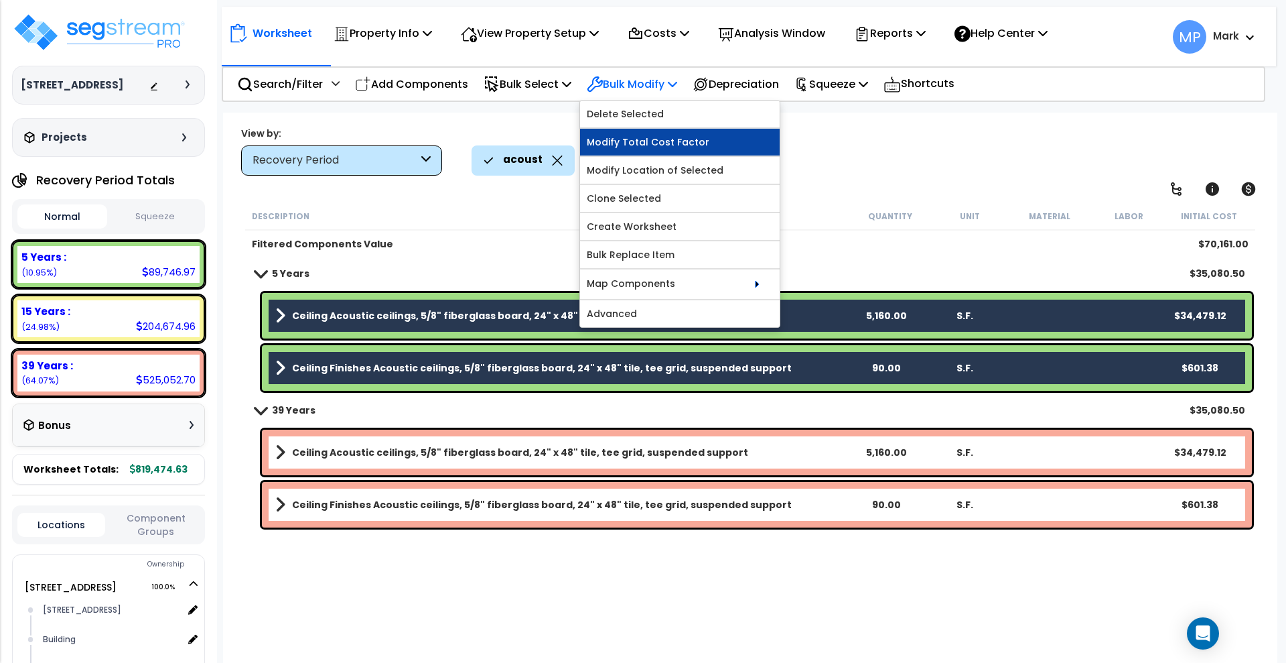
click at [681, 139] on link "Modify Total Cost Factor" at bounding box center [680, 142] width 200 height 27
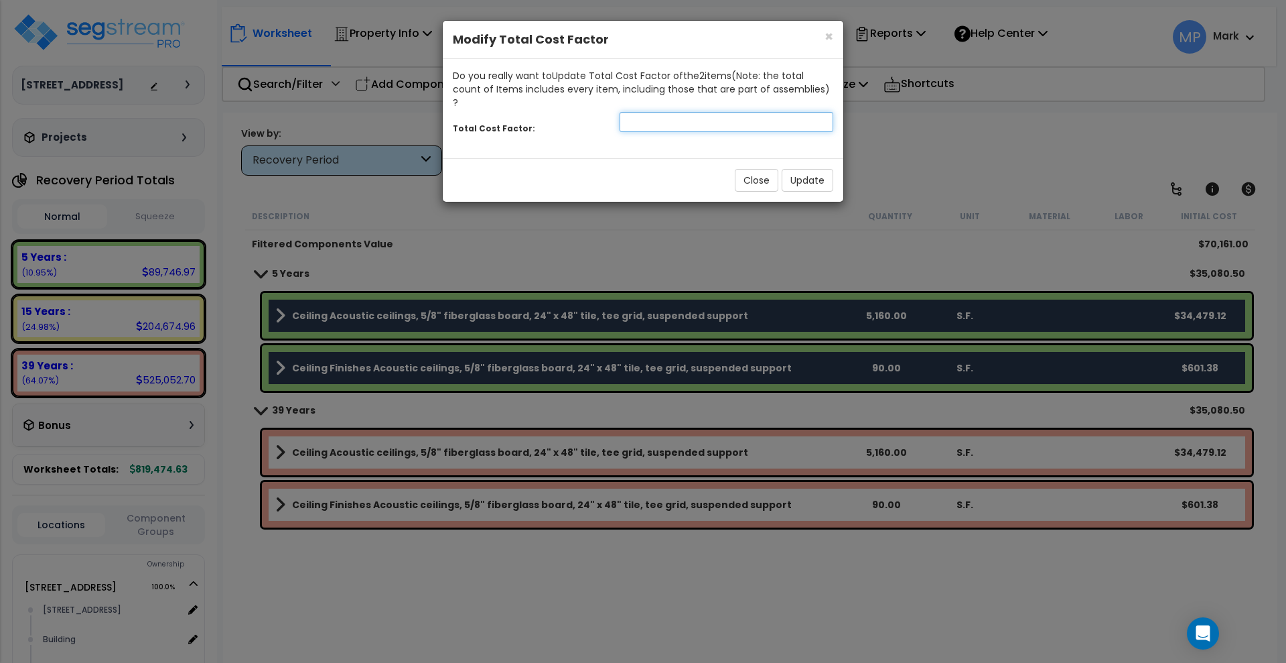
click at [649, 115] on input "number" at bounding box center [727, 122] width 214 height 20
type input "0.5"
click at [821, 169] on button "Update" at bounding box center [808, 180] width 52 height 23
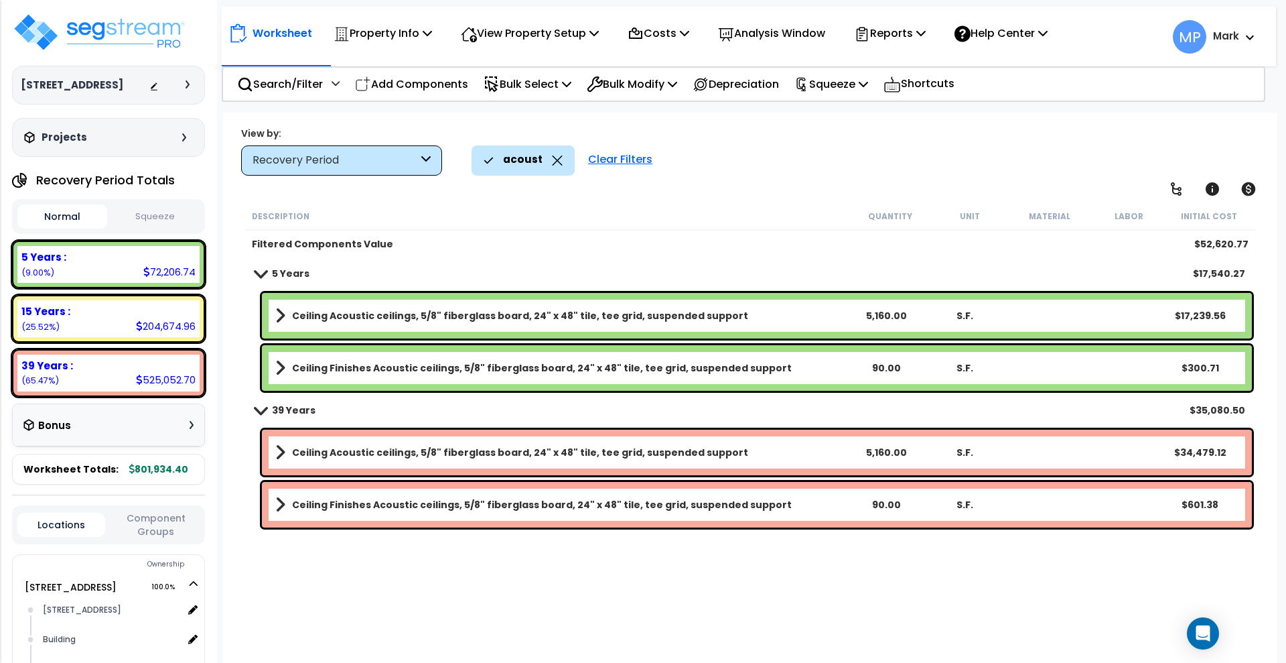
click at [781, 450] on link "Ceiling Acoustic ceilings, 5/8" fiberglass board, 24" x 48" tile, tee grid, sus…" at bounding box center [560, 452] width 571 height 19
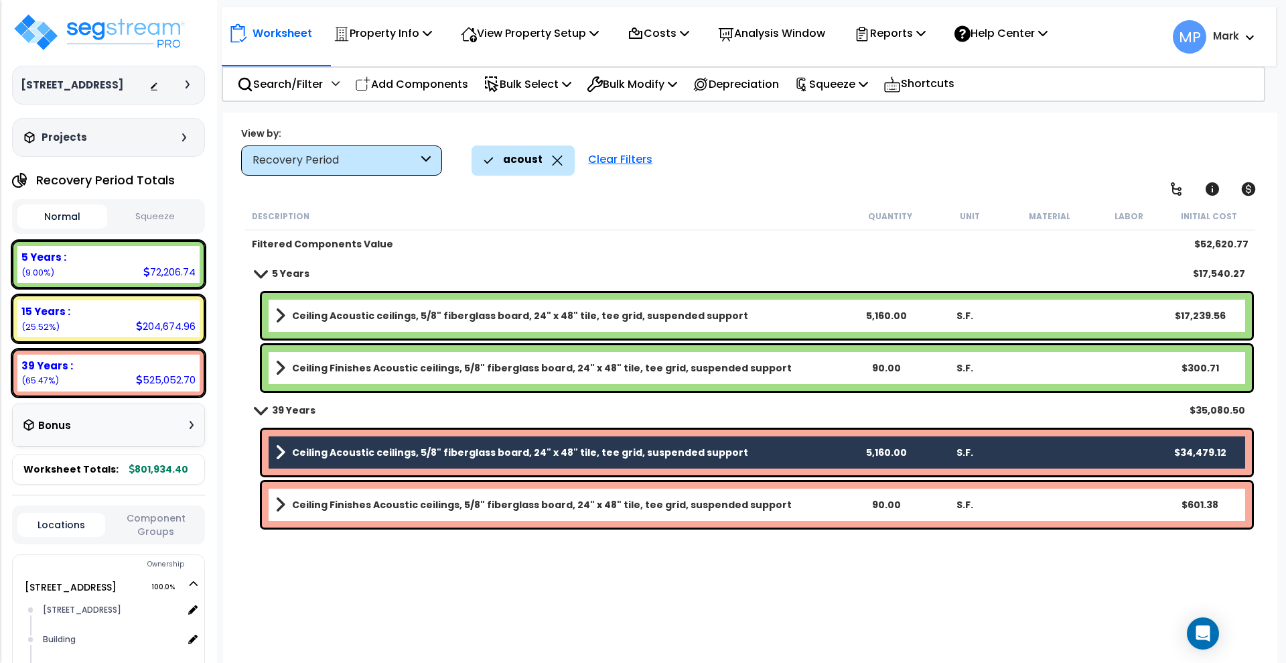
click at [799, 509] on link "Ceiling Finishes Acoustic ceilings, 5/8" fiberglass board, 24" x 48" tile, tee …" at bounding box center [560, 504] width 571 height 19
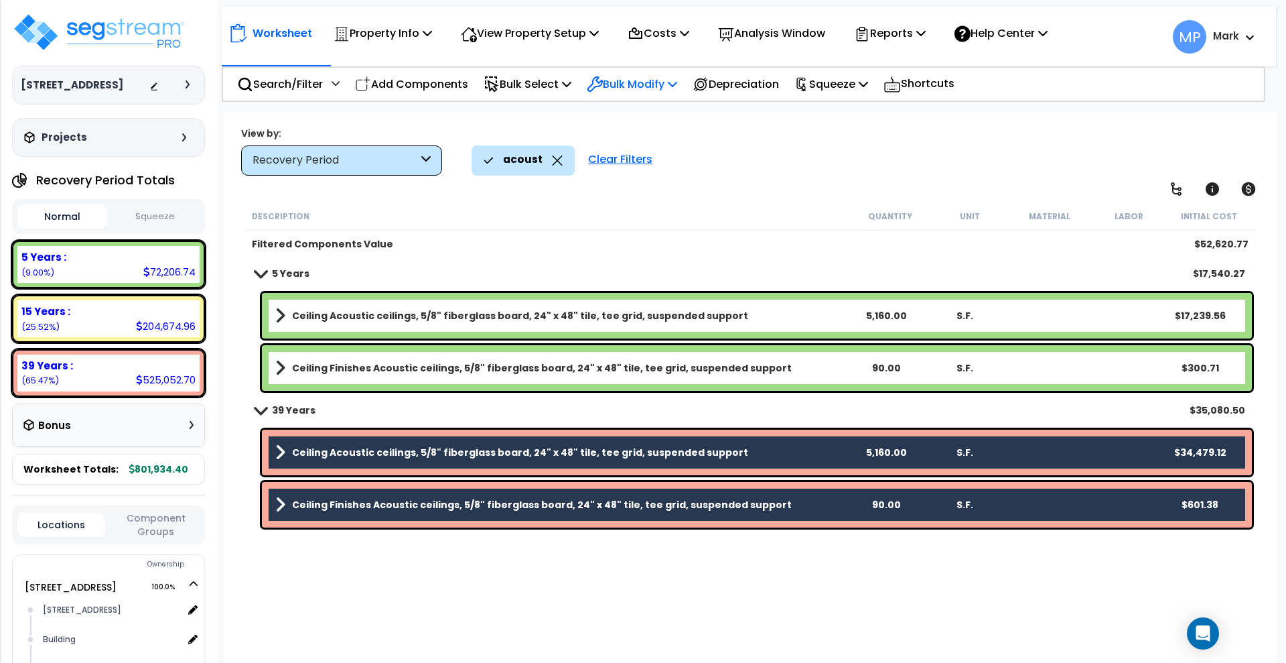
click at [663, 84] on p "Bulk Modify" at bounding box center [632, 84] width 90 height 18
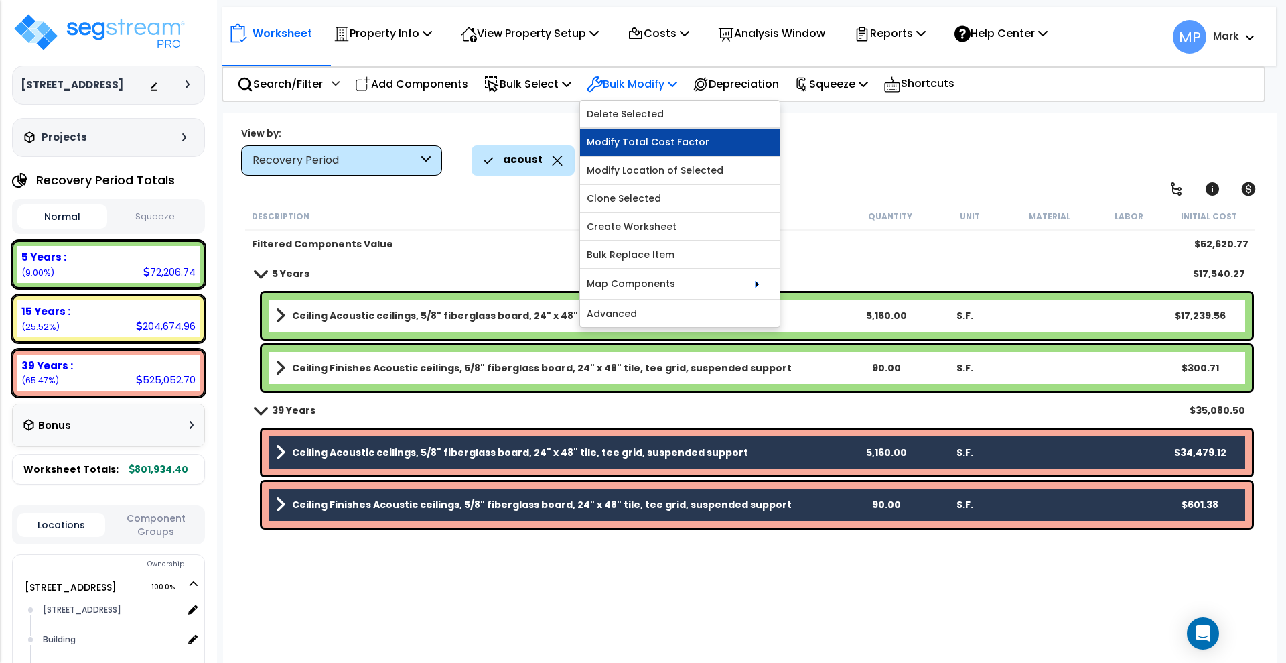
click at [690, 141] on link "Modify Total Cost Factor" at bounding box center [680, 142] width 200 height 27
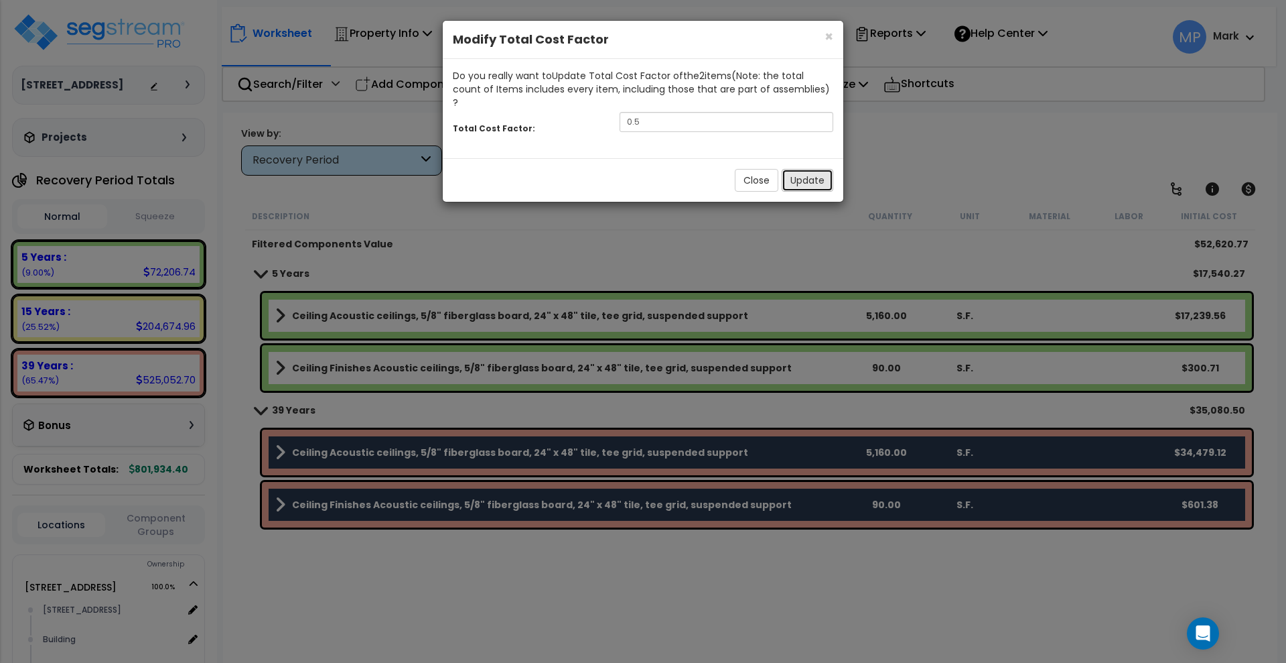
click at [808, 169] on button "Update" at bounding box center [808, 180] width 52 height 23
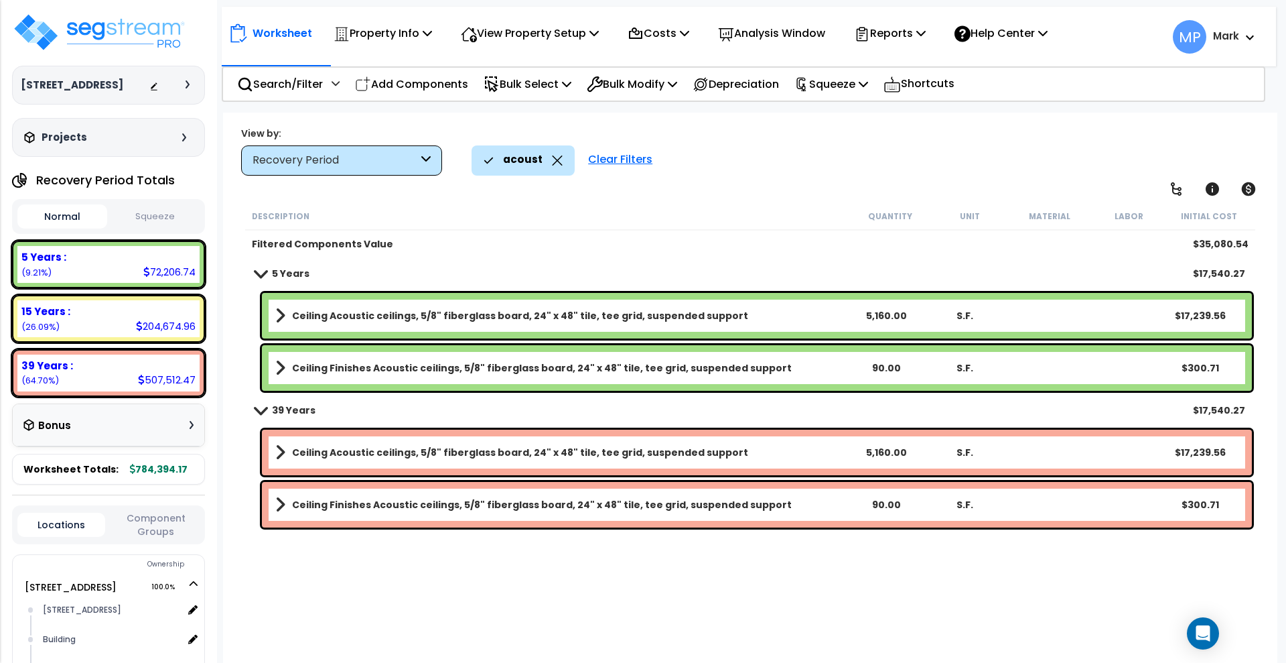
click at [23, 224] on button "Normal" at bounding box center [62, 216] width 90 height 24
